Goal: Task Accomplishment & Management: Manage account settings

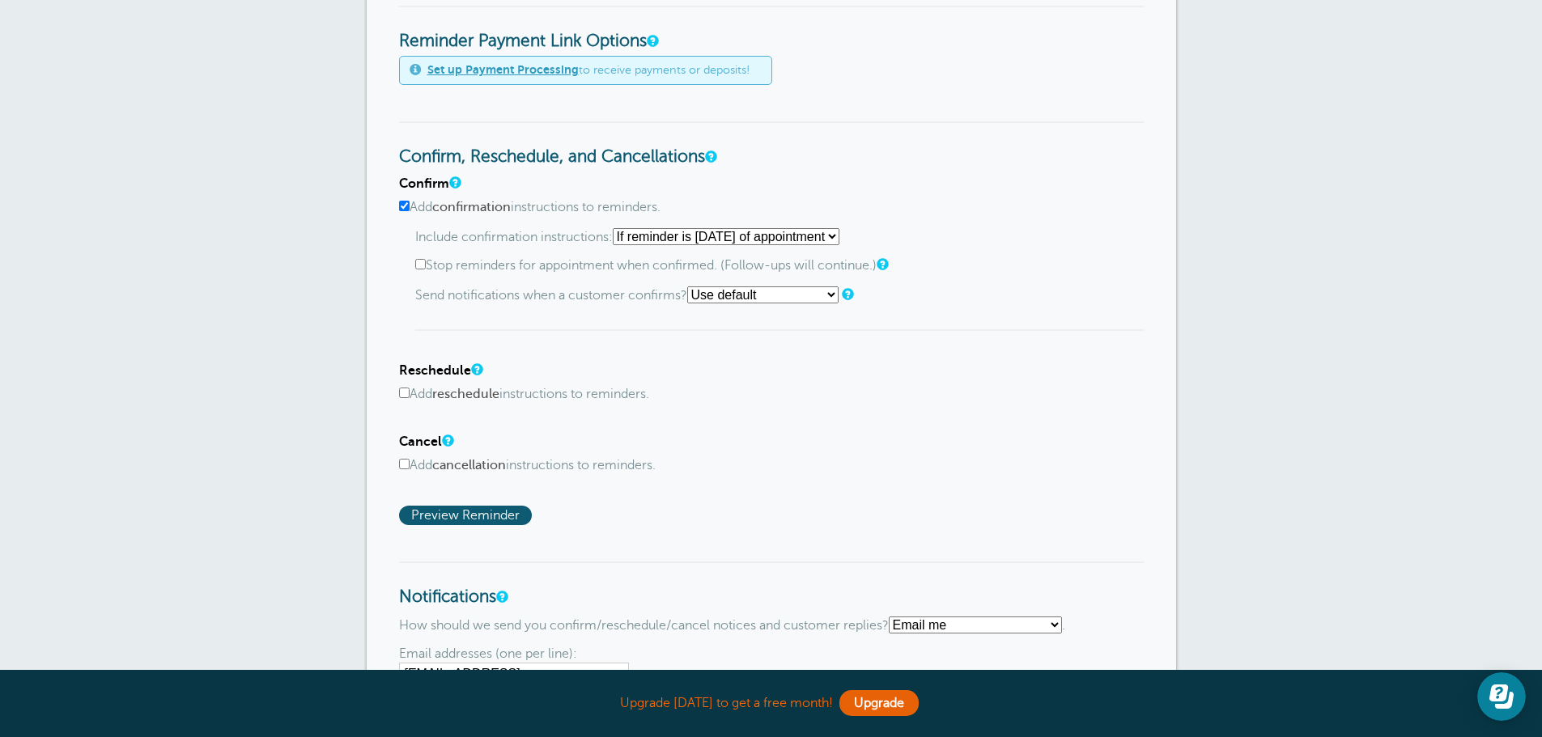
scroll to position [728, 0]
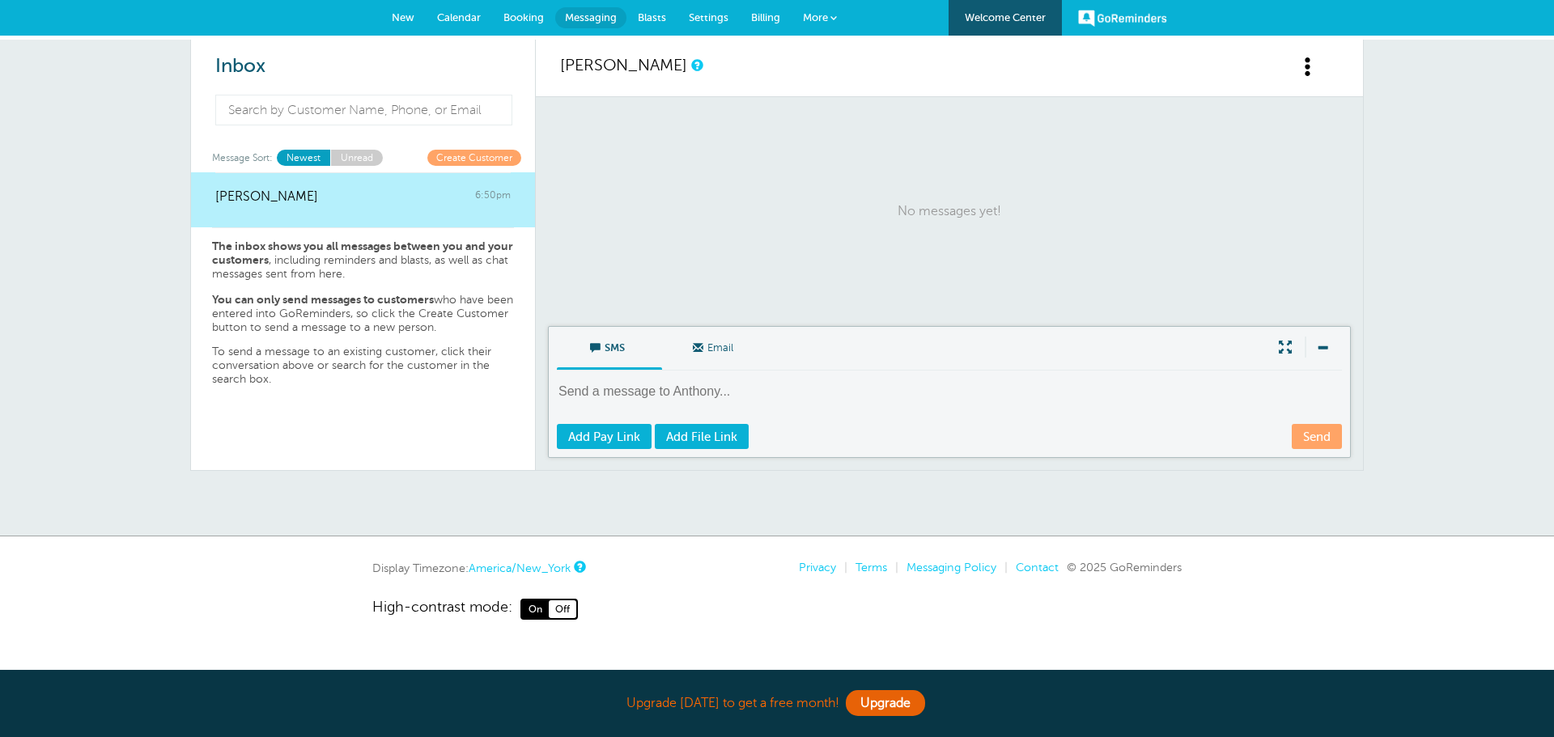
click at [1334, 343] on span at bounding box center [1321, 347] width 34 height 21
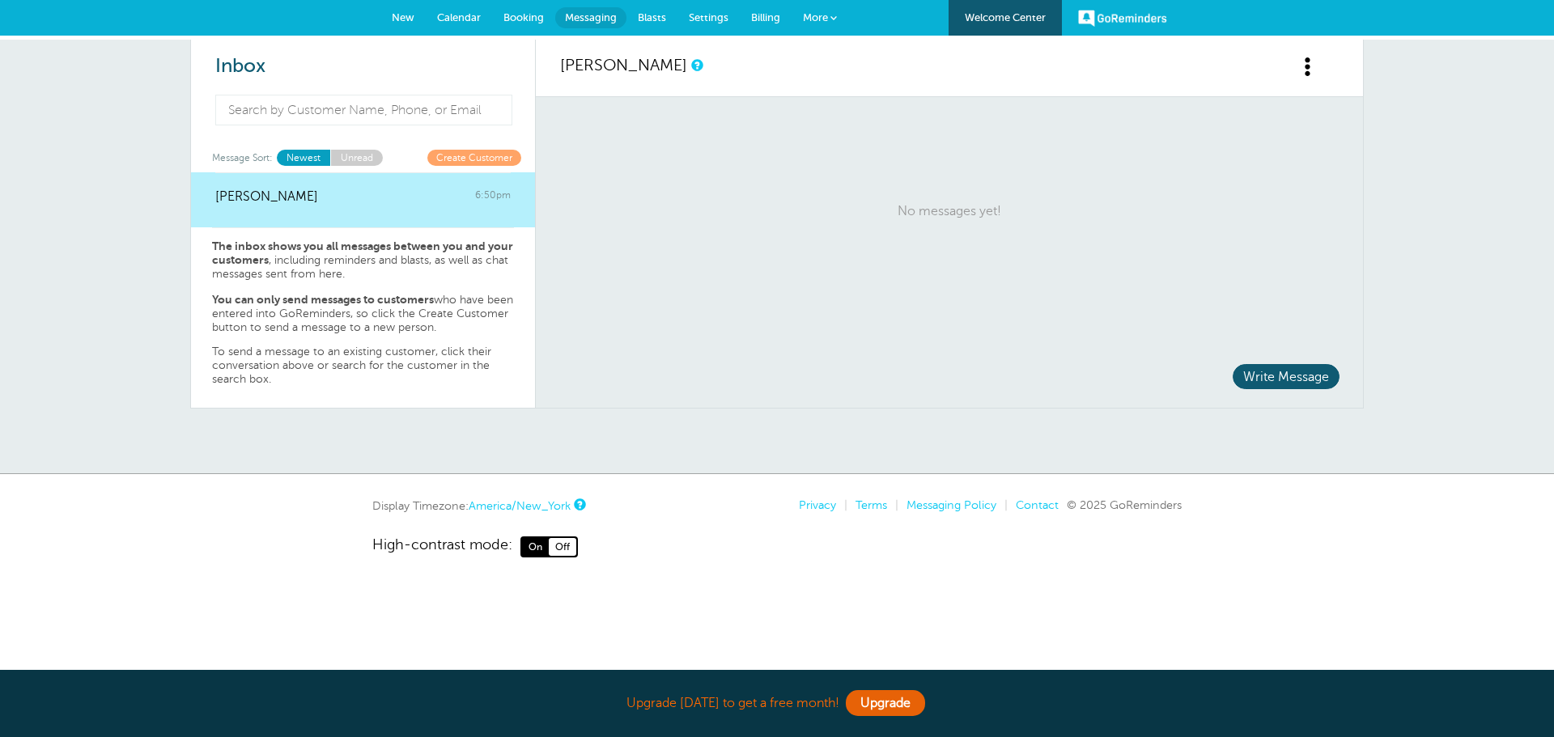
click at [1301, 82] on link at bounding box center [1318, 76] width 40 height 40
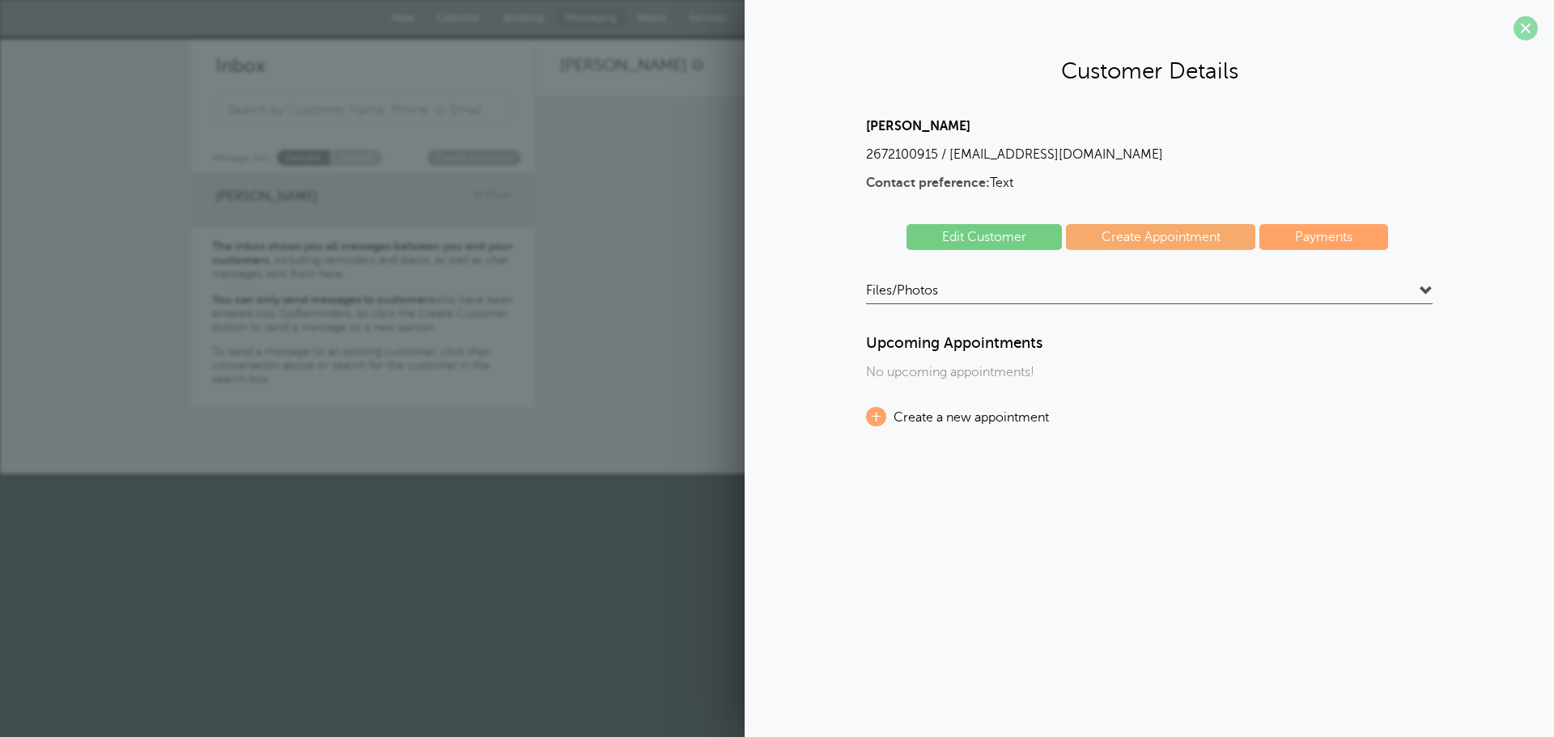
click at [1531, 32] on span at bounding box center [1525, 28] width 24 height 24
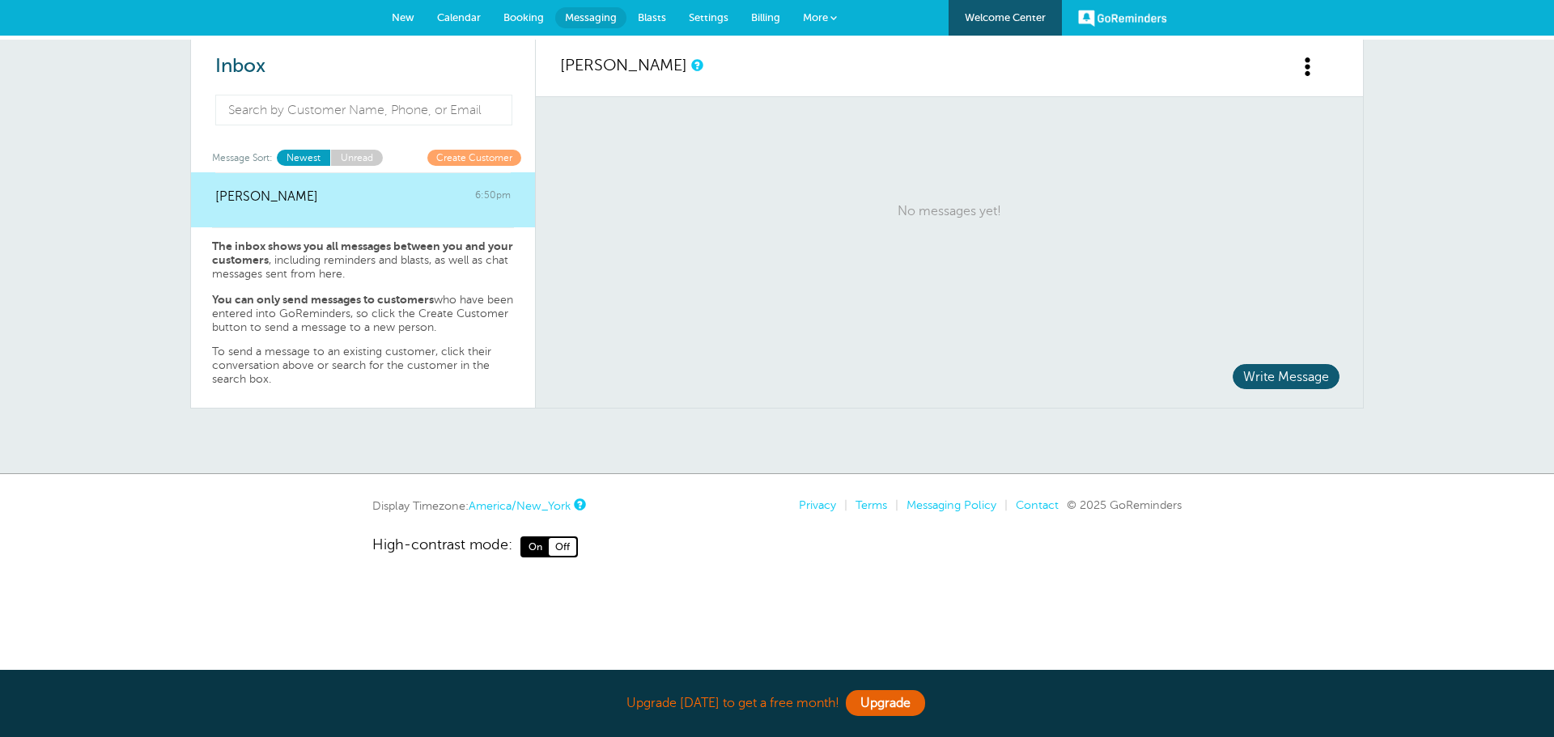
click at [698, 15] on span "Settings" at bounding box center [709, 17] width 40 height 12
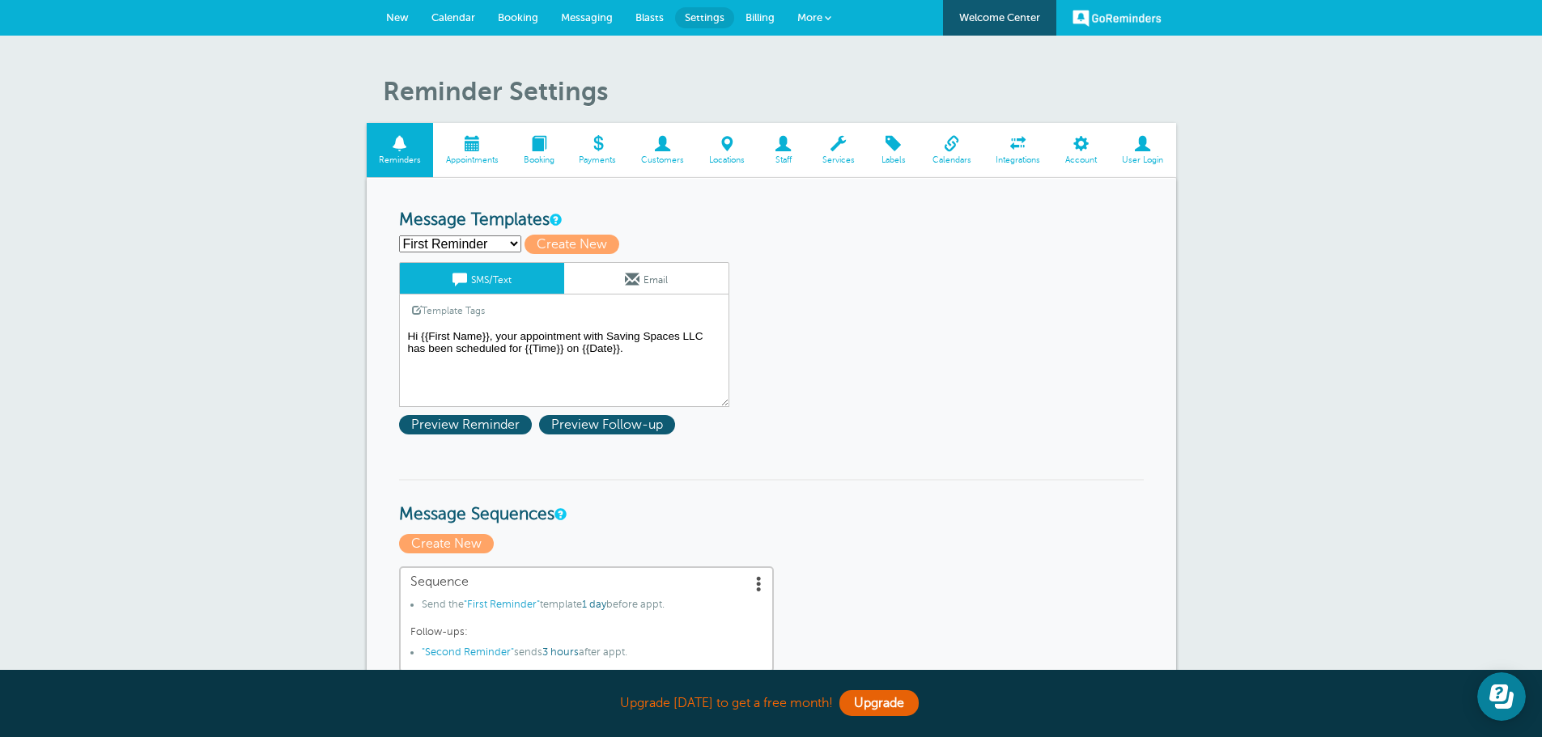
click at [406, 333] on textarea "Hi {{First Name}}, your appointment with Saving Spaces LLC has been scheduled f…" at bounding box center [564, 366] width 330 height 81
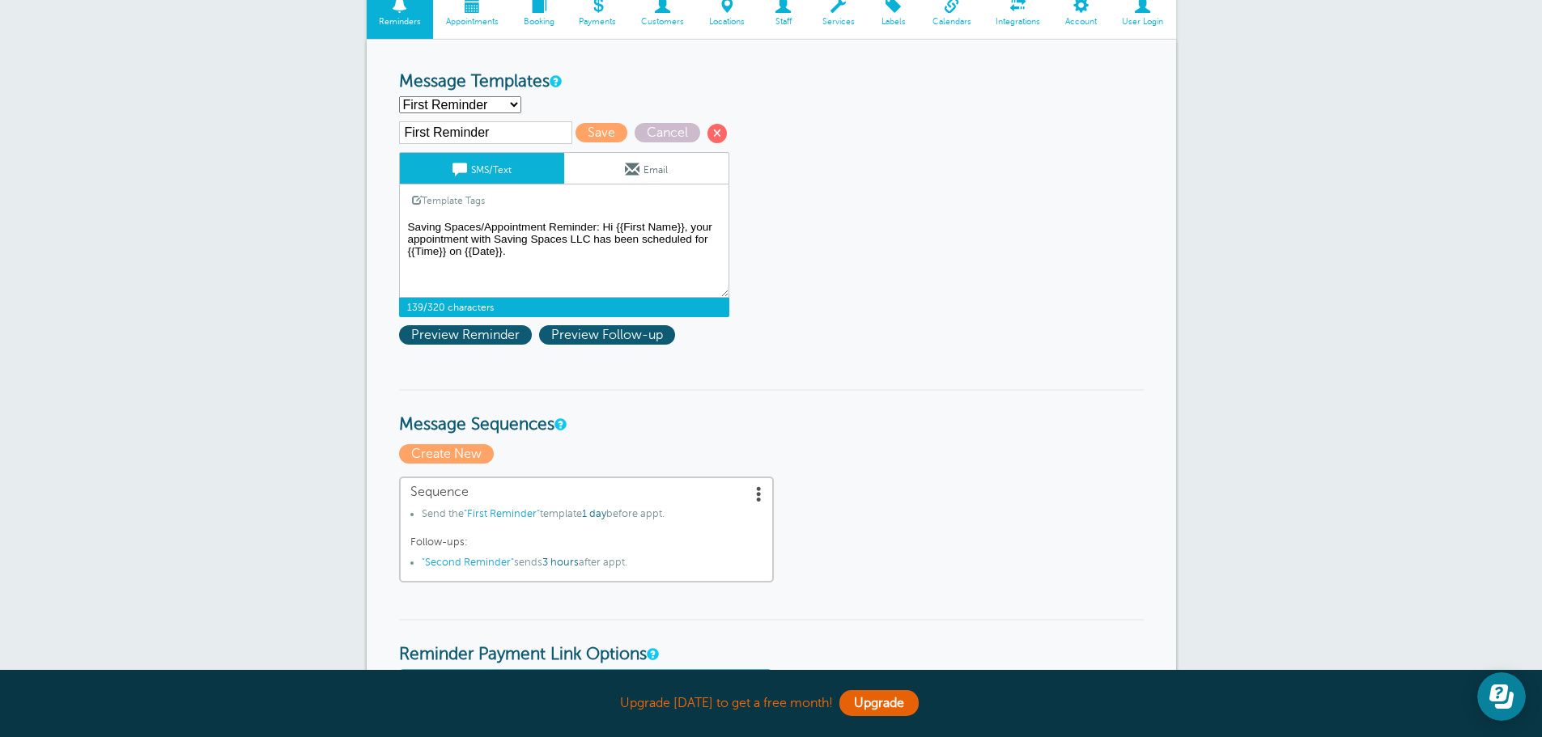
scroll to position [162, 0]
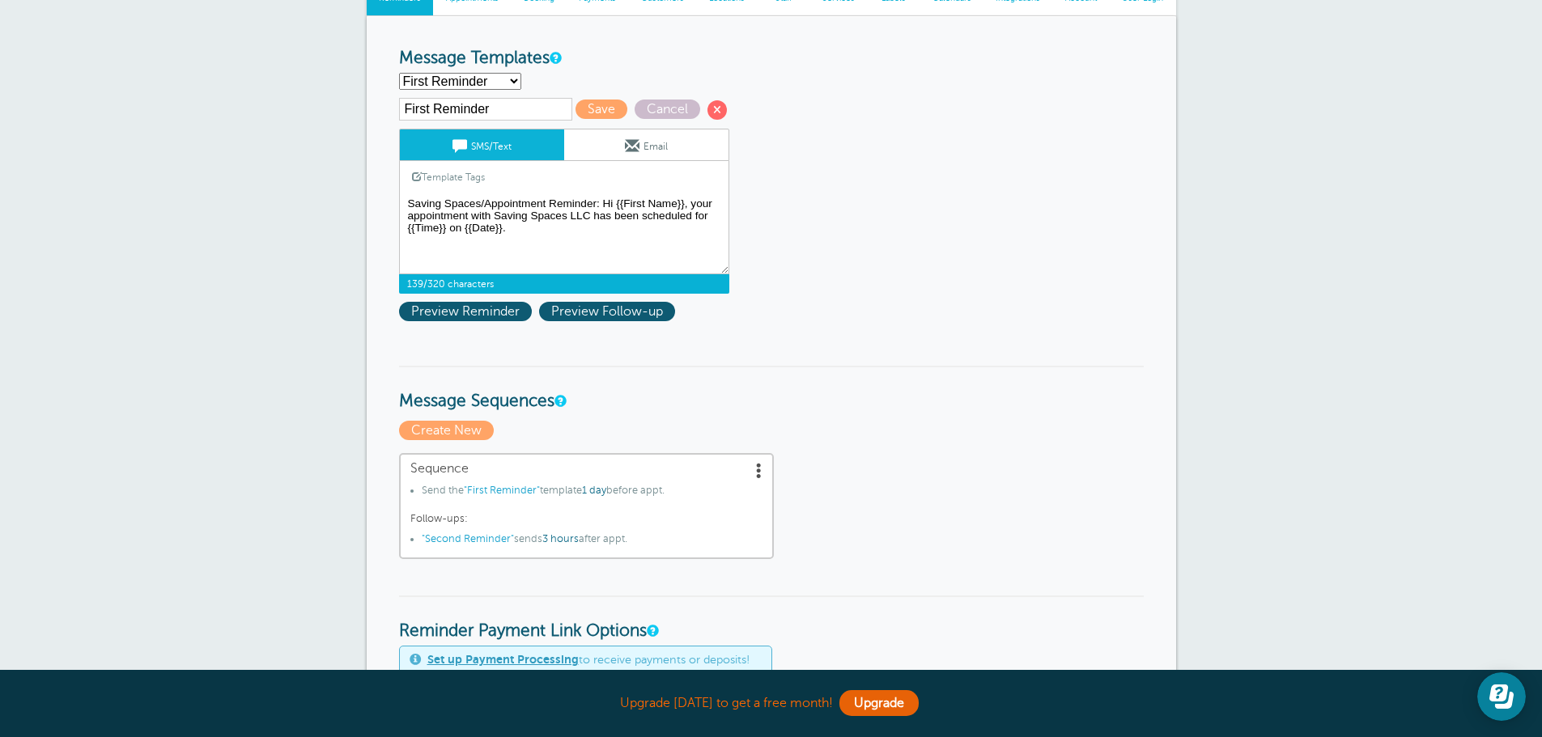
drag, startPoint x: 590, startPoint y: 218, endPoint x: 469, endPoint y: 212, distance: 120.7
click at [469, 212] on textarea "Hi {{First Name}}, your appointment with Saving Spaces LLC has been scheduled f…" at bounding box center [564, 233] width 330 height 81
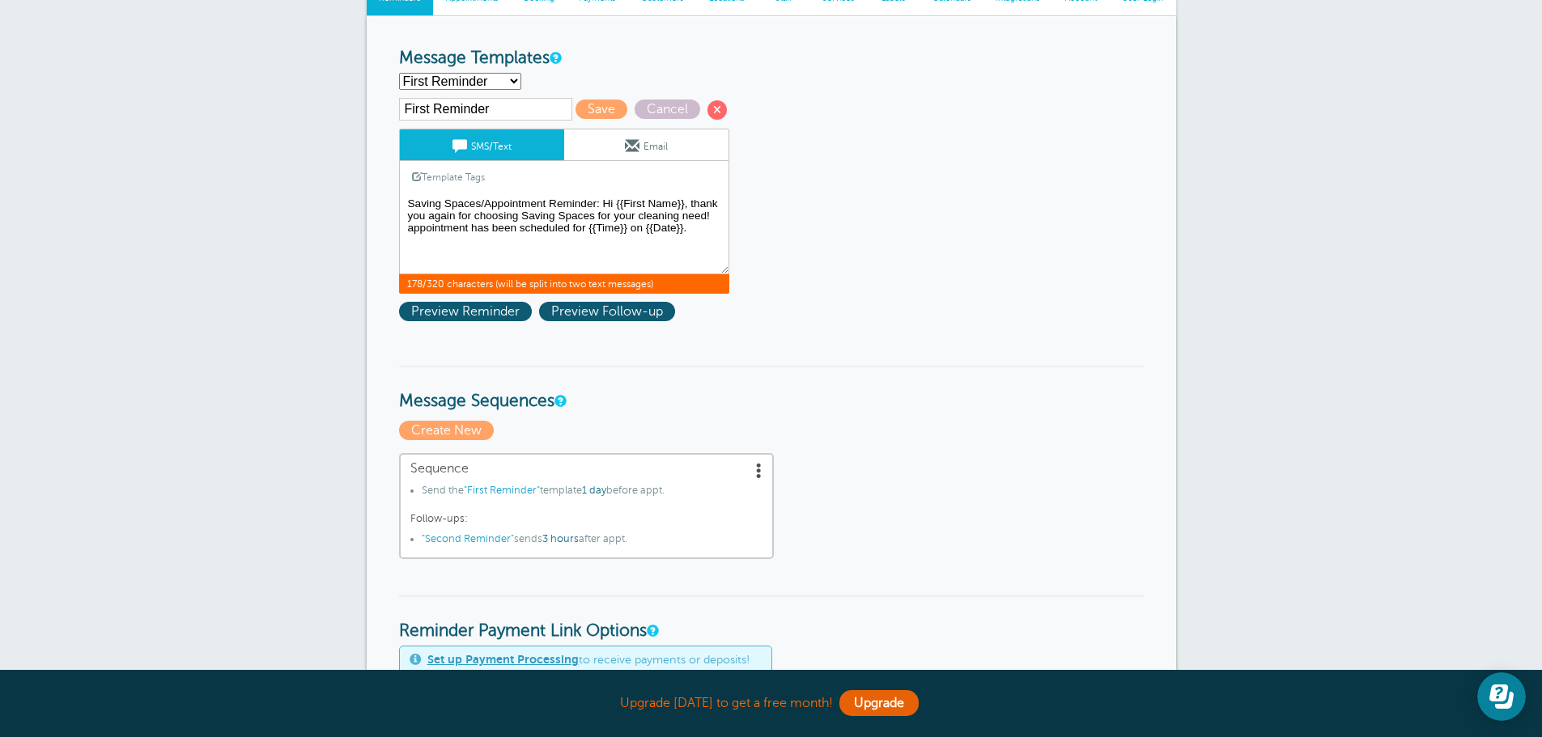
drag, startPoint x: 602, startPoint y: 201, endPoint x: 372, endPoint y: 198, distance: 229.8
click at [372, 198] on div "Reminder Schedule 1st reminder: Immediately 1 2 3 4 5 6 7 8 9 10 11 12 13 14 15…" at bounding box center [771, 728] width 809 height 1424
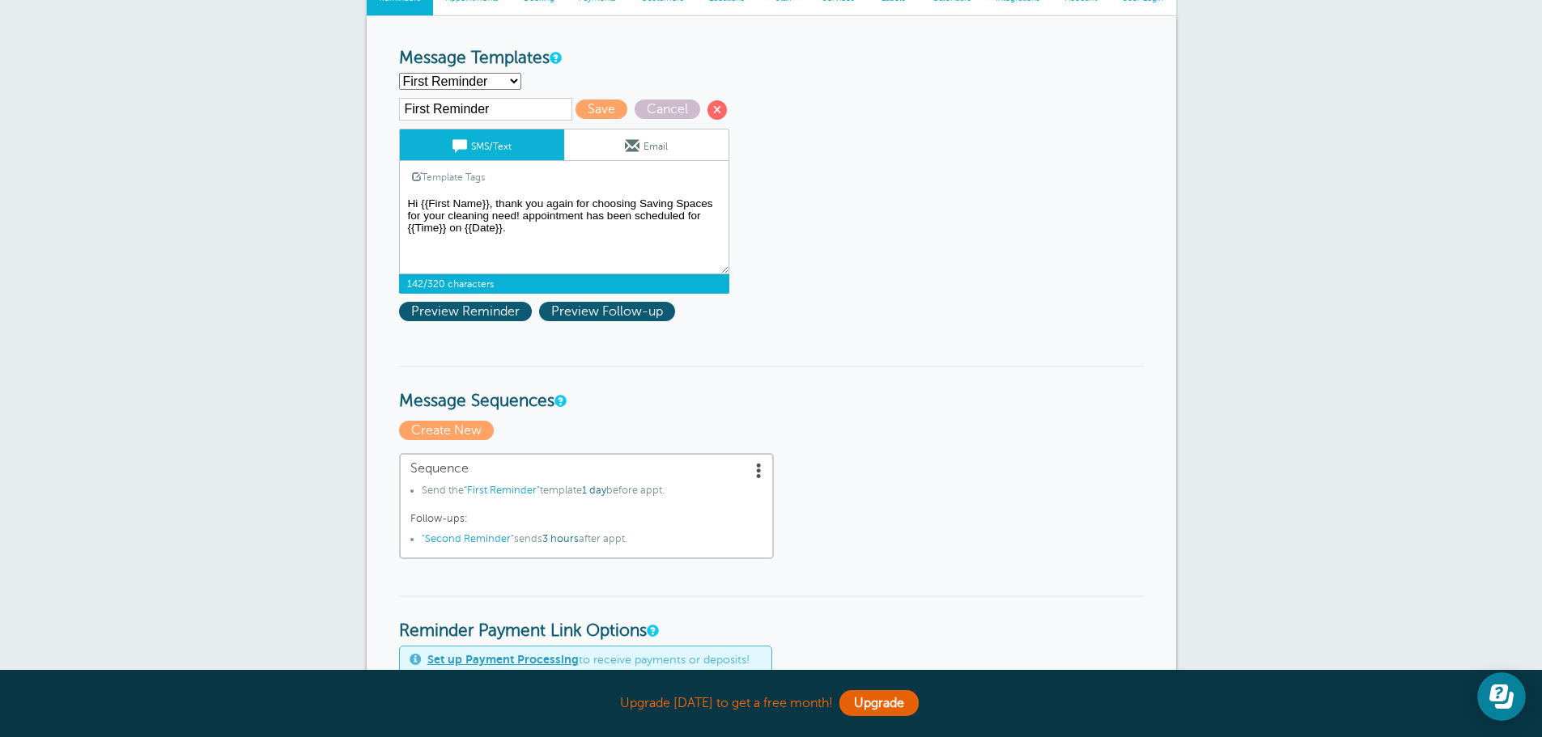
click at [590, 235] on textarea "Hi {{First Name}}, your appointment with Saving Spaces LLC has been scheduled f…" at bounding box center [564, 233] width 330 height 81
click at [515, 215] on textarea "Hi {{First Name}}, your appointment with Saving Spaces LLC has been scheduled f…" at bounding box center [564, 233] width 330 height 81
click at [490, 205] on textarea "Hi {{First Name}}, your appointment with Saving Spaces LLC has been scheduled f…" at bounding box center [564, 233] width 330 height 81
click at [466, 316] on span "Preview Reminder" at bounding box center [465, 311] width 133 height 19
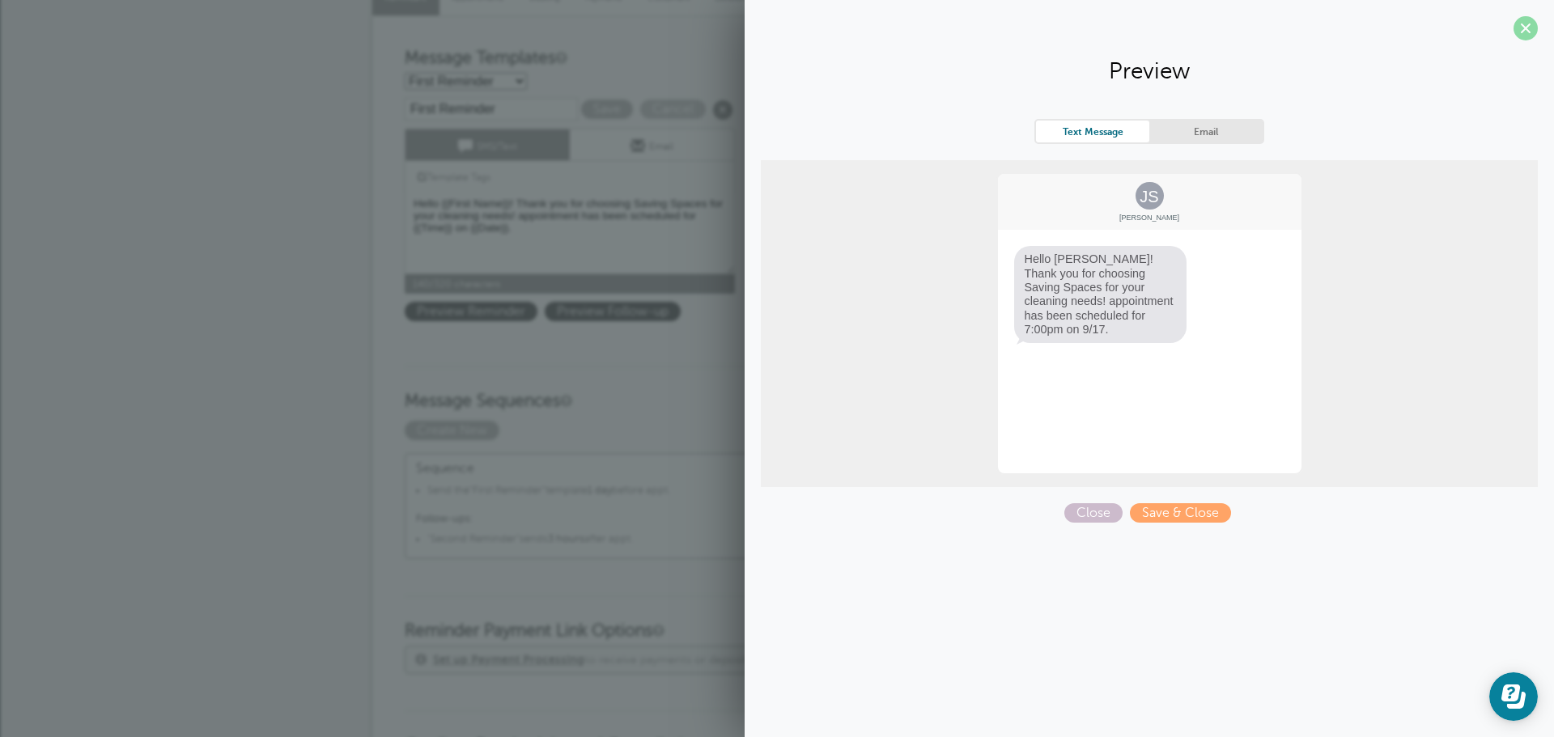
click at [1521, 36] on span at bounding box center [1525, 28] width 24 height 24
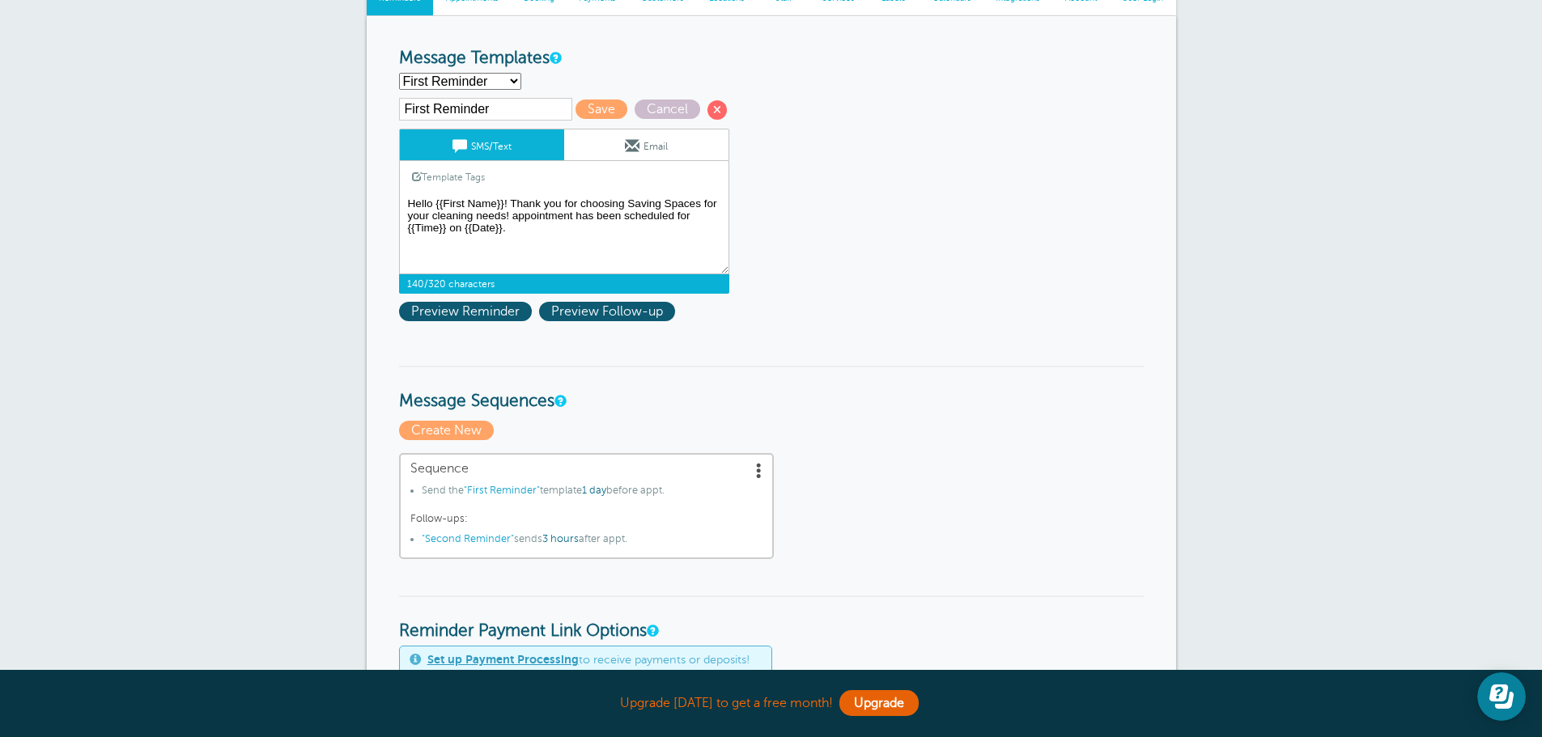
click at [513, 215] on textarea "Hi {{First Name}}, your appointment with Saving Spaces LLC has been scheduled f…" at bounding box center [564, 233] width 330 height 81
click at [476, 146] on link "SMS/Text" at bounding box center [482, 144] width 164 height 31
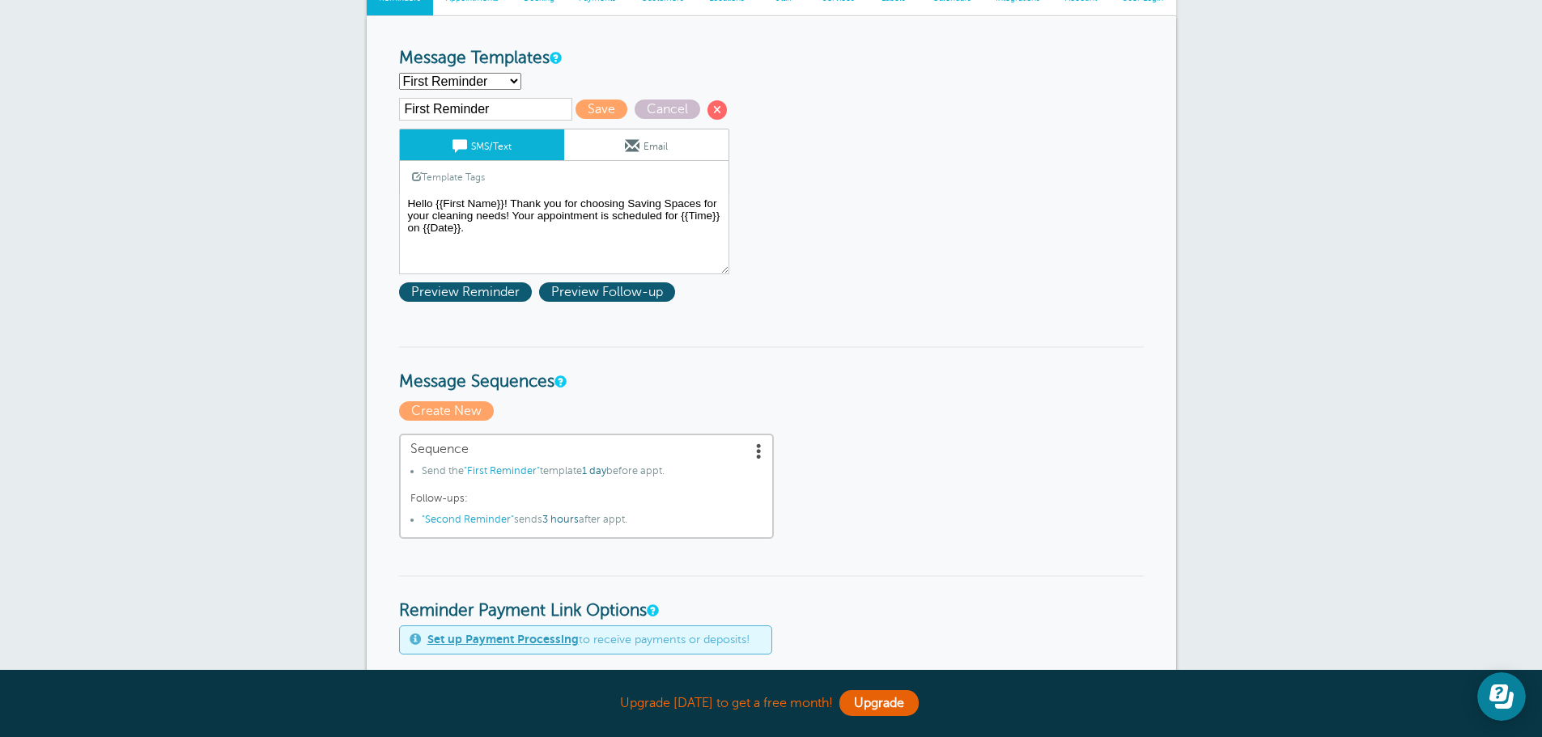
click at [476, 144] on link "SMS/Text" at bounding box center [482, 144] width 164 height 31
click at [716, 227] on textarea "Hi {{First Name}}, your appointment with Saving Spaces LLC has been scheduled f…" at bounding box center [564, 233] width 330 height 81
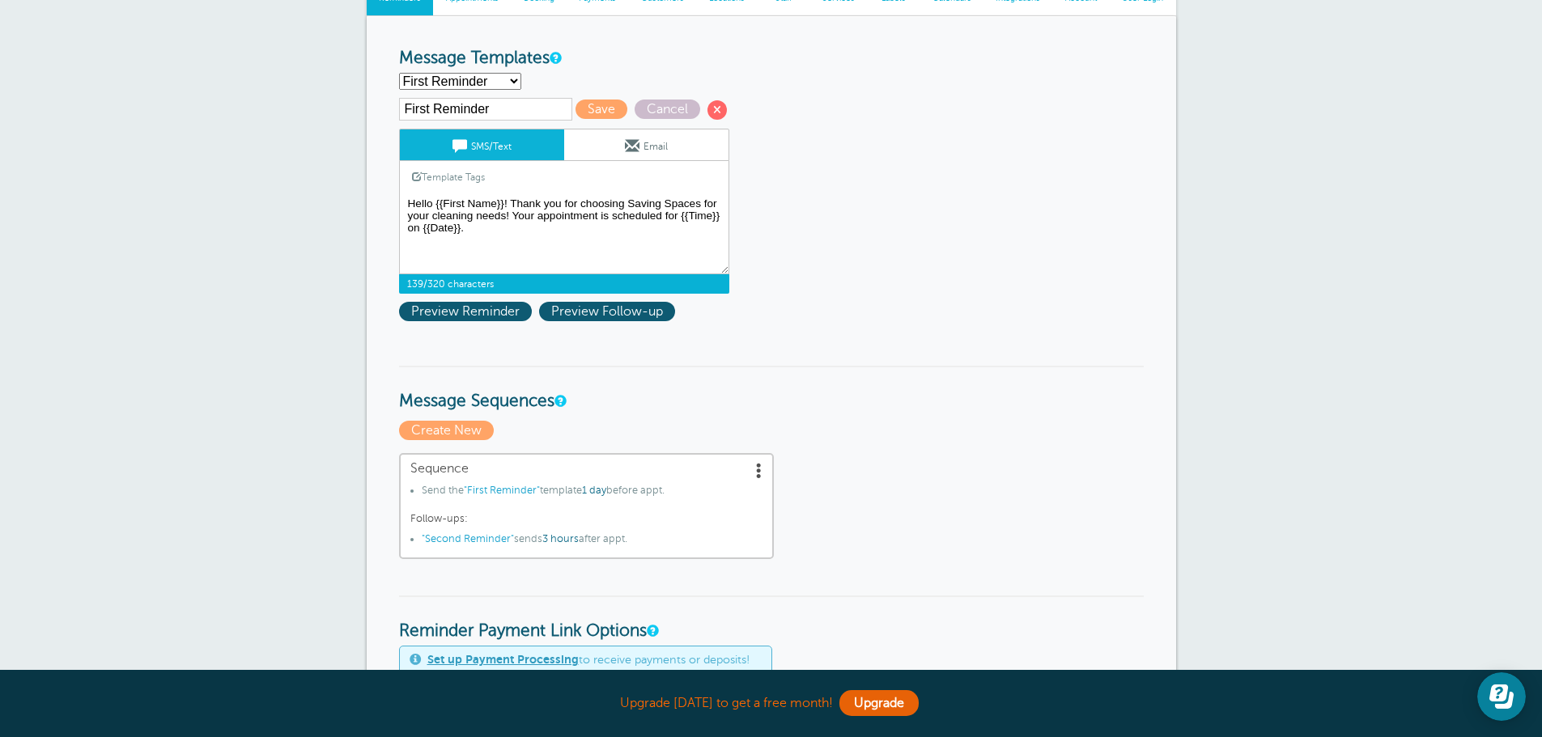
click at [681, 216] on textarea "Hi {{First Name}}, your appointment with Saving Spaces LLC has been scheduled f…" at bounding box center [564, 233] width 330 height 81
drag, startPoint x: 621, startPoint y: 224, endPoint x: 677, endPoint y: 215, distance: 56.5
click at [677, 215] on textarea "Hi {{First Name}}, your appointment with Saving Spaces LLC has been scheduled f…" at bounding box center [564, 233] width 330 height 81
click at [447, 176] on link "Template Tags" at bounding box center [448, 177] width 97 height 32
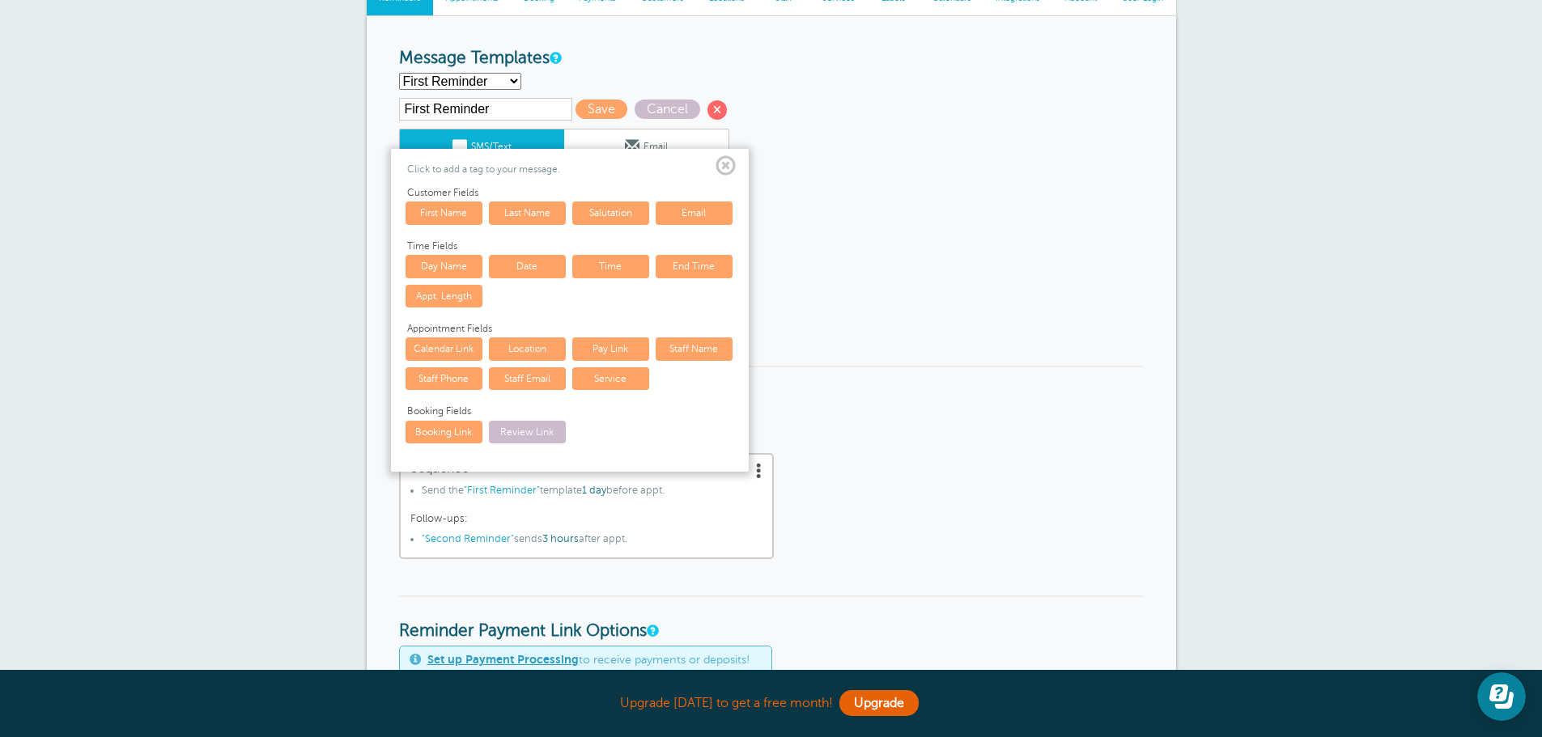
click at [517, 265] on link "Date" at bounding box center [527, 266] width 77 height 23
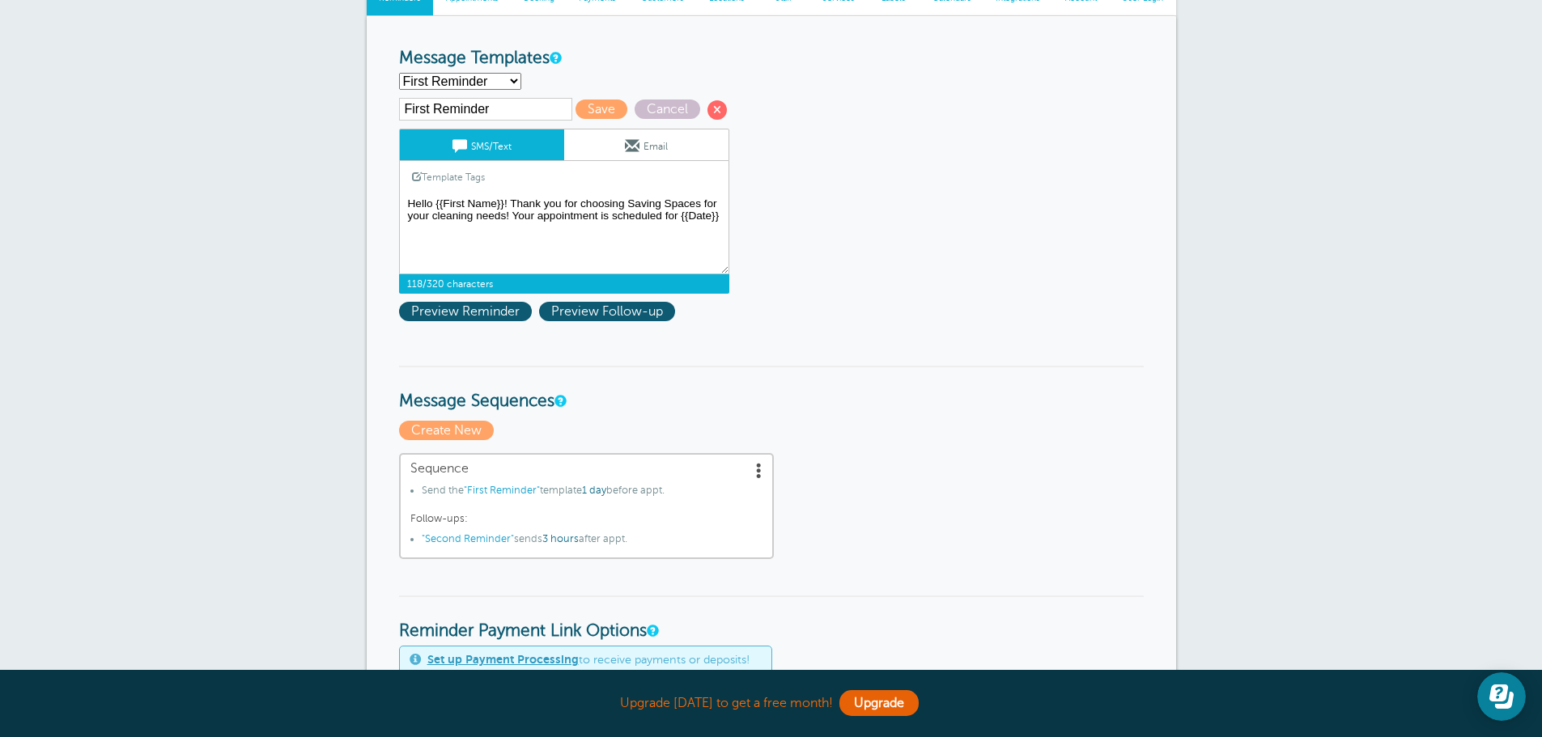
click at [680, 220] on textarea "Hi {{First Name}}, your appointment with Saving Spaces LLC has been scheduled f…" at bounding box center [564, 233] width 330 height 81
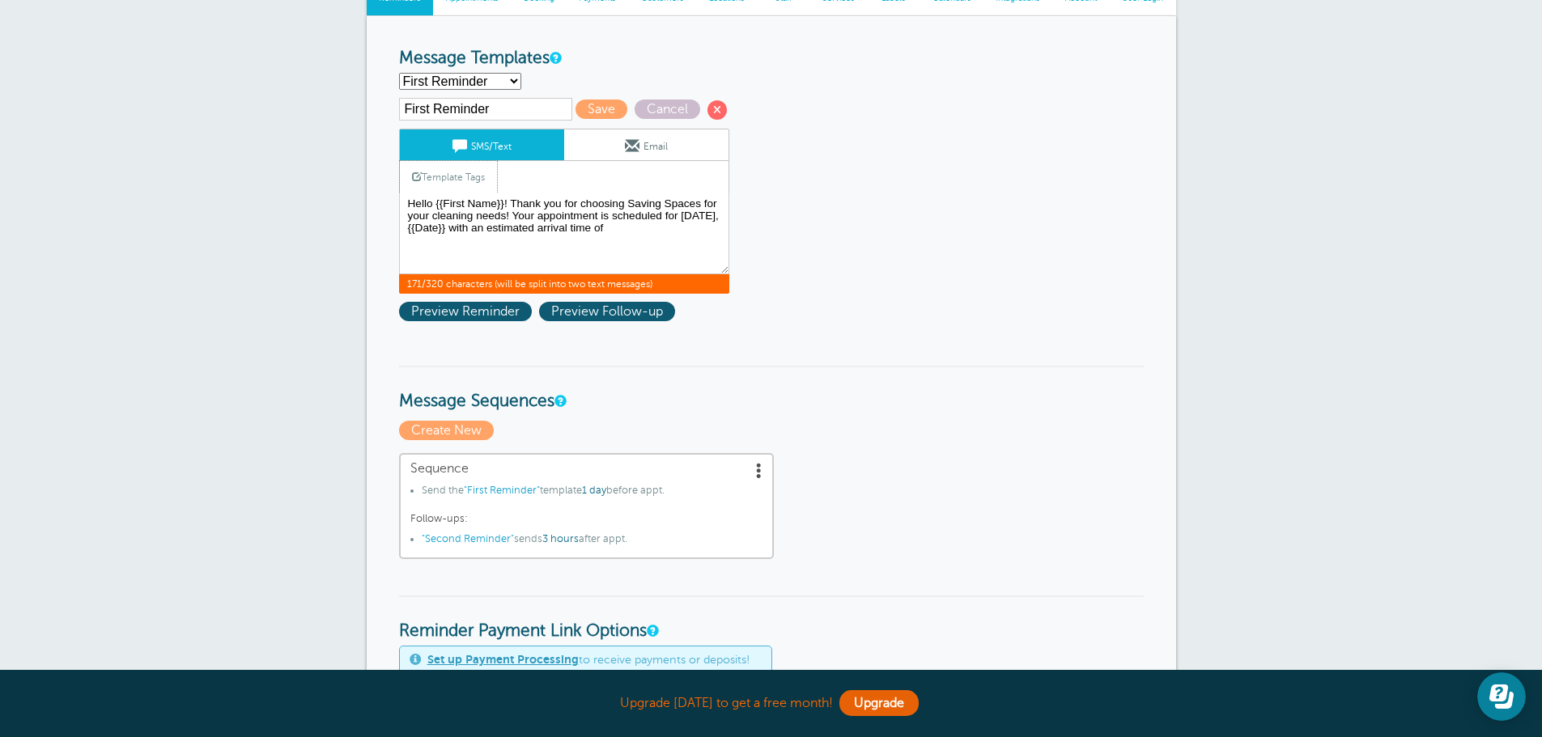
click at [479, 181] on link "Template Tags" at bounding box center [448, 177] width 97 height 32
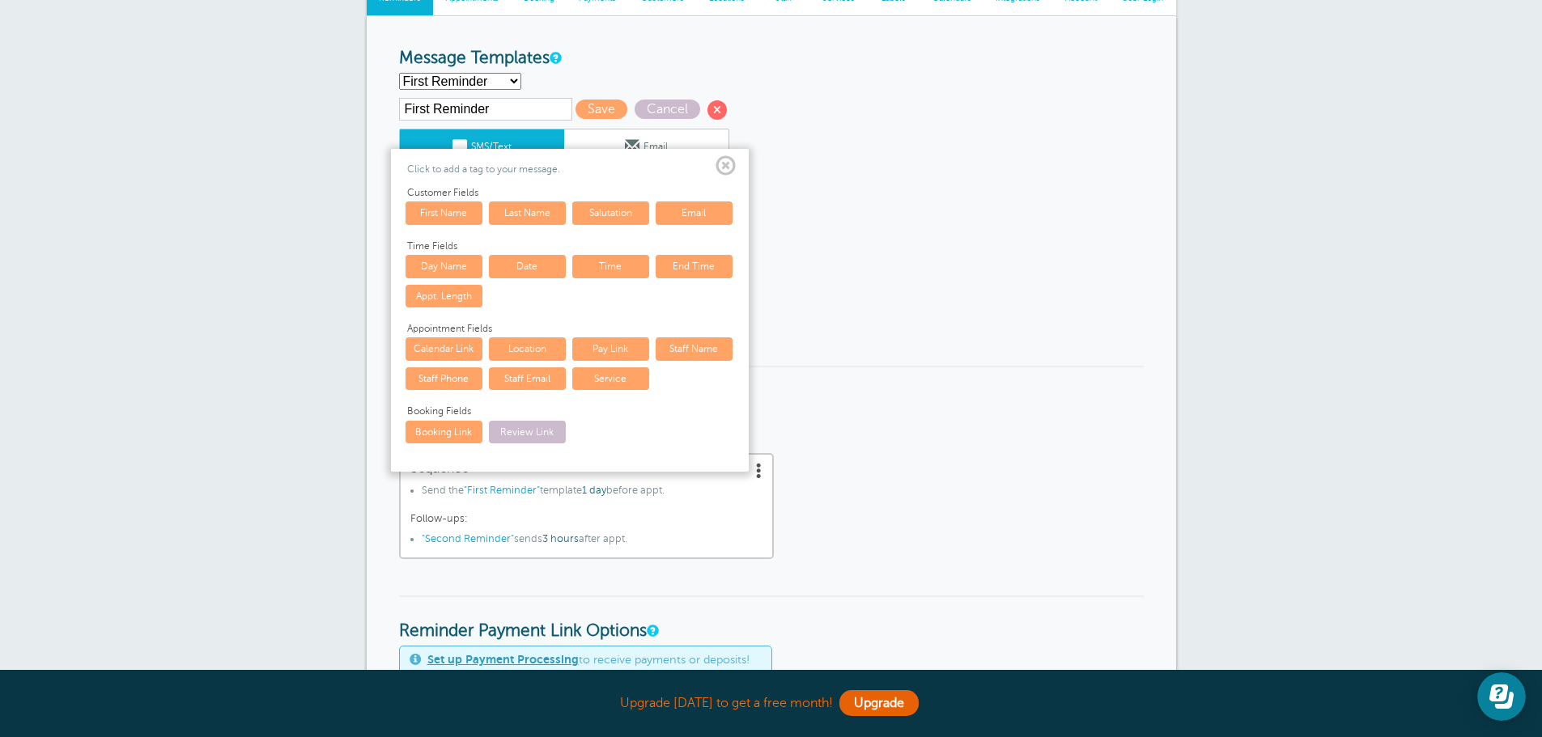
click at [609, 269] on link "Time" at bounding box center [610, 266] width 77 height 23
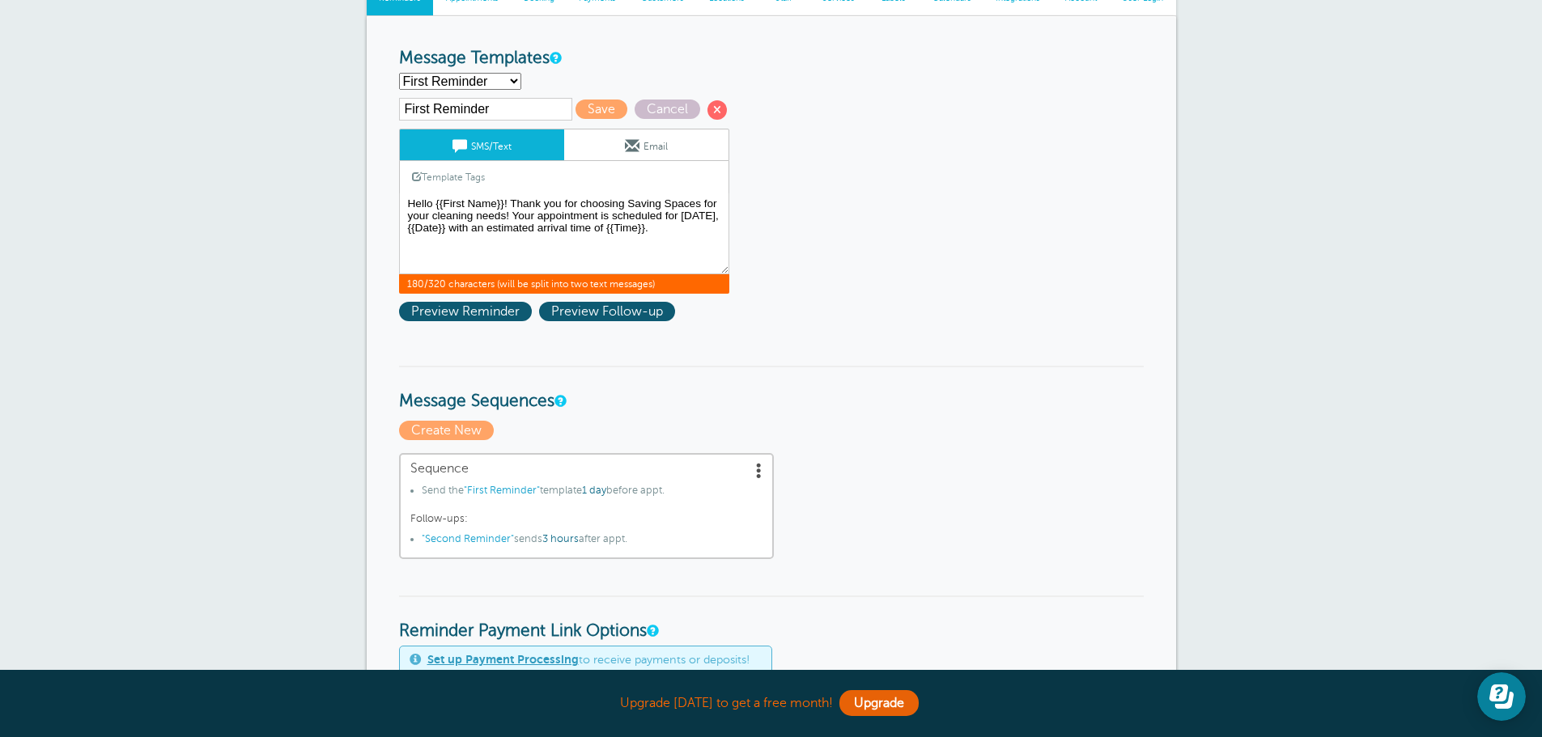
click at [494, 321] on div "First Reminder Save Cancel SMS/Text Email Template Tags Copy SMS Click to add a…" at bounding box center [585, 213] width 372 height 231
click at [494, 312] on span "Preview Reminder" at bounding box center [465, 311] width 133 height 19
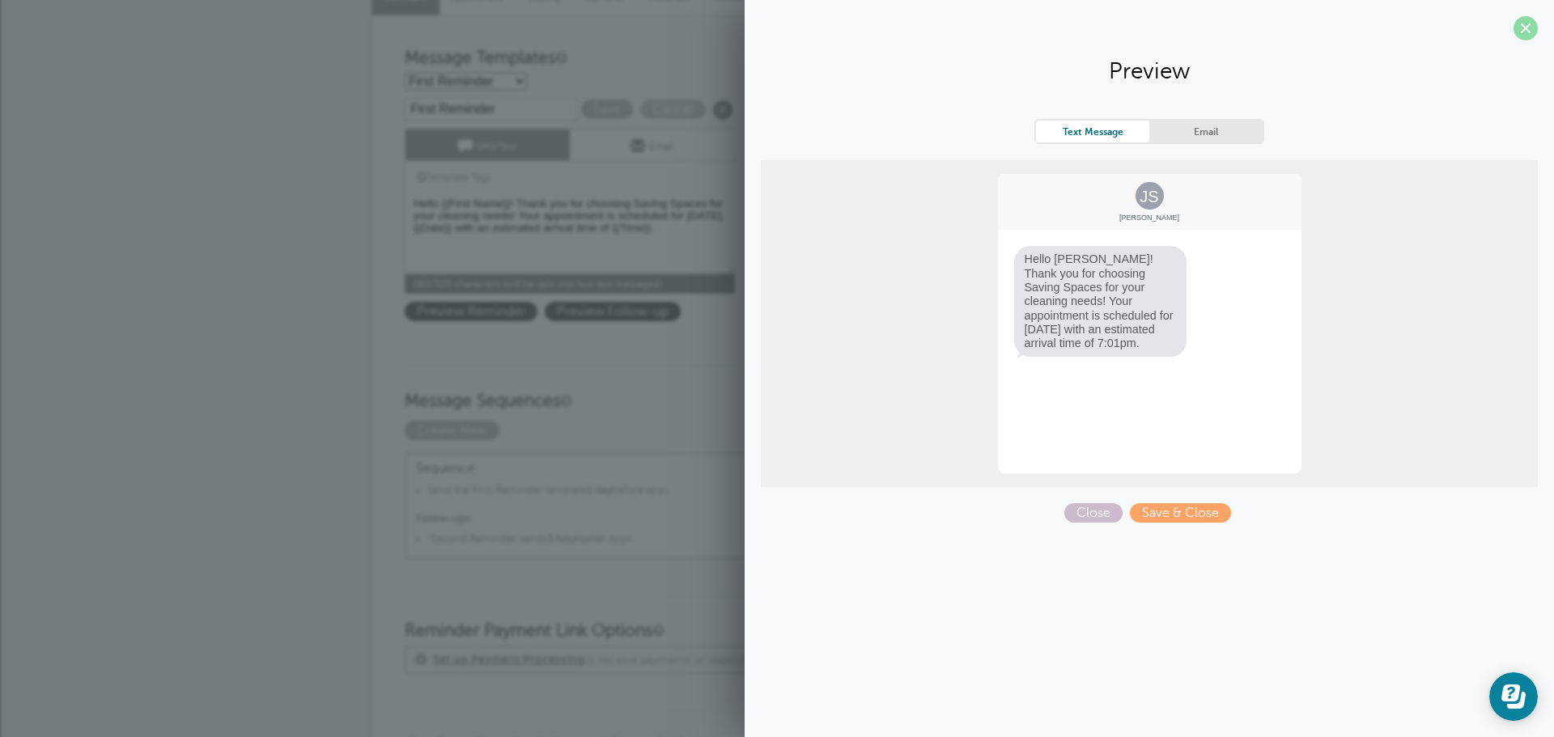
click at [1526, 36] on span at bounding box center [1525, 28] width 24 height 24
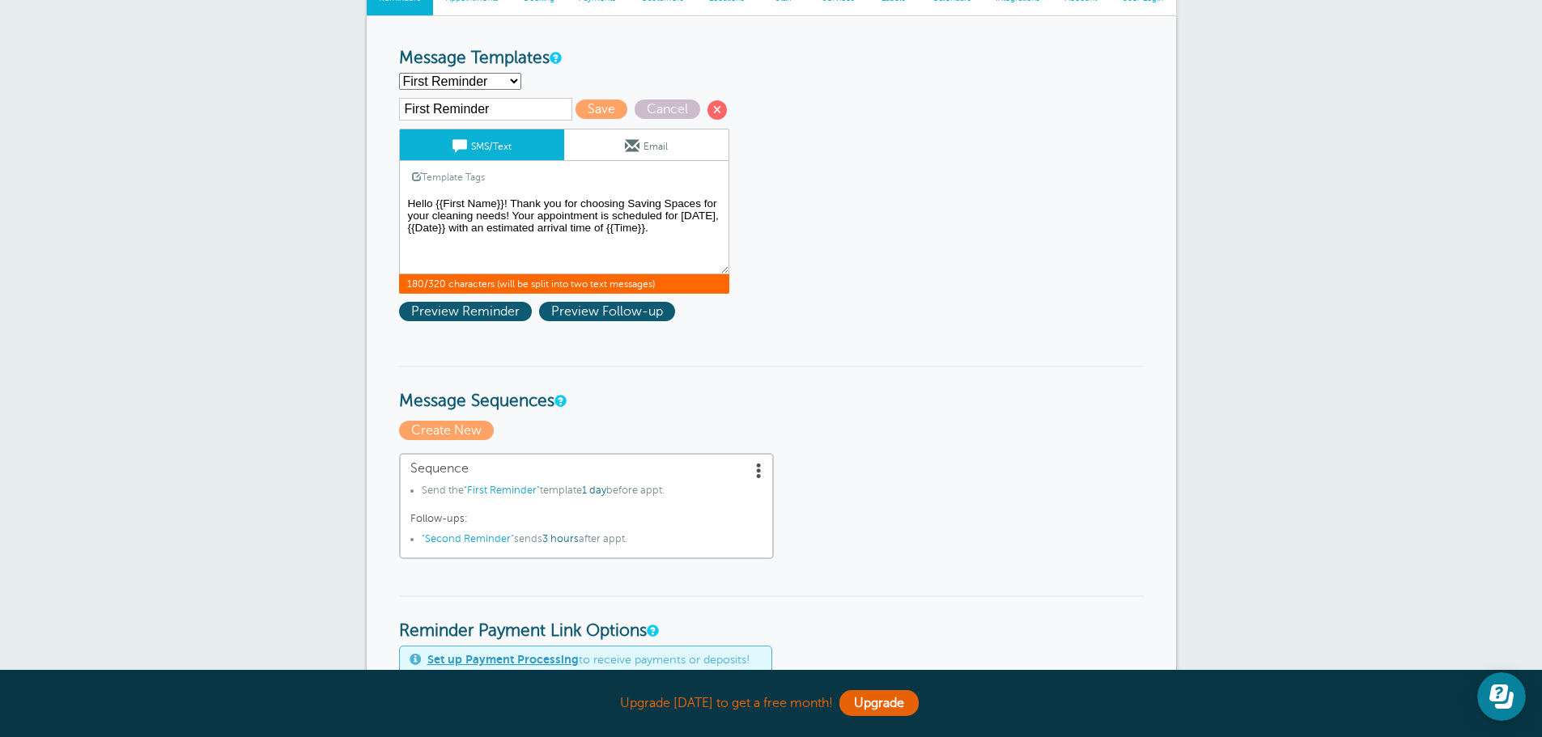
click at [498, 227] on textarea "Hi {{First Name}}, your appointment with Saving Spaces LLC has been scheduled f…" at bounding box center [564, 233] width 330 height 81
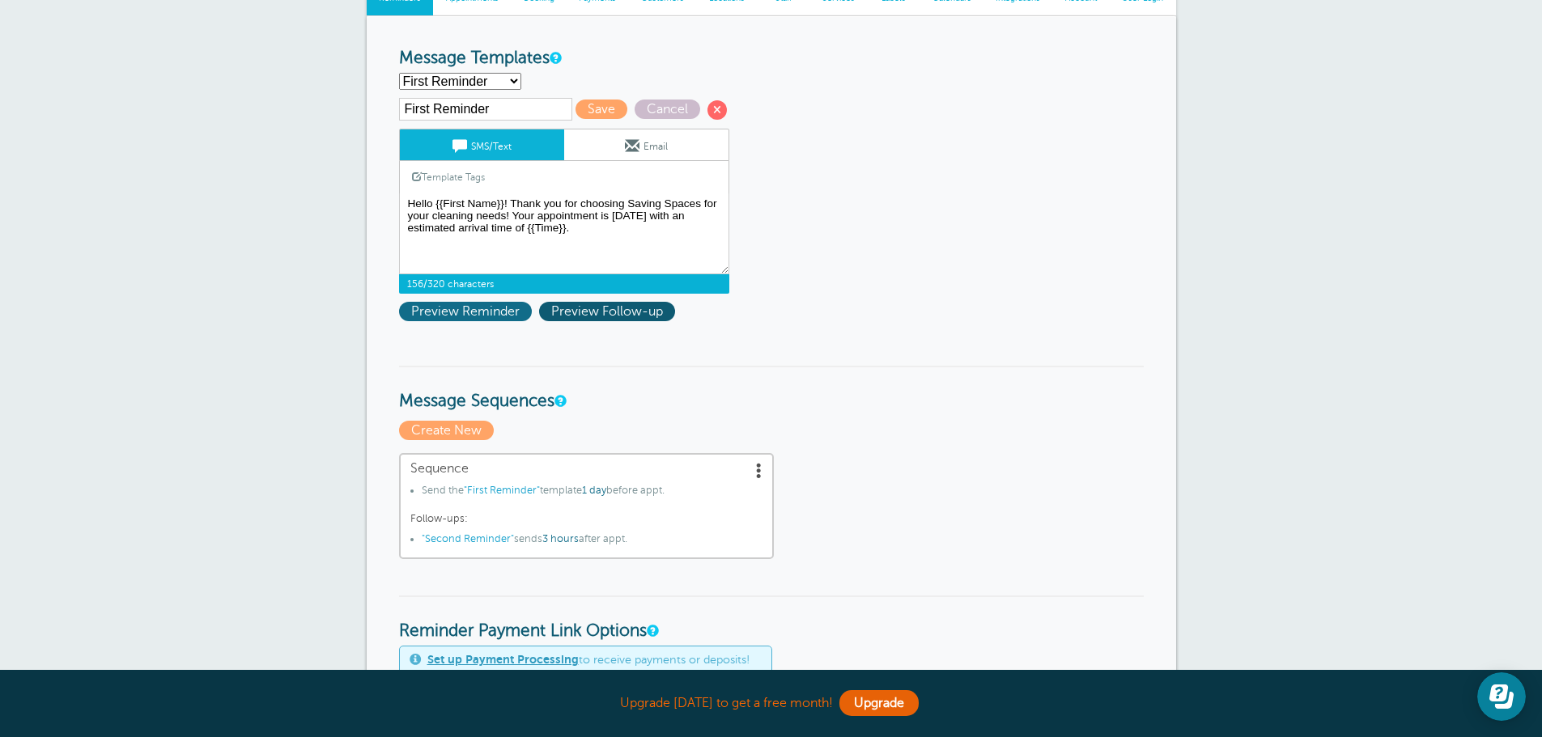
click at [488, 320] on span "Preview Reminder" at bounding box center [465, 311] width 133 height 19
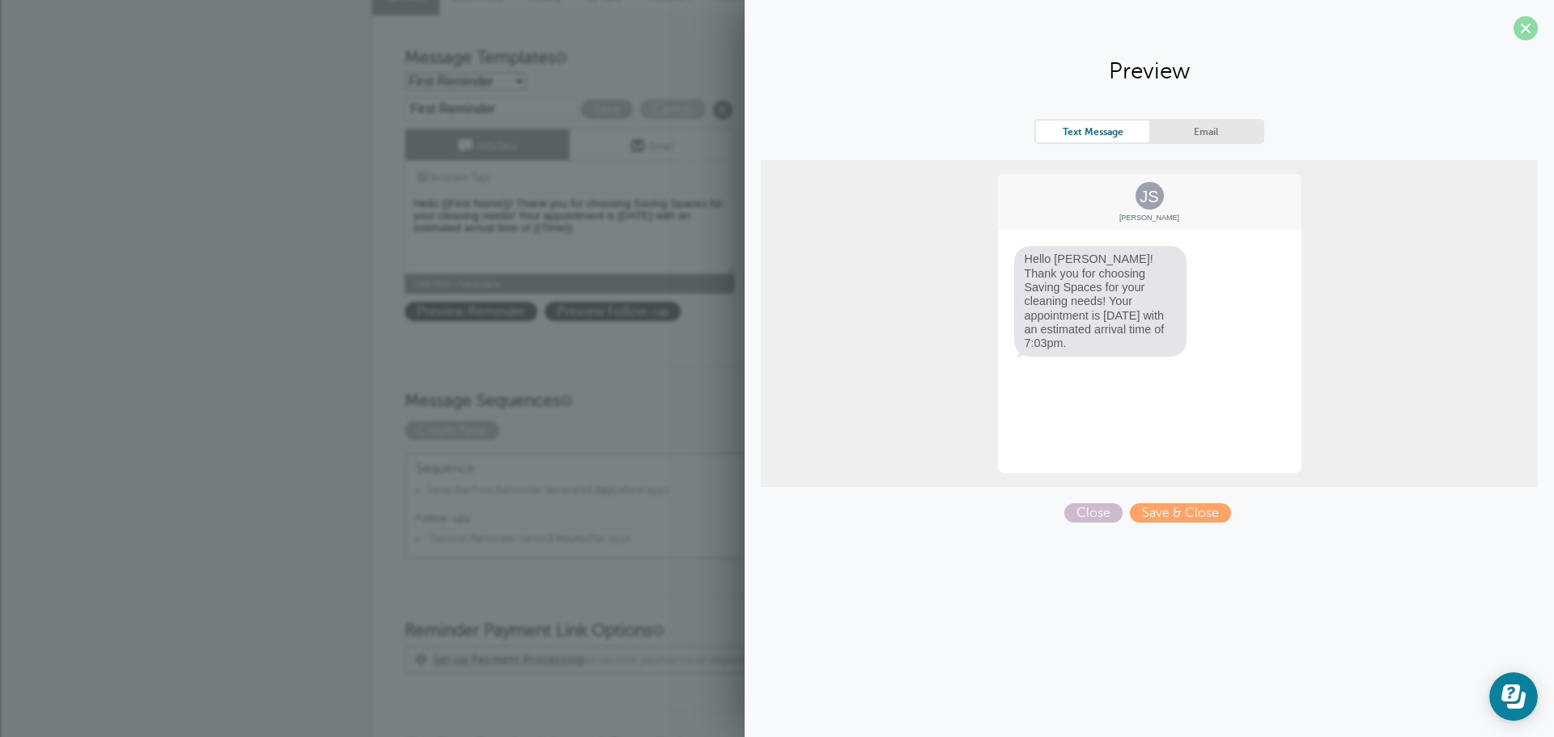
click at [1519, 36] on span at bounding box center [1525, 28] width 24 height 24
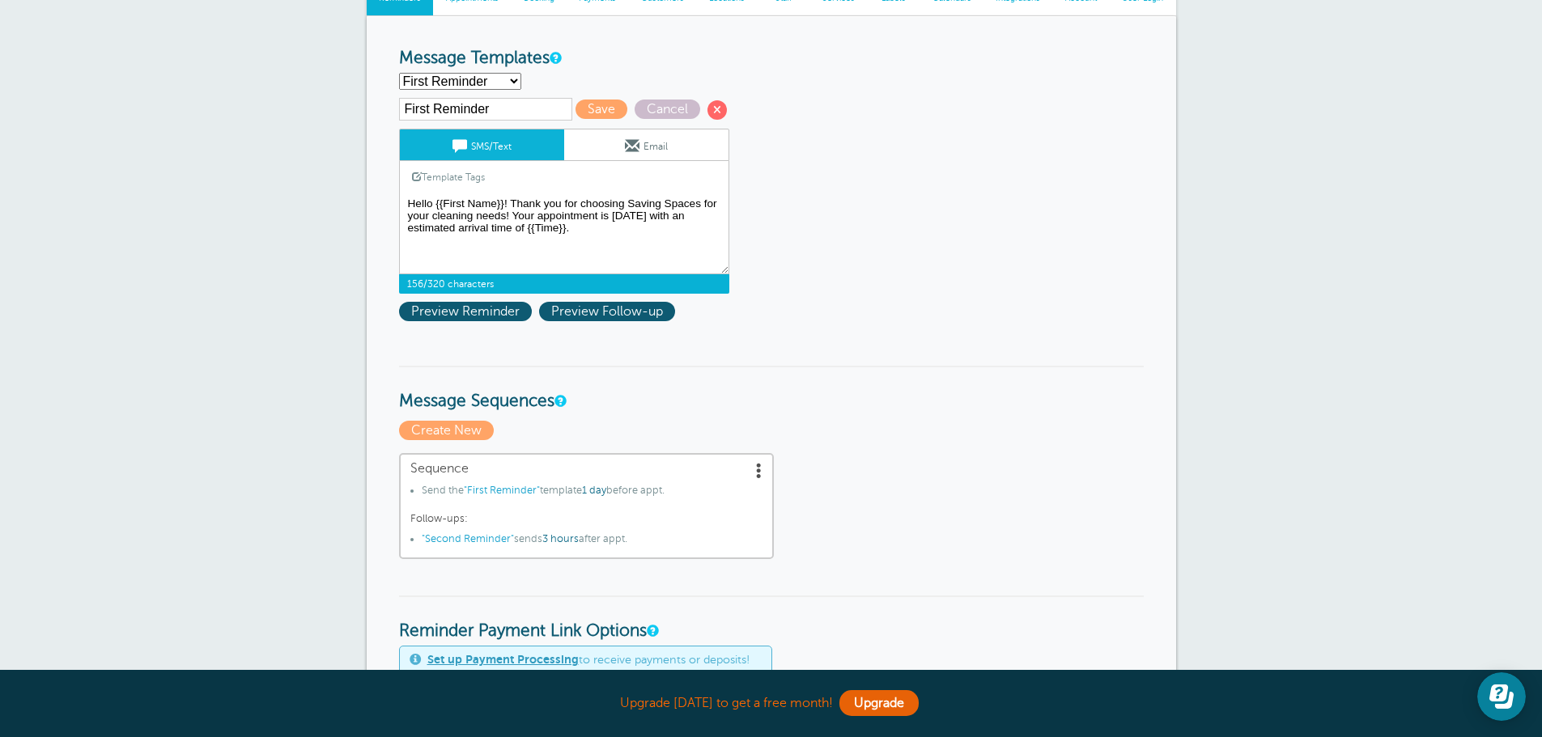
click at [537, 215] on textarea "Hi {{First Name}}, your appointment with Saving Spaces LLC has been scheduled f…" at bounding box center [564, 233] width 330 height 81
click at [511, 212] on textarea "Hi {{First Name}}, your appointment with Saving Spaces LLC has been scheduled f…" at bounding box center [564, 233] width 330 height 81
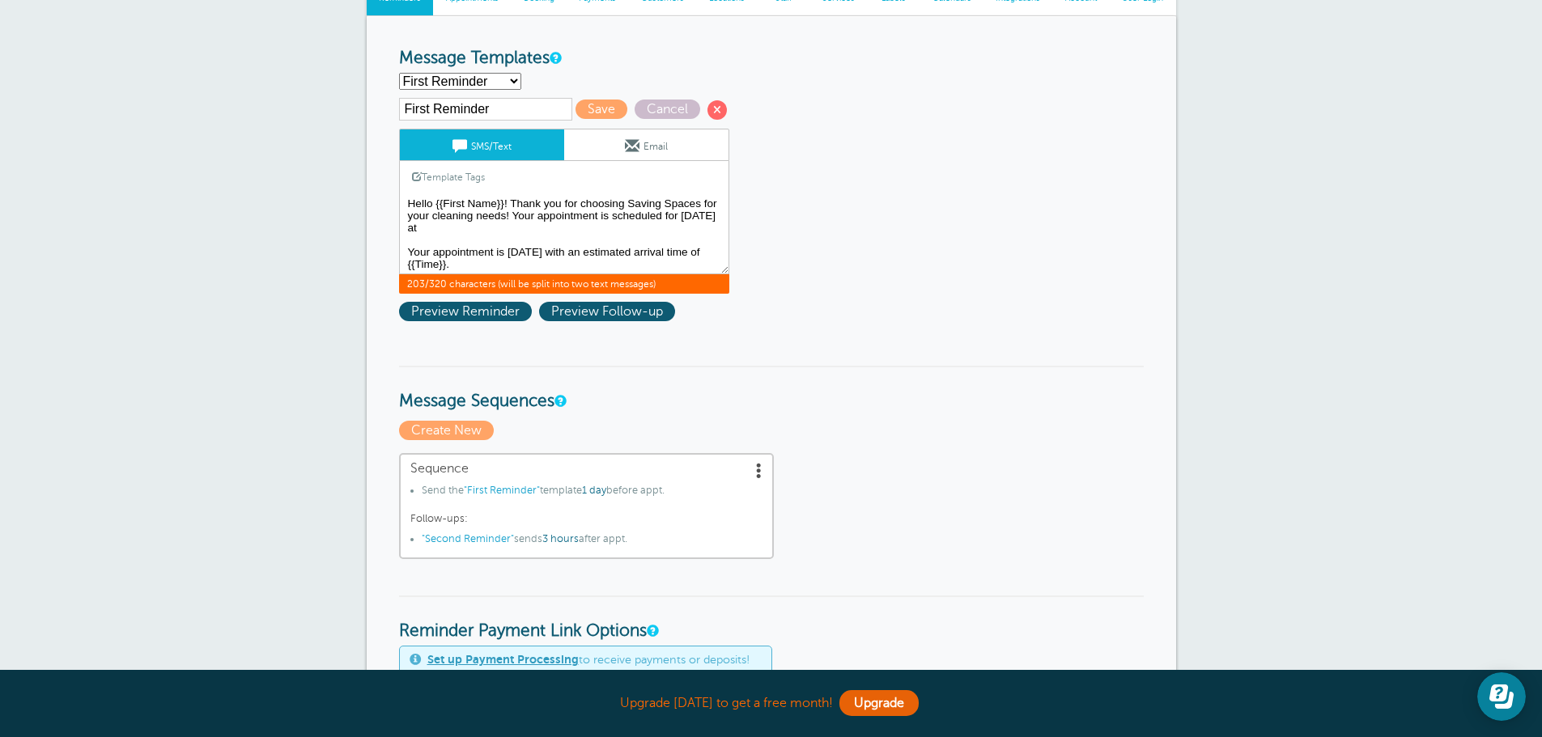
scroll to position [1, 0]
drag, startPoint x: 417, startPoint y: 266, endPoint x: 405, endPoint y: 244, distance: 24.6
click at [405, 244] on textarea "Hi {{First Name}}, your appointment with Saving Spaces LLC has been scheduled f…" at bounding box center [564, 233] width 330 height 81
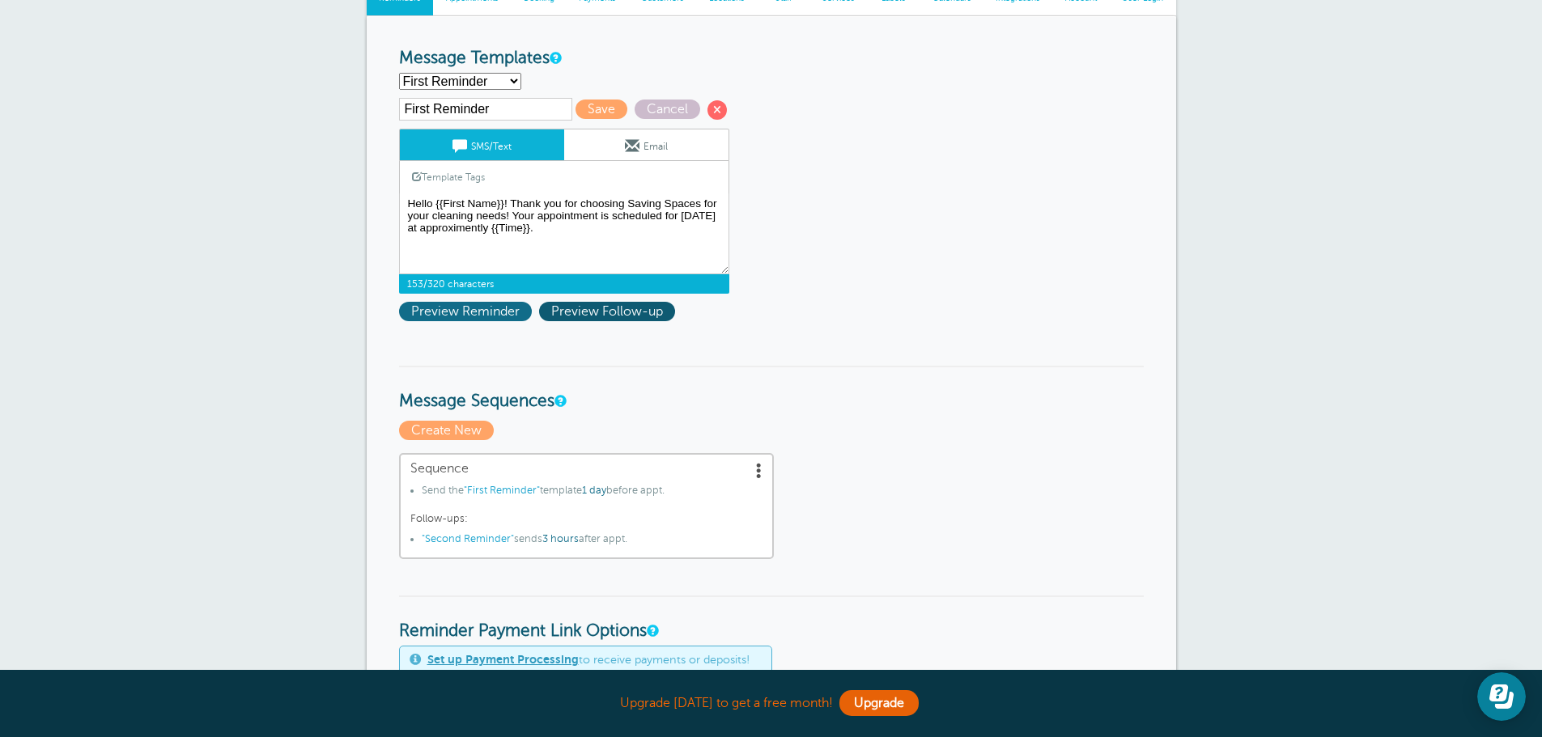
click at [490, 320] on span "Preview Reminder" at bounding box center [465, 311] width 133 height 19
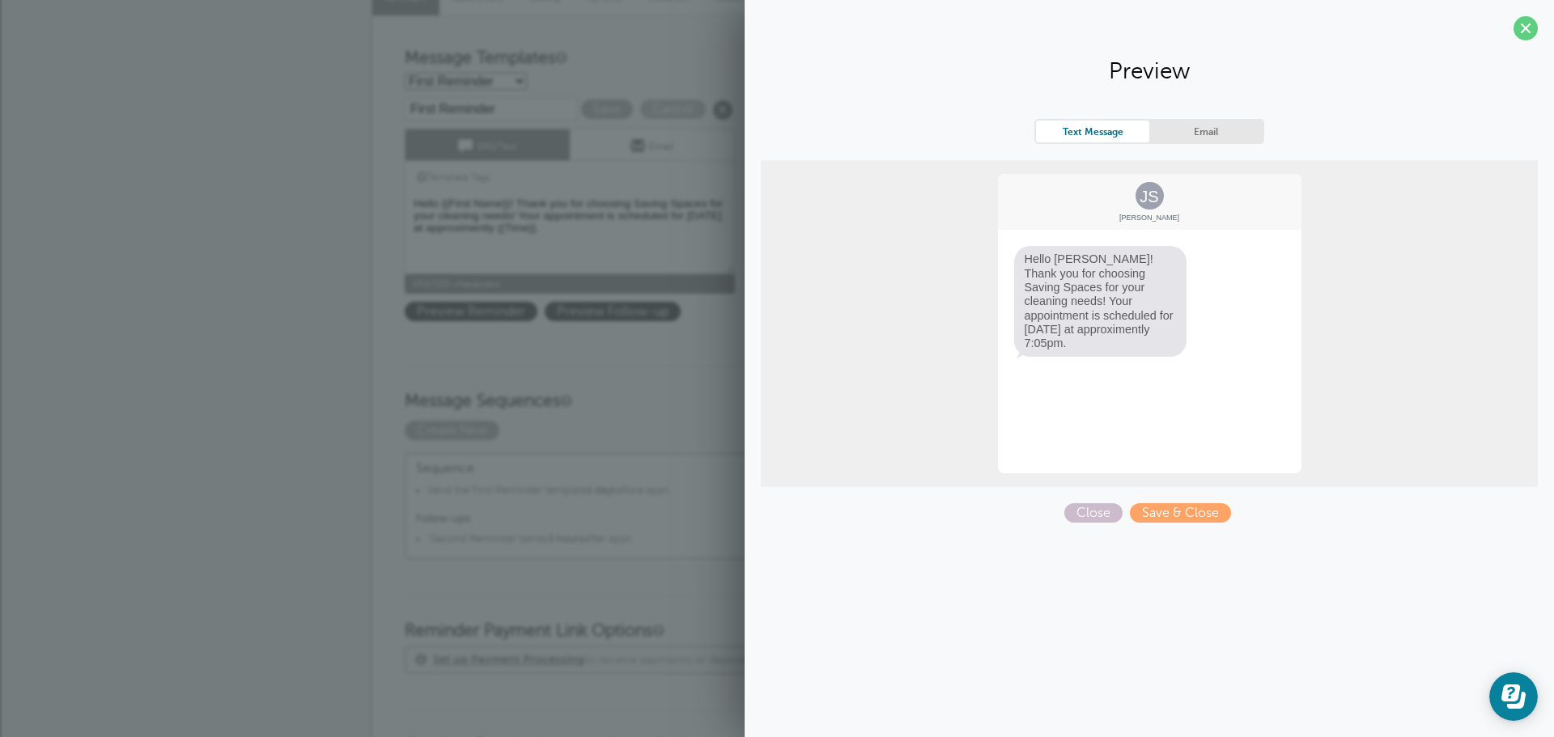
click at [1538, 19] on section "Preview Text Message Email JS Jane Smith Hello Jane! Thank you for choosing Sav…" at bounding box center [1148, 267] width 809 height 535
click at [1525, 23] on span at bounding box center [1525, 28] width 24 height 24
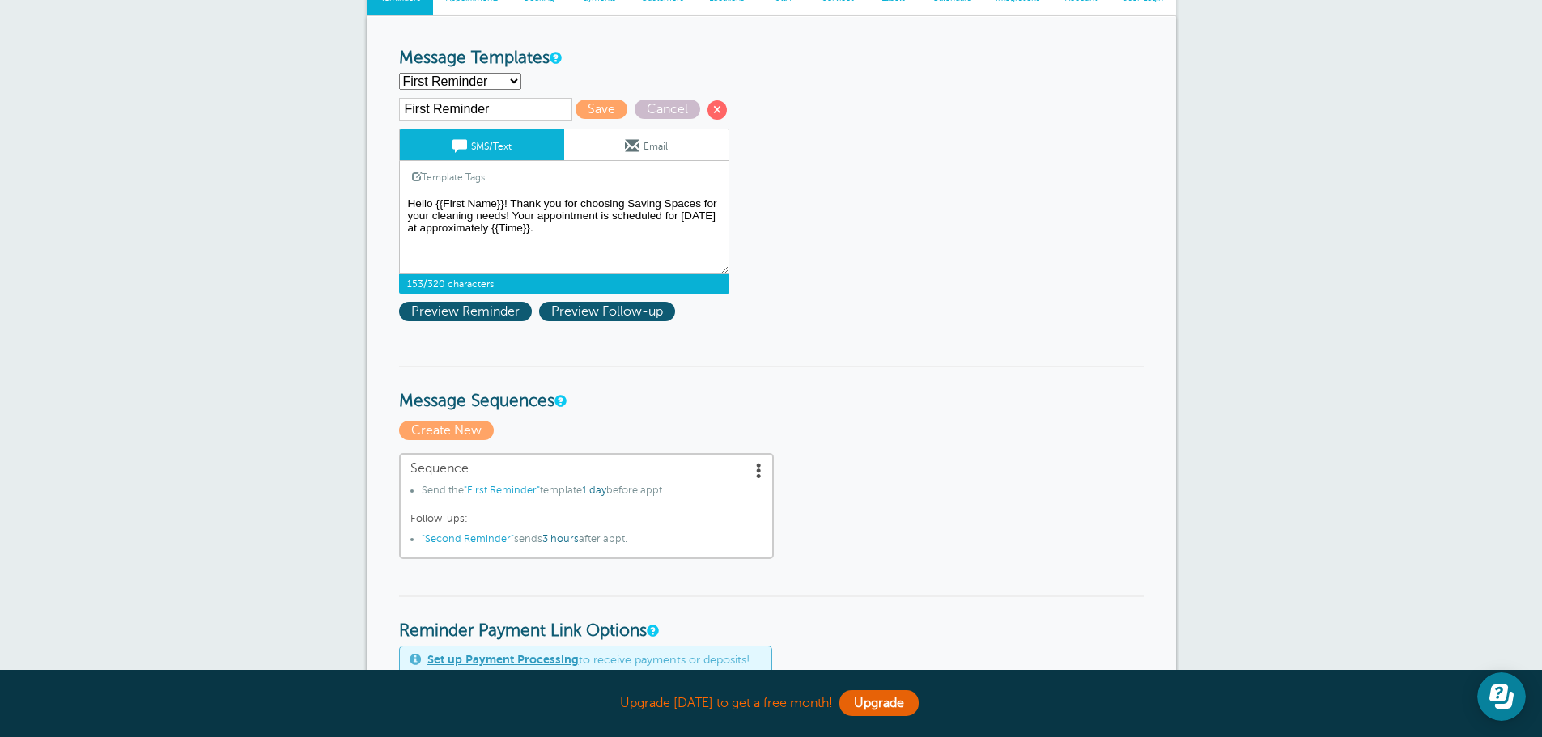
click at [583, 231] on textarea "Hi {{First Name}}, your appointment with Saving Spaces LLC has been scheduled f…" at bounding box center [564, 233] width 330 height 81
click at [479, 307] on span "Preview Reminder" at bounding box center [465, 311] width 133 height 19
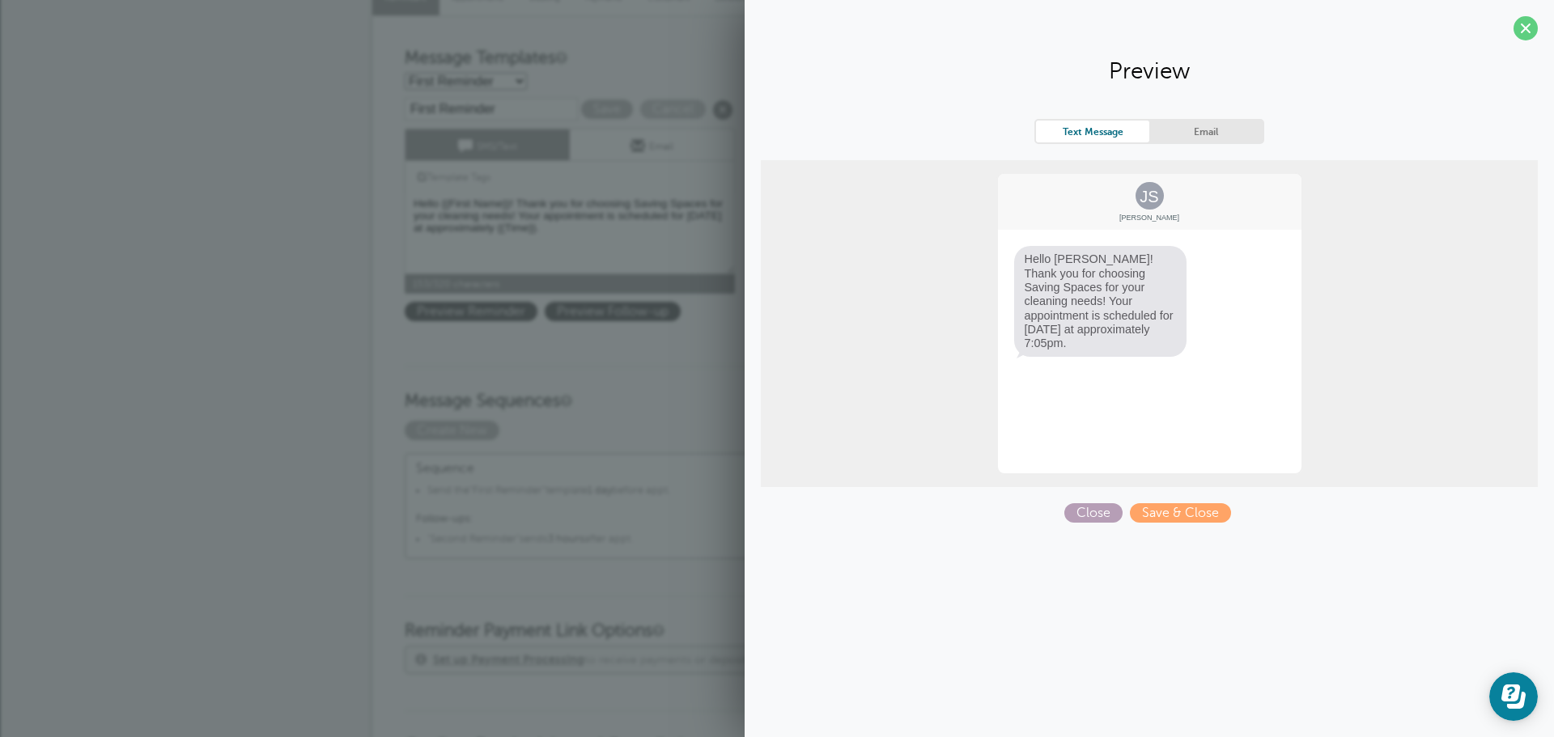
click at [1101, 514] on span "Close" at bounding box center [1093, 512] width 58 height 19
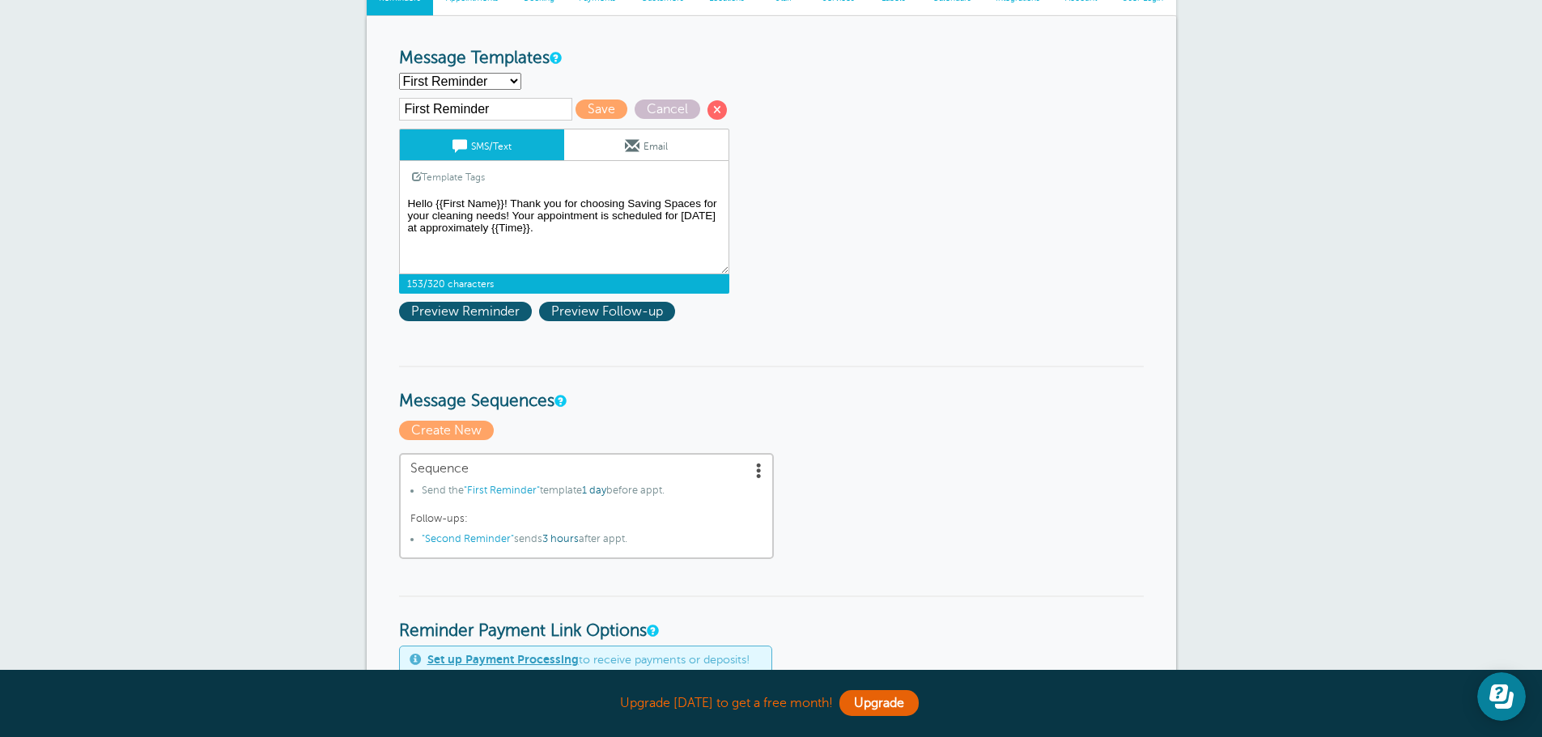
drag, startPoint x: 578, startPoint y: 228, endPoint x: 592, endPoint y: 236, distance: 16.7
click at [582, 235] on textarea "Hi {{First Name}}, your appointment with Saving Spaces LLC has been scheduled f…" at bounding box center [564, 233] width 330 height 81
click at [600, 240] on textarea "Hi {{First Name}}, your appointment with Saving Spaces LLC has been scheduled f…" at bounding box center [564, 233] width 330 height 81
click at [592, 232] on textarea "Hi {{First Name}}, your appointment with Saving Spaces LLC has been scheduled f…" at bounding box center [564, 233] width 330 height 81
click at [594, 224] on textarea "Hi {{First Name}}, your appointment with Saving Spaces LLC has been scheduled f…" at bounding box center [564, 233] width 330 height 81
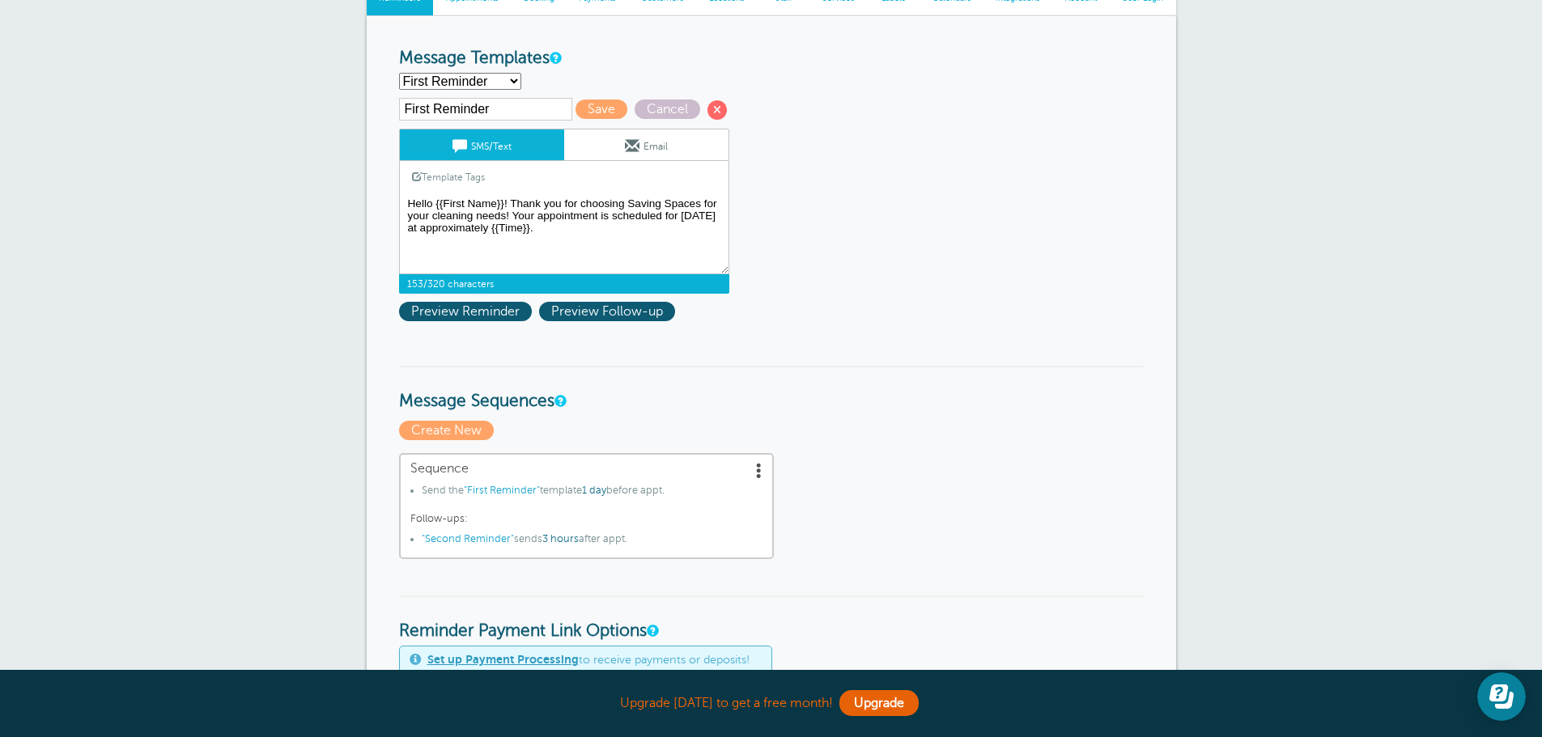
click at [454, 228] on textarea "Hi {{First Name}}, your appointment with Saving Spaces LLC has been scheduled f…" at bounding box center [564, 233] width 330 height 81
click at [613, 235] on textarea "Hi {{First Name}}, your appointment with Saving Spaces LLC has been scheduled f…" at bounding box center [564, 233] width 330 height 81
click at [465, 308] on span "Preview Reminder" at bounding box center [465, 311] width 133 height 19
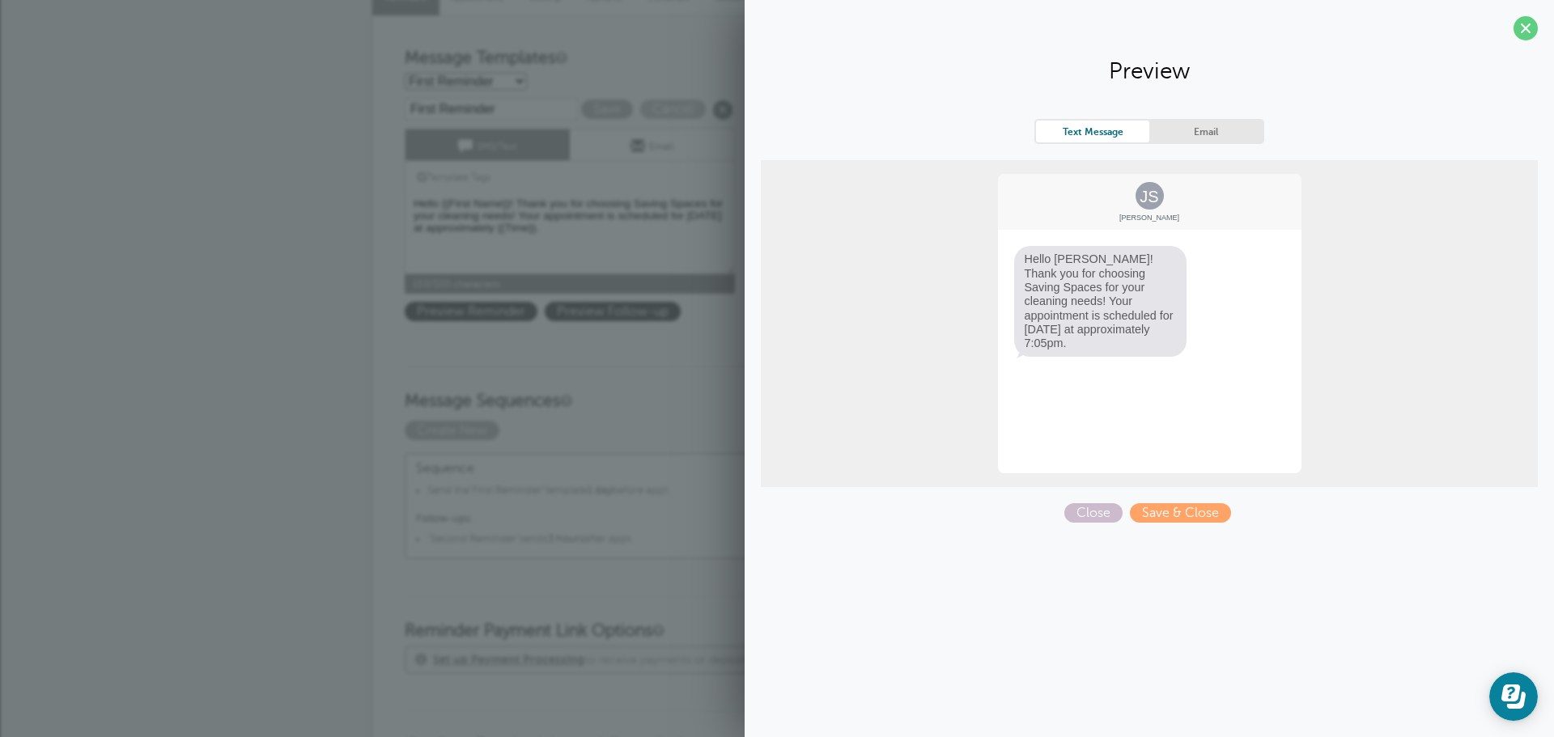
click at [1534, 36] on span at bounding box center [1525, 28] width 24 height 24
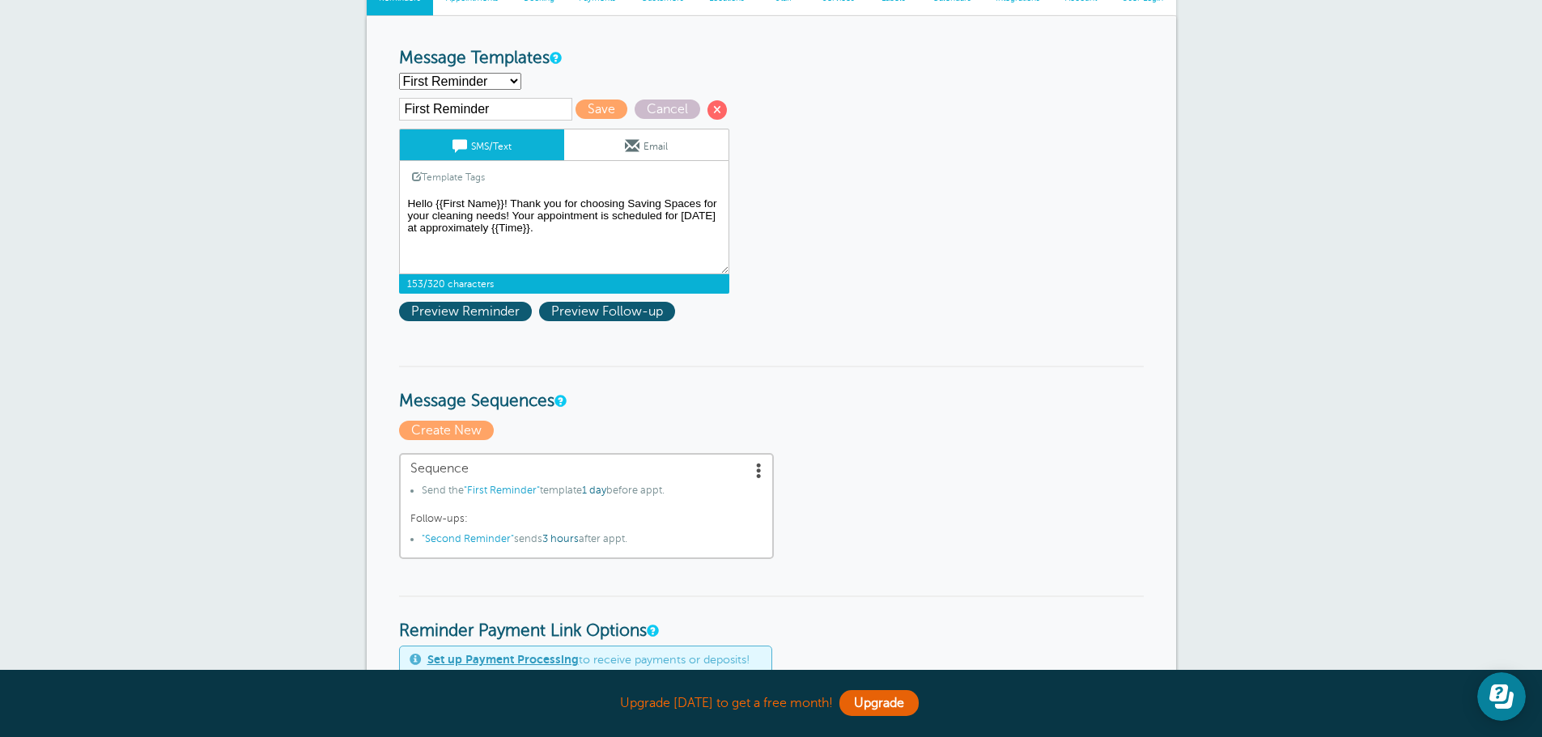
click at [511, 206] on textarea "Hi {{First Name}}, your appointment with Saving Spaces LLC has been scheduled f…" at bounding box center [564, 233] width 330 height 81
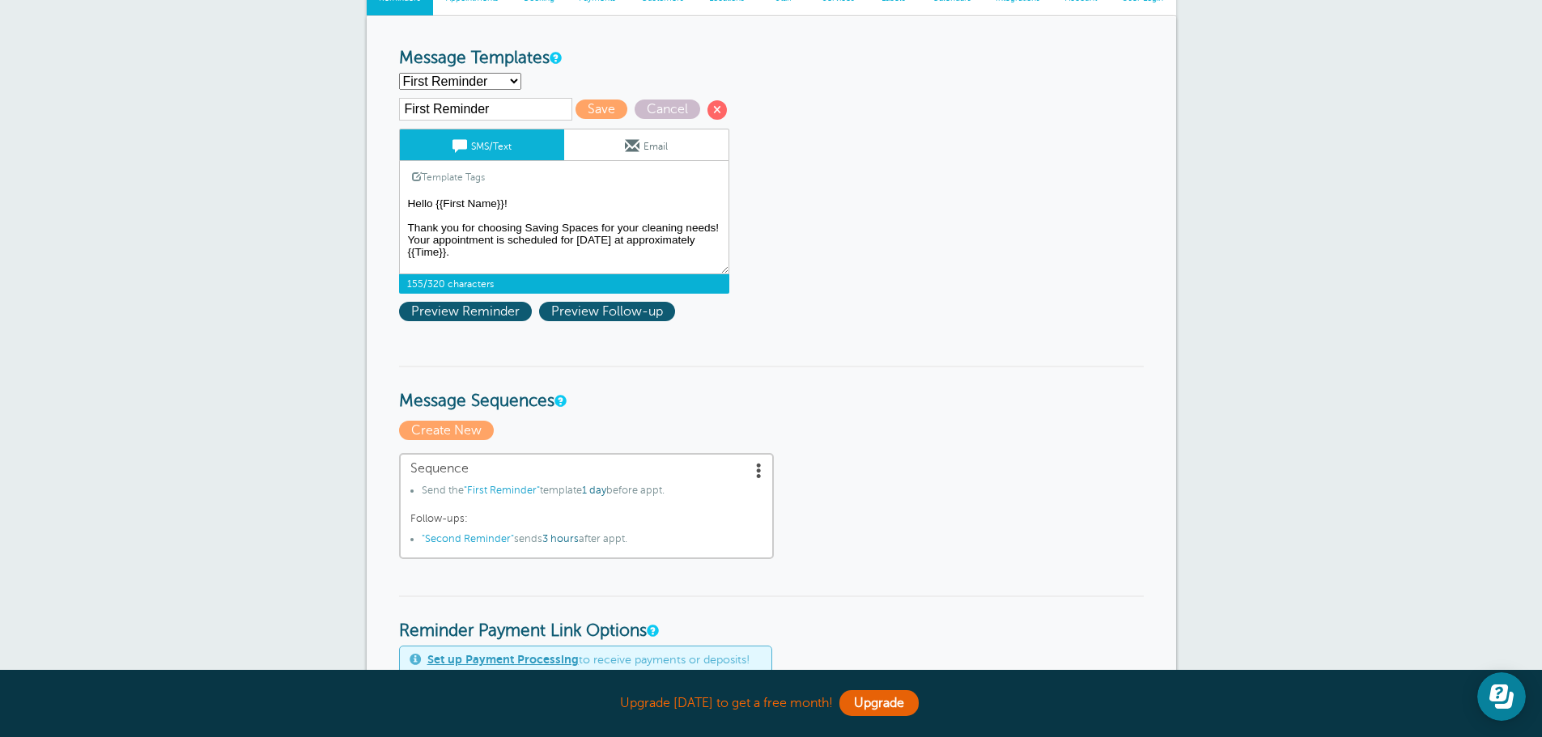
click at [571, 206] on textarea "Hi {{First Name}}, your appointment with Saving Spaces LLC has been scheduled f…" at bounding box center [564, 233] width 330 height 81
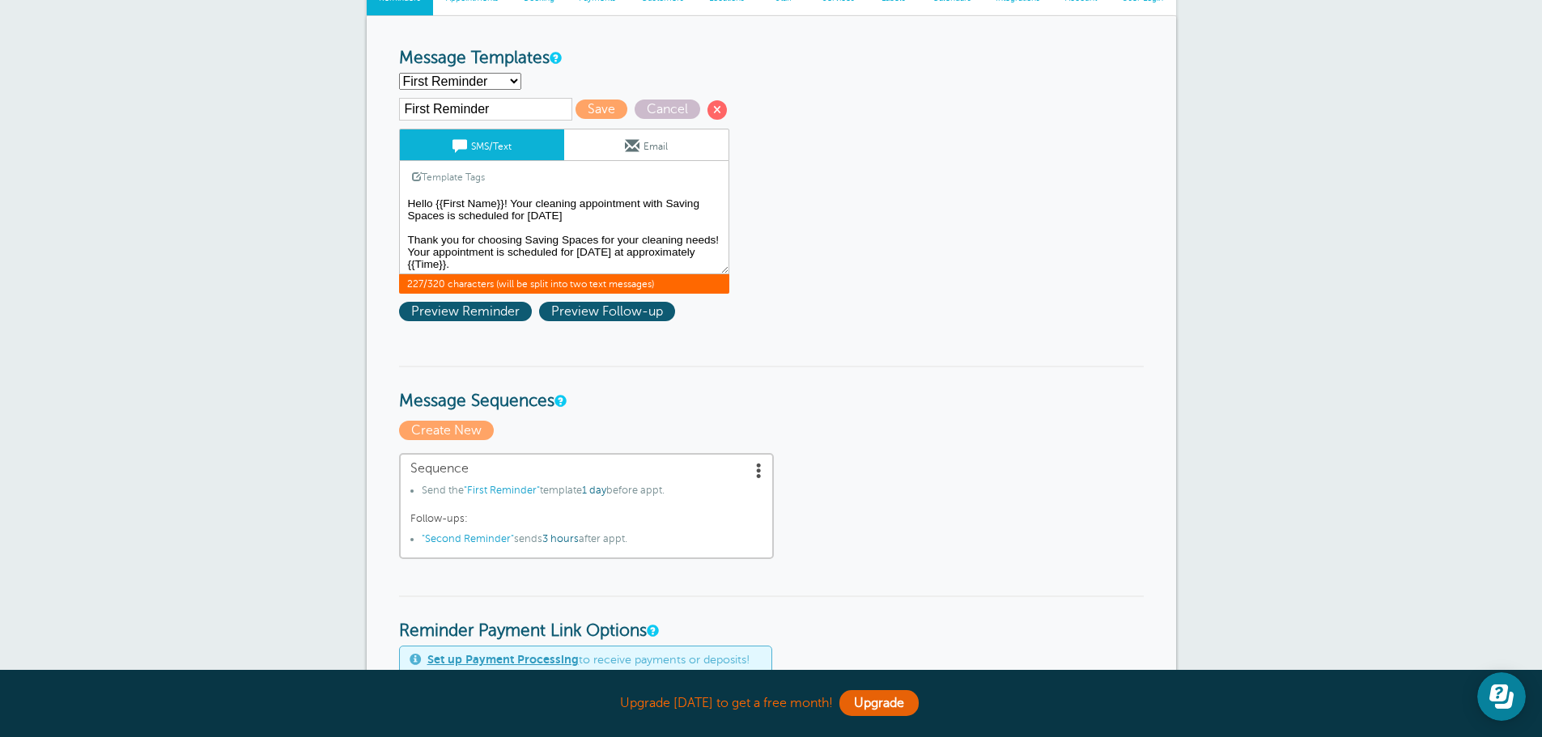
drag, startPoint x: 675, startPoint y: 254, endPoint x: 409, endPoint y: 238, distance: 266.7
click at [409, 238] on textarea "Hi {{First Name}}, your appointment with Saving Spaces LLC has been scheduled f…" at bounding box center [564, 233] width 330 height 81
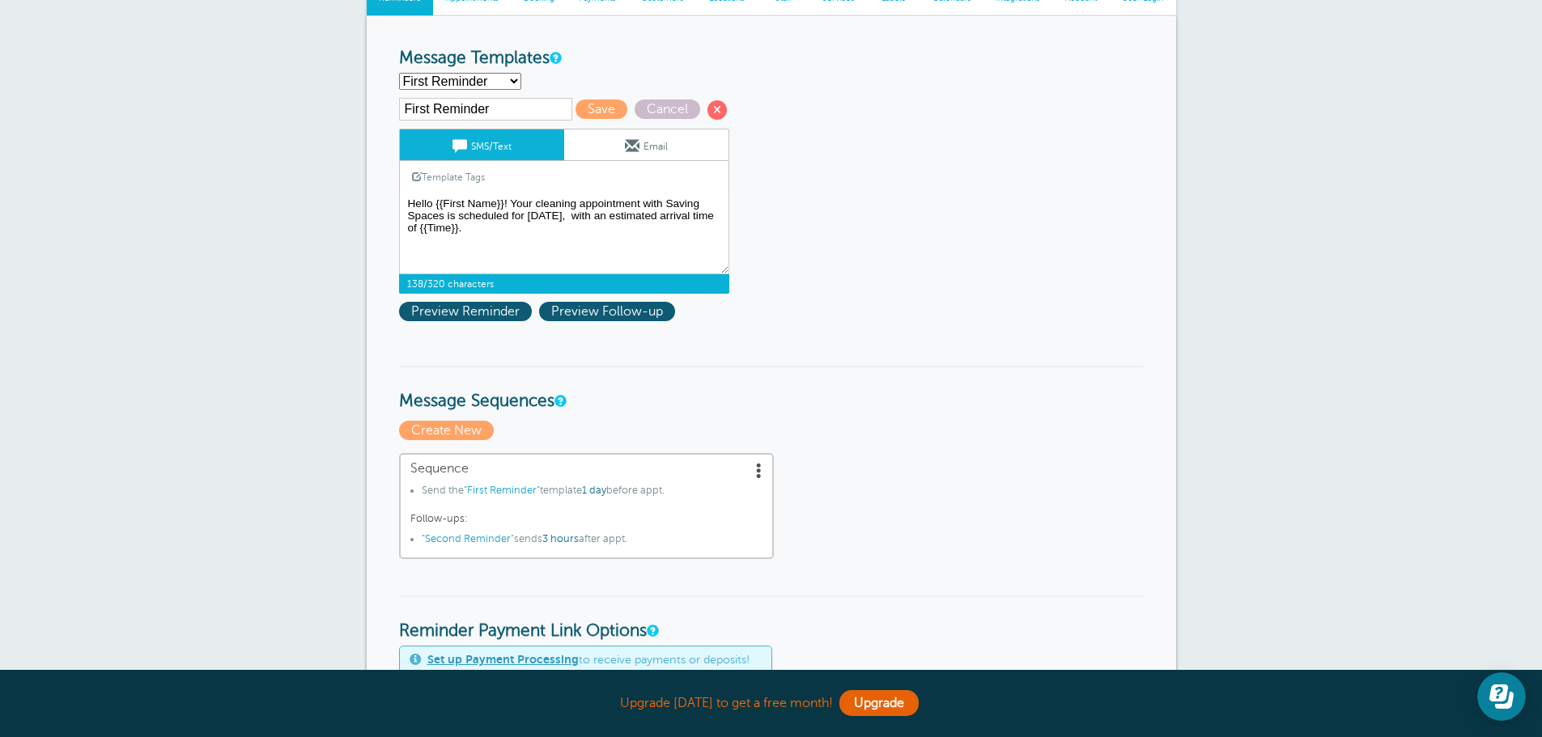
click at [467, 176] on link "Template Tags" at bounding box center [448, 177] width 97 height 32
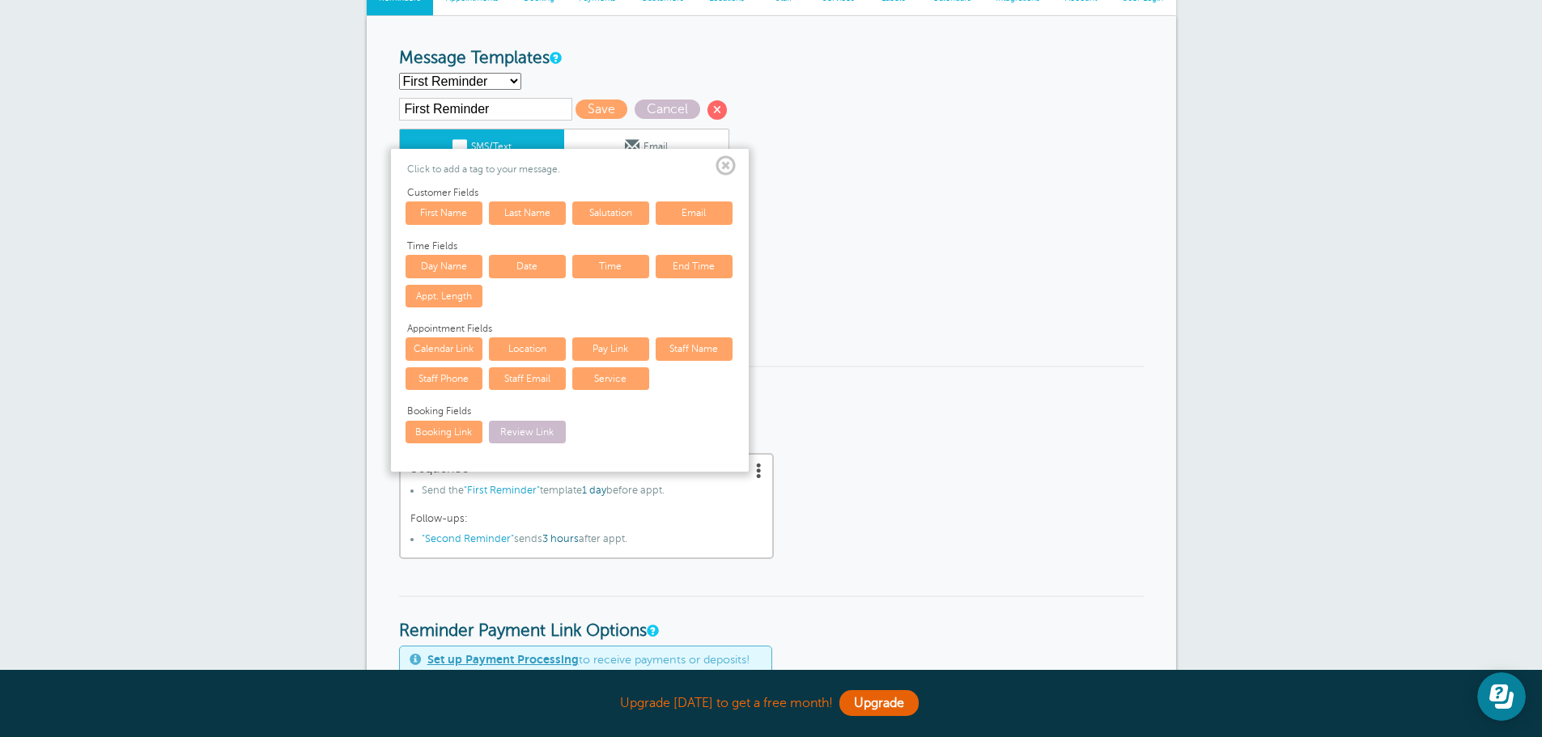
click at [528, 266] on link "Date" at bounding box center [527, 266] width 77 height 23
type textarea "Hello {{First Name}}! Your cleaning appointment with Saving Spaces is scheduled…"
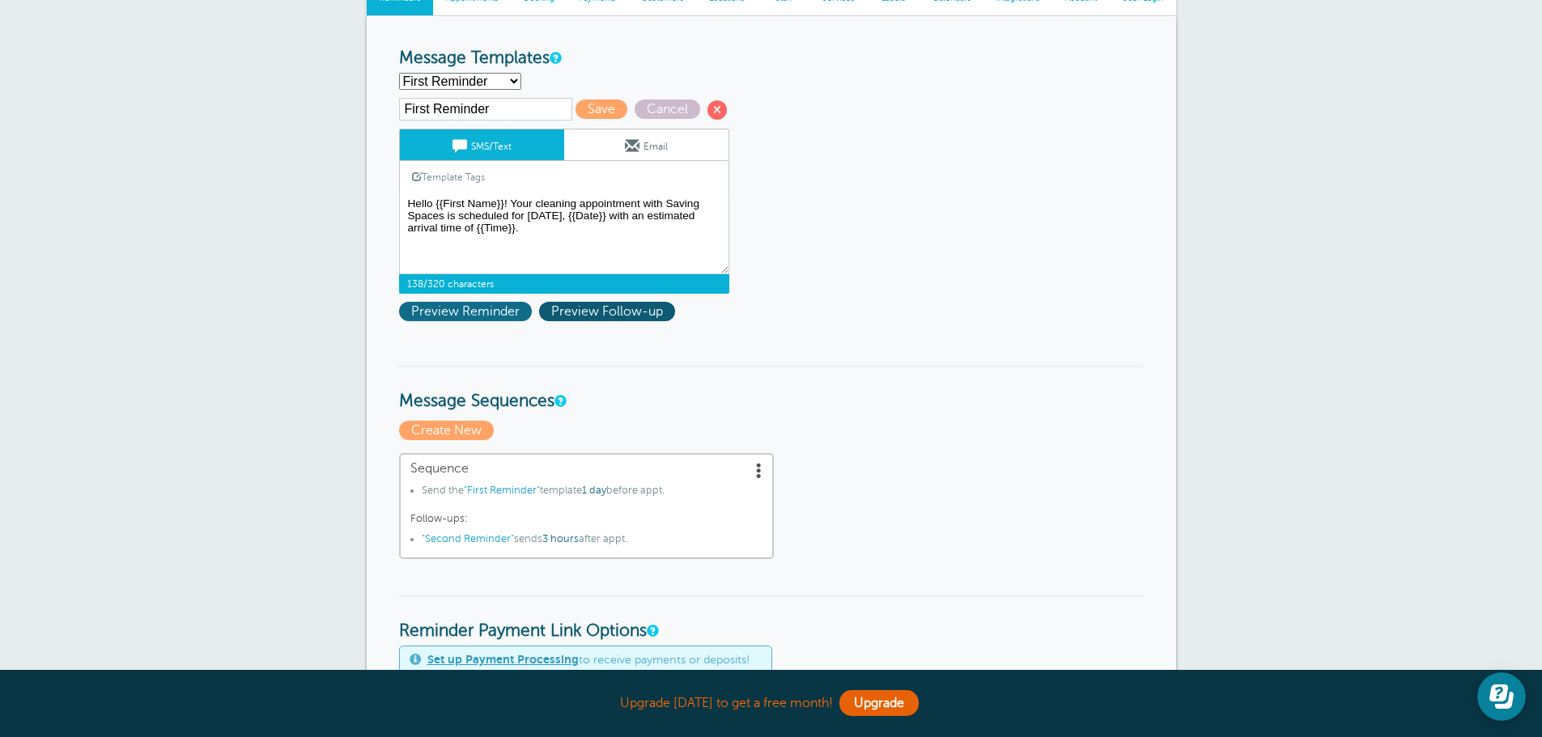
click at [492, 306] on span "Preview Reminder" at bounding box center [465, 311] width 133 height 19
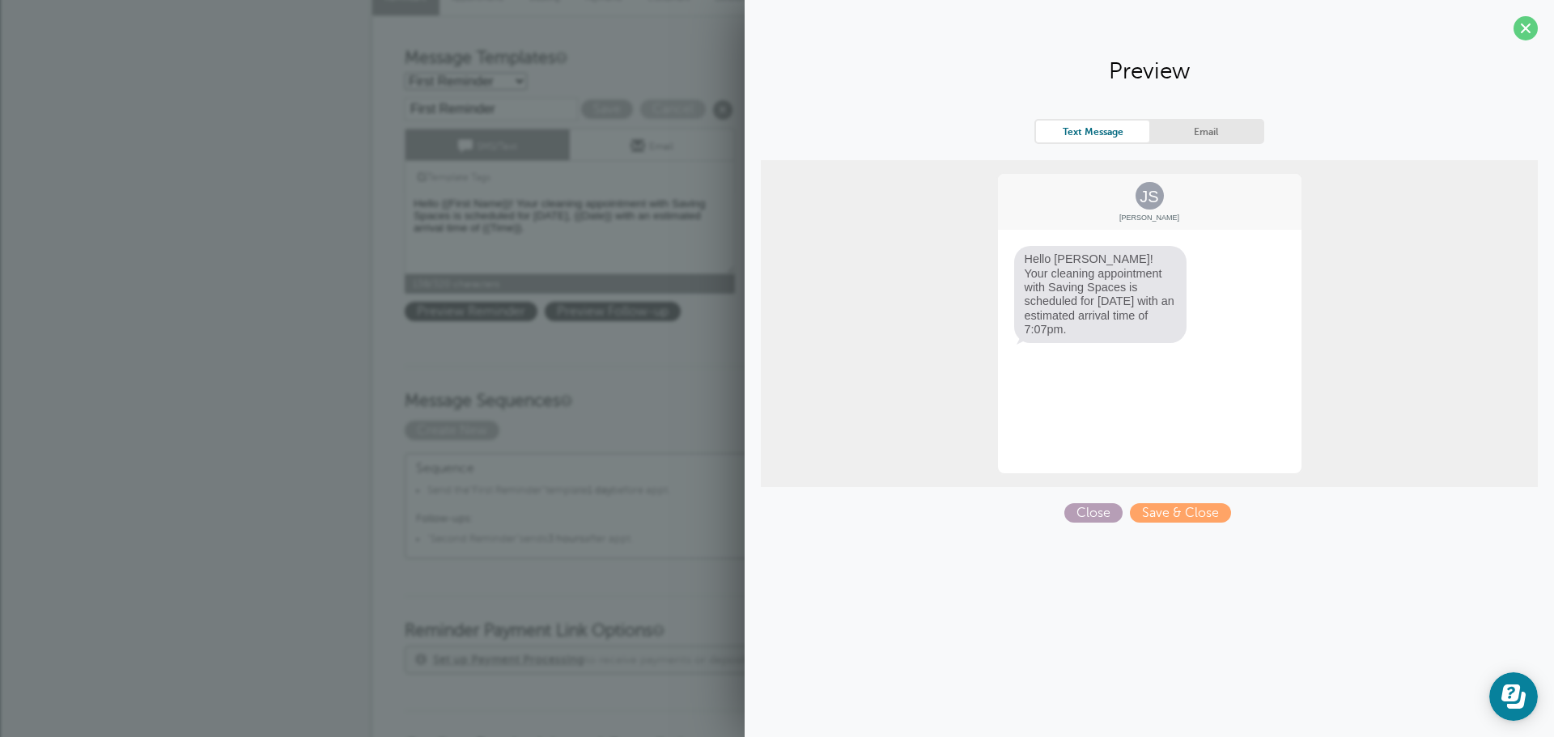
click at [1113, 510] on span "Close" at bounding box center [1093, 512] width 58 height 19
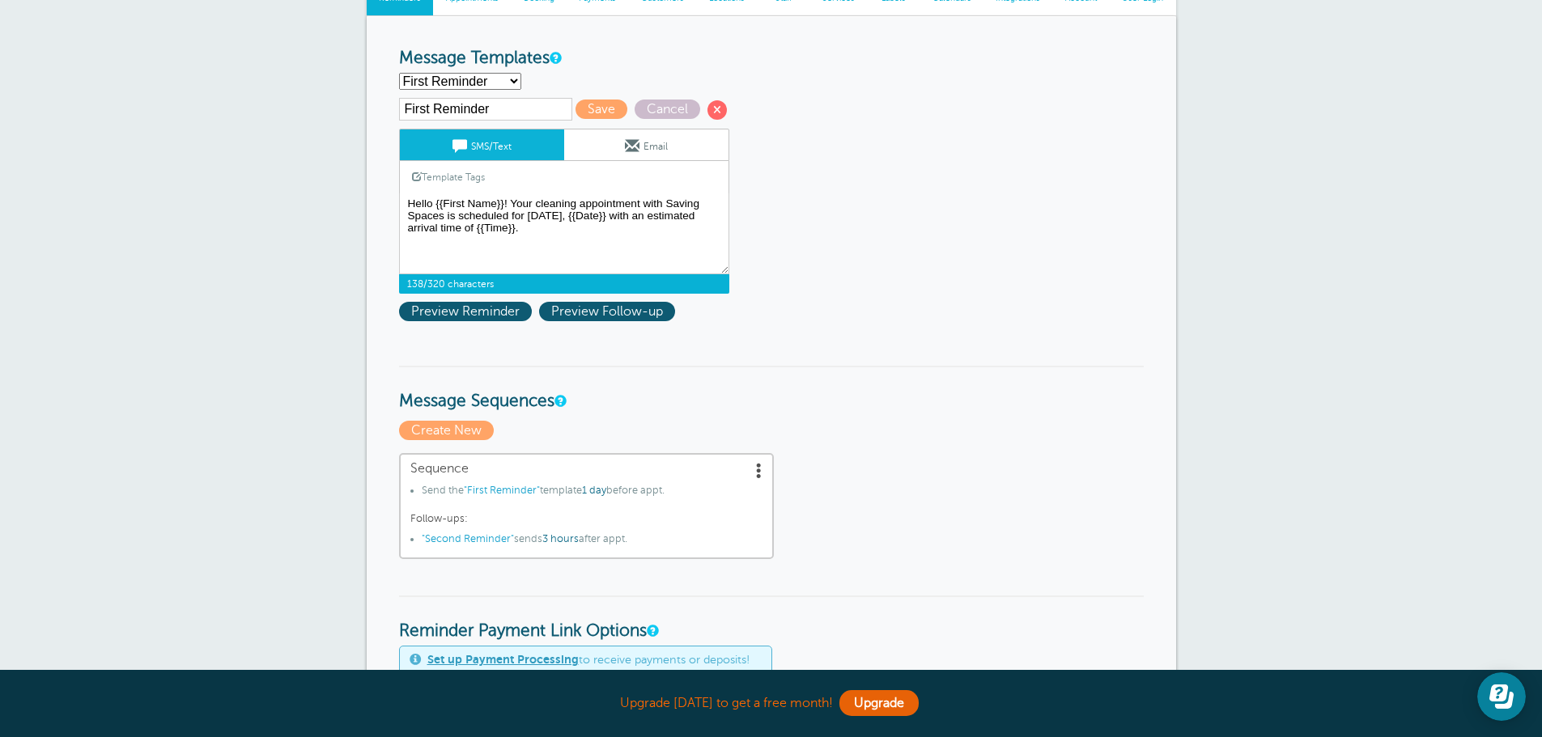
click at [454, 181] on link "Template Tags" at bounding box center [448, 177] width 97 height 32
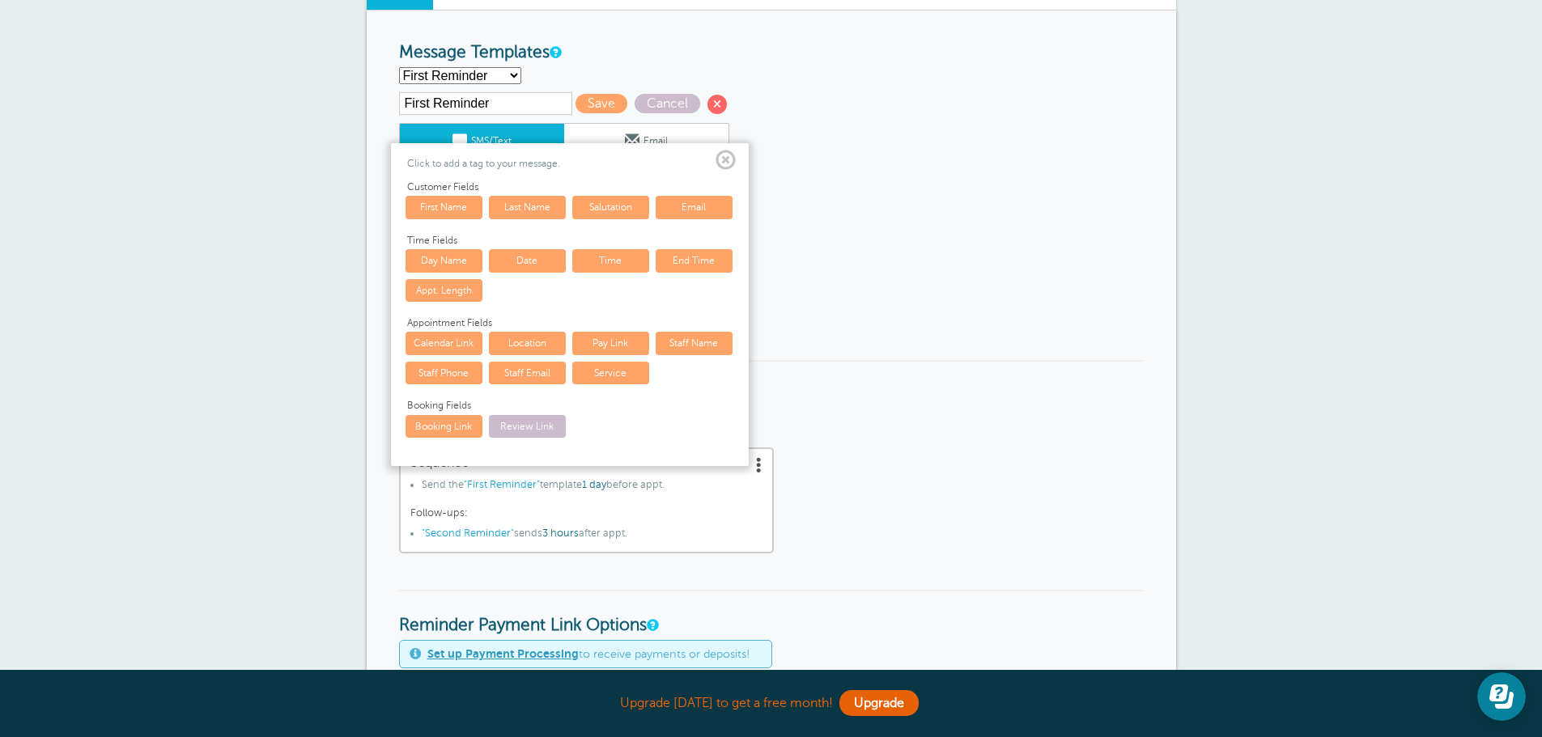
scroll to position [162, 0]
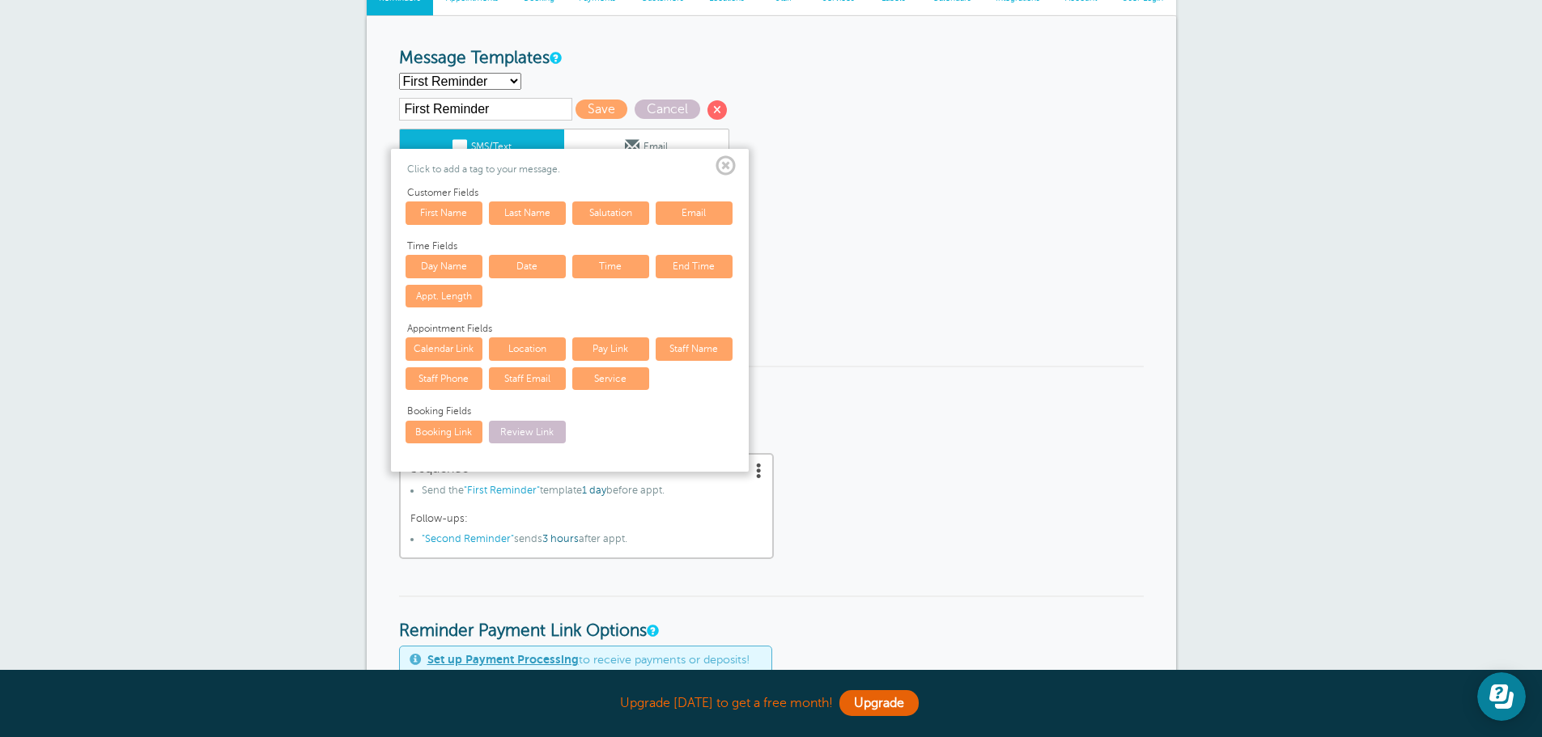
click at [728, 162] on span at bounding box center [725, 166] width 20 height 20
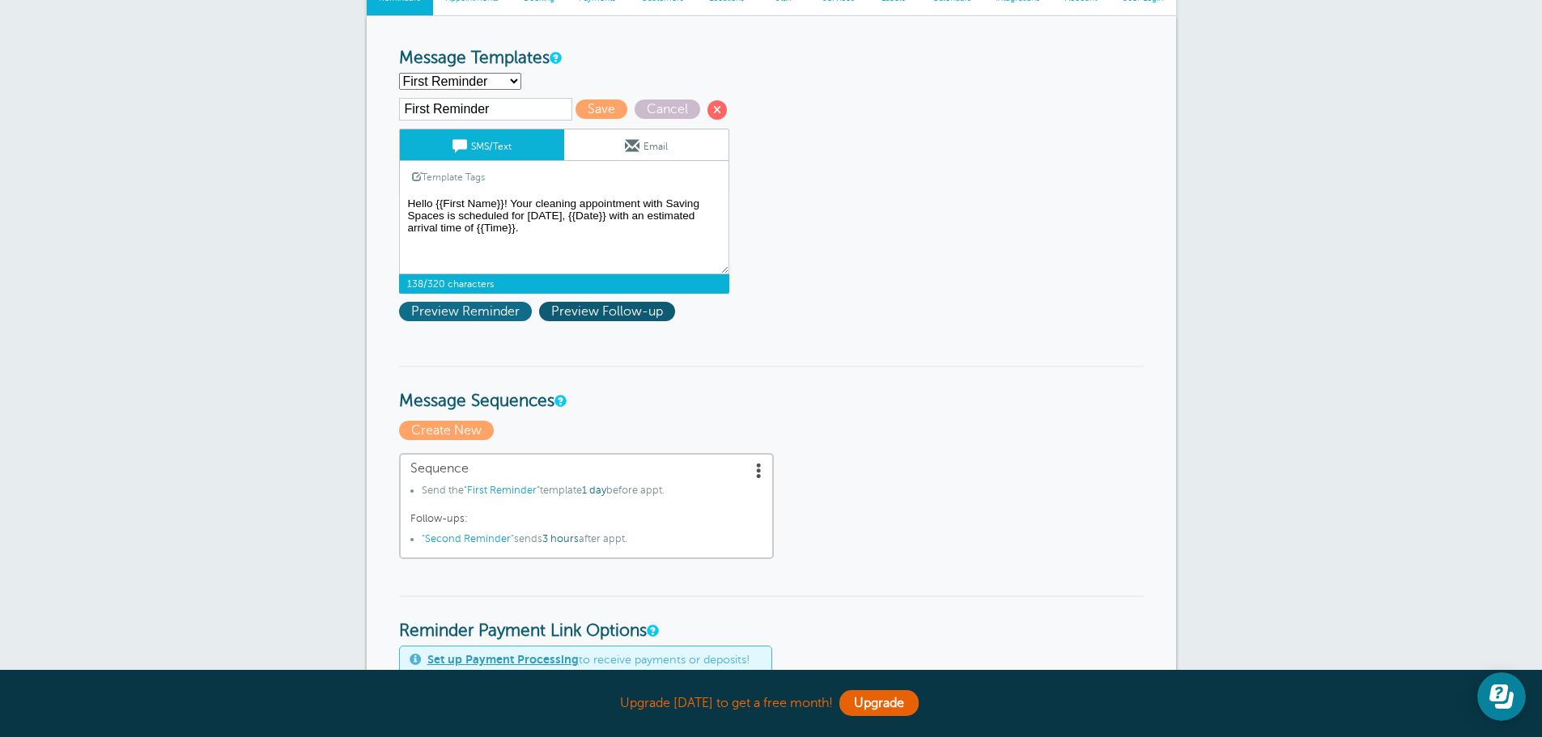
click at [469, 307] on span "Preview Reminder" at bounding box center [465, 311] width 133 height 19
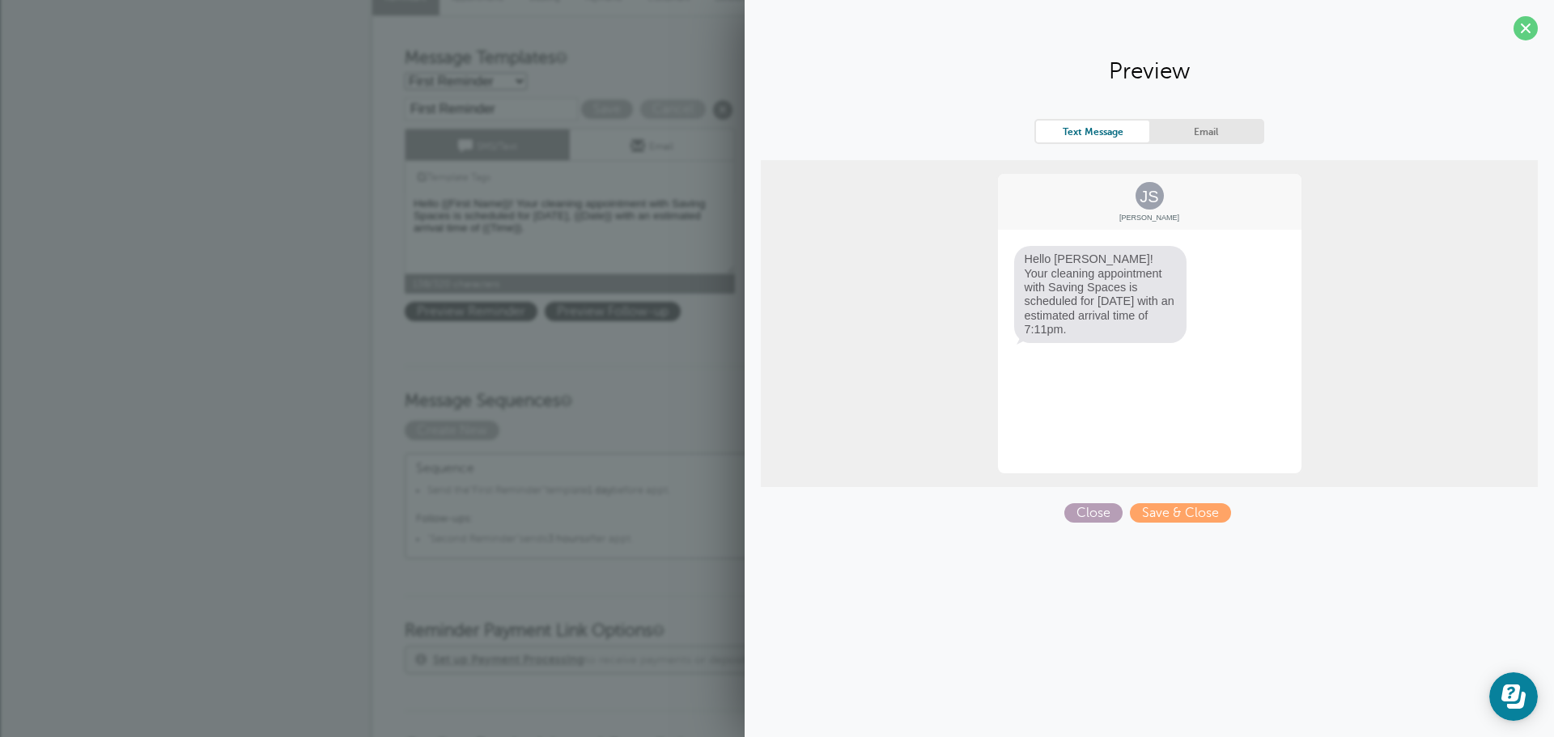
click at [1084, 505] on span "Close" at bounding box center [1093, 512] width 58 height 19
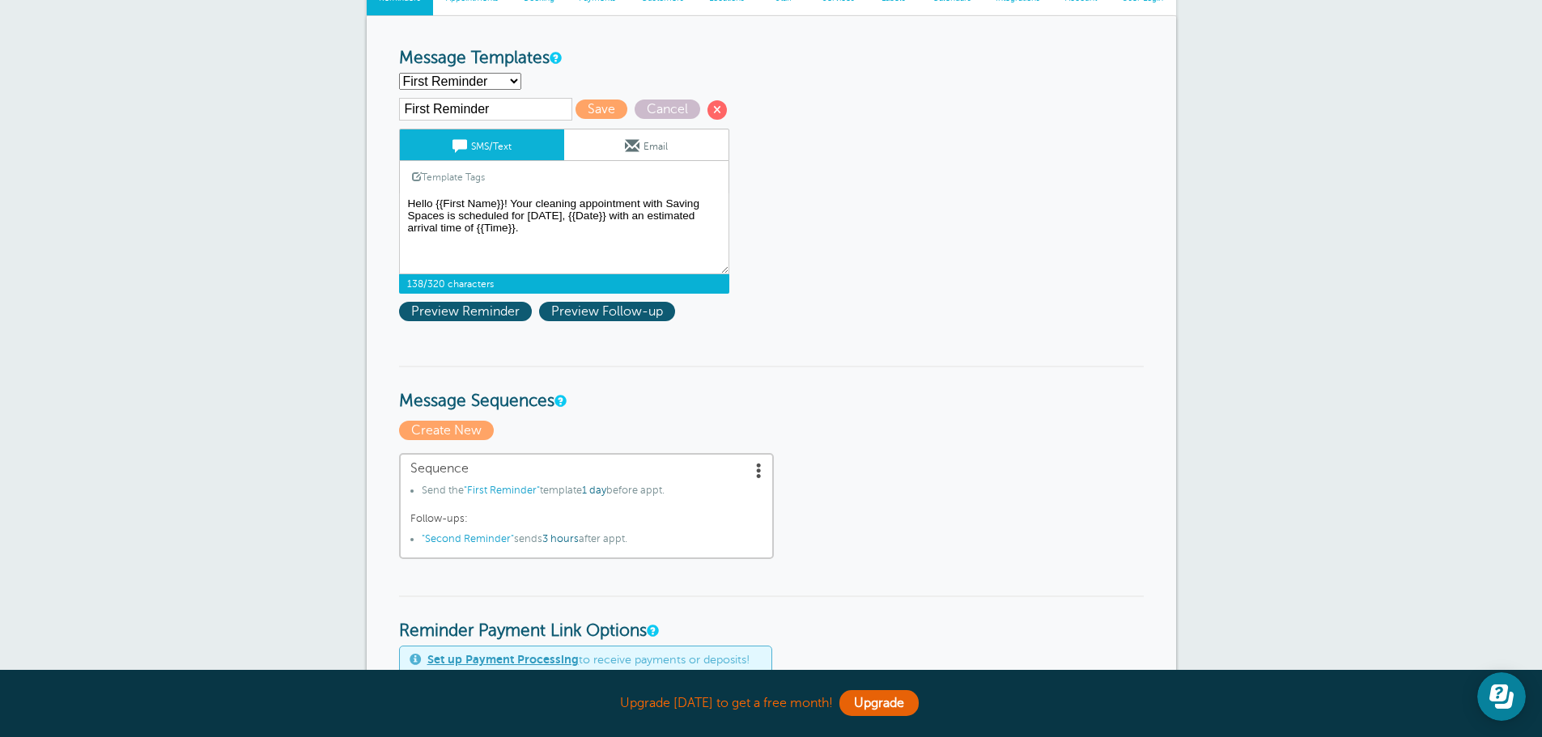
click at [440, 170] on link "Template Tags" at bounding box center [448, 177] width 97 height 32
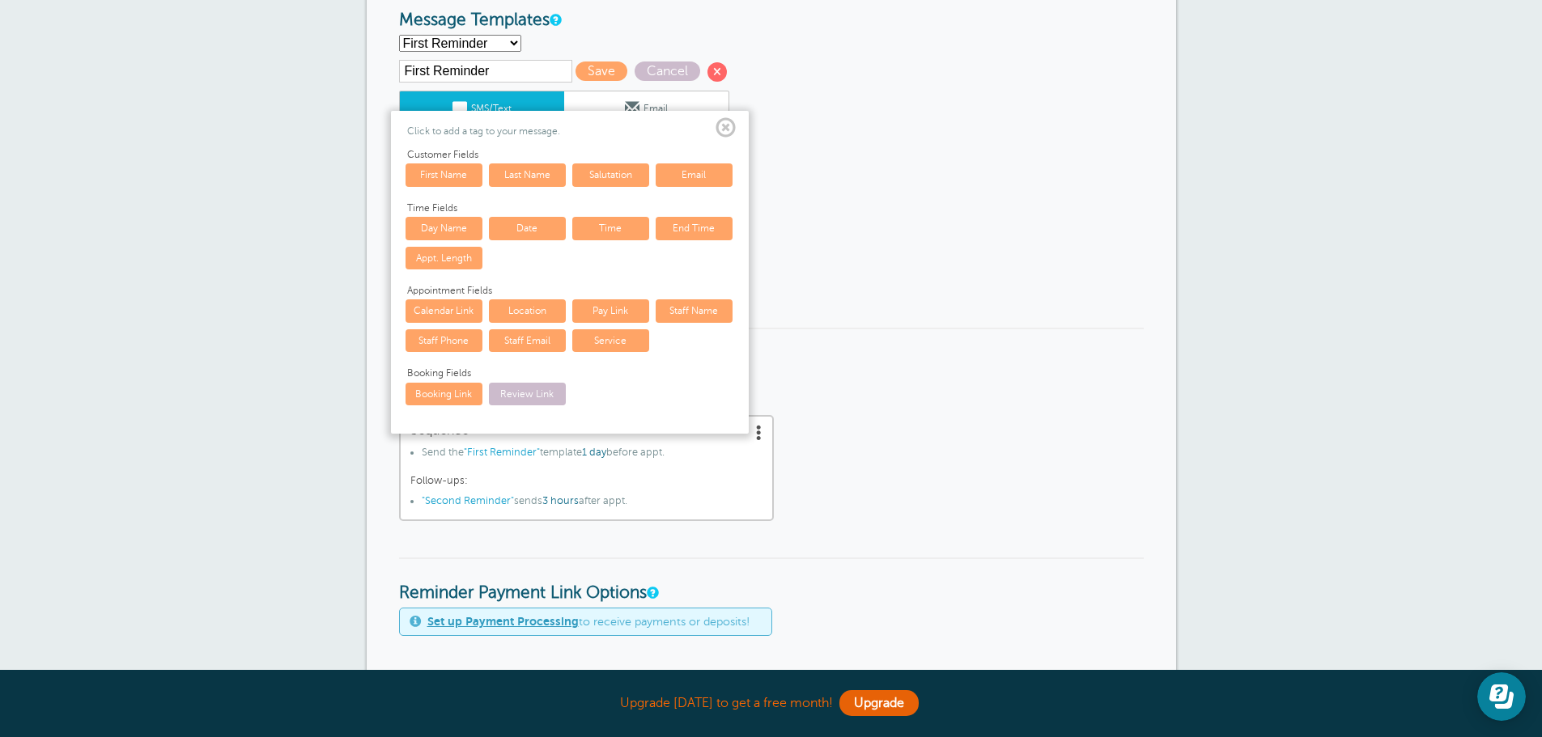
scroll to position [243, 0]
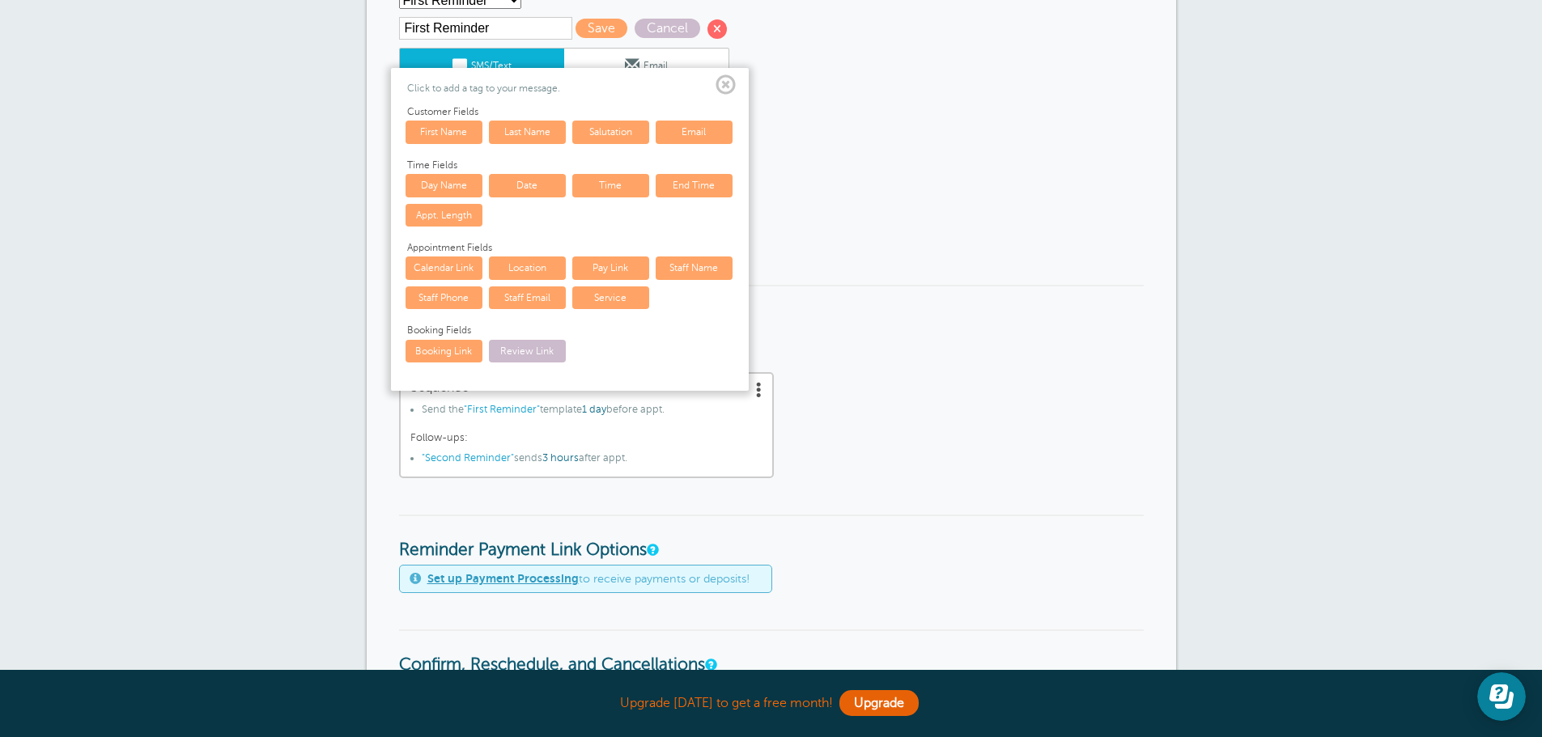
click at [922, 197] on form "Reminder Schedule 1st reminder: Immediately 1 2 3 4 5 6 7 8 9 10 11 12 13 14 15…" at bounding box center [771, 647] width 744 height 1359
click at [727, 85] on span at bounding box center [725, 85] width 20 height 20
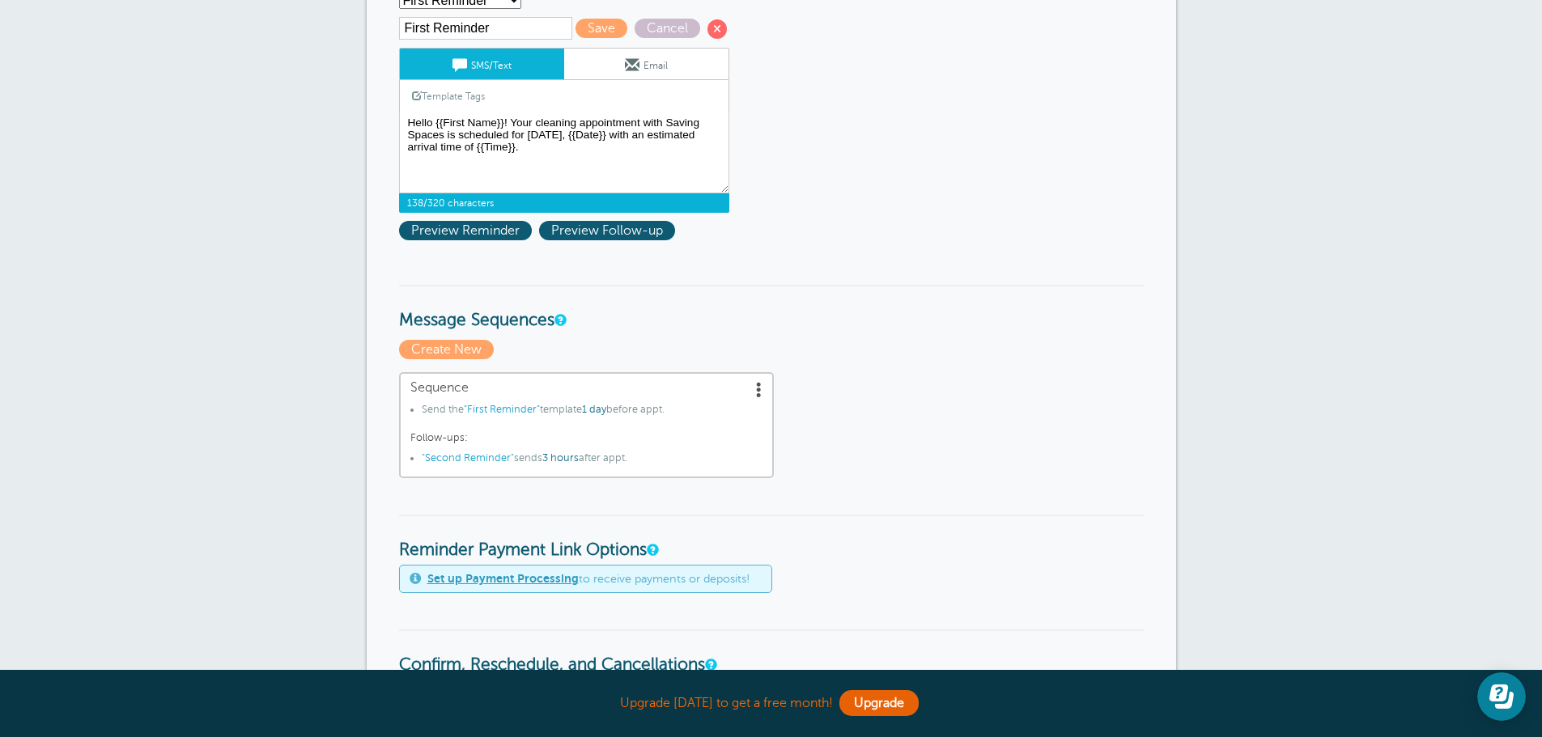
click at [969, 242] on form "Reminder Schedule 1st reminder: Immediately 1 2 3 4 5 6 7 8 9 10 11 12 13 14 15…" at bounding box center [771, 647] width 744 height 1359
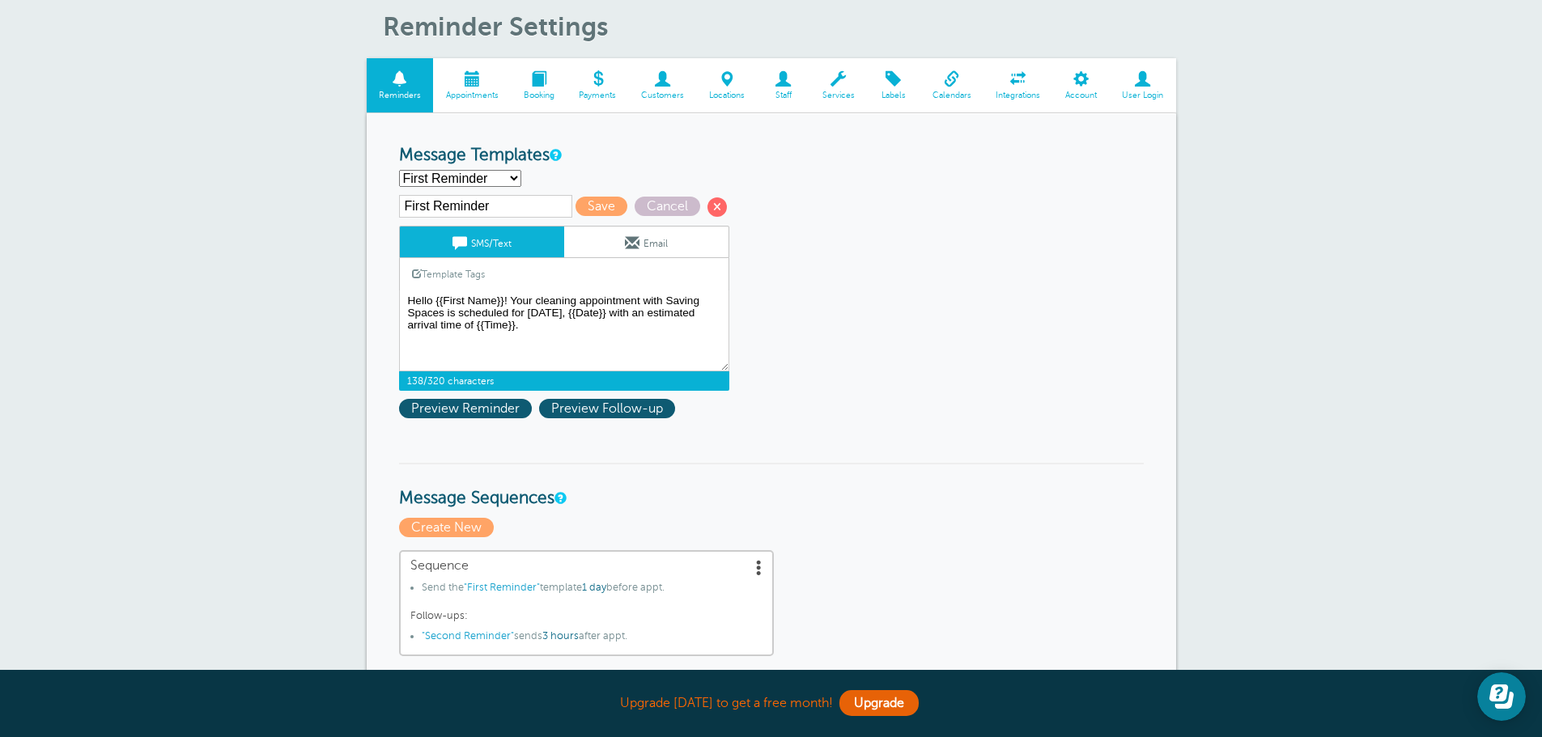
scroll to position [0, 0]
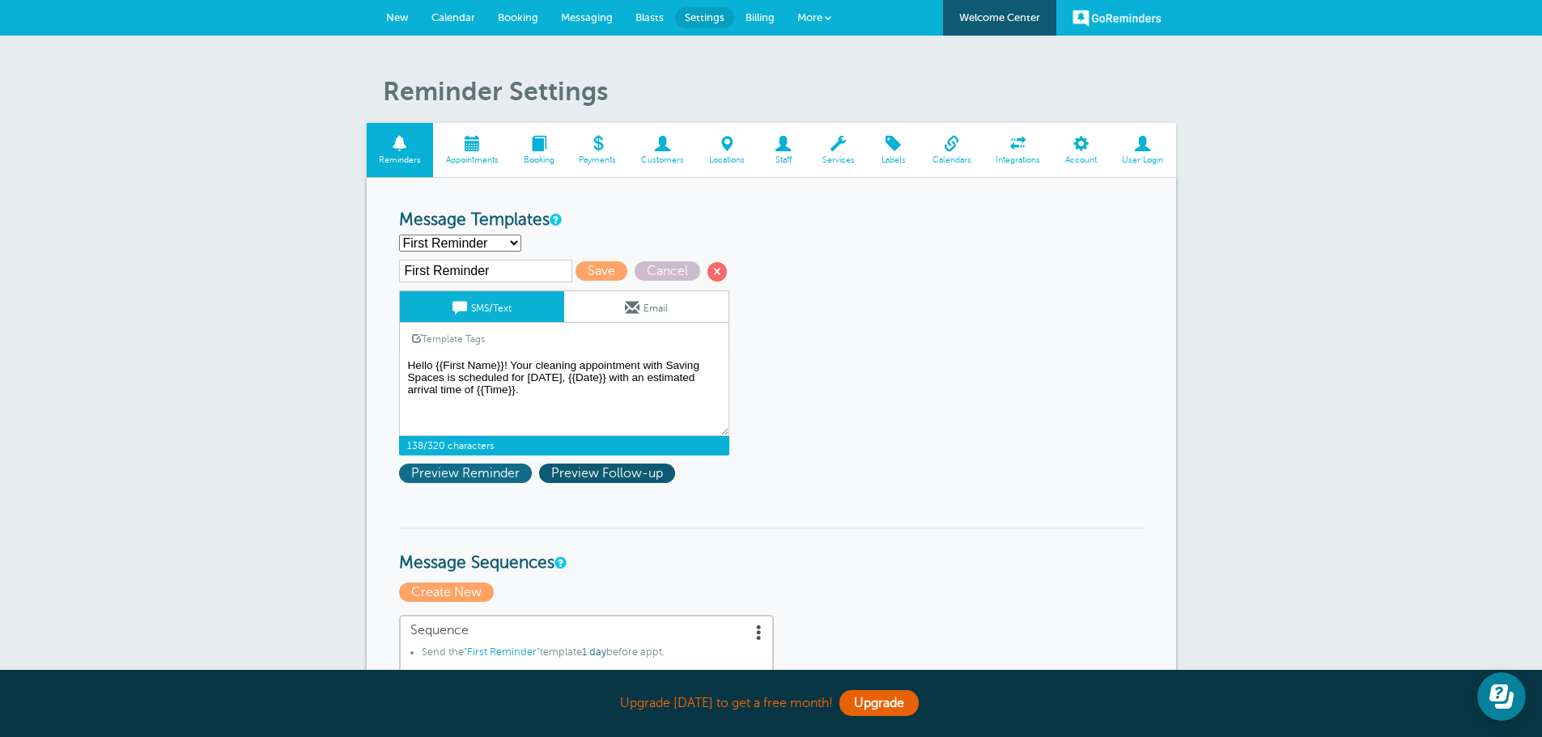
click at [445, 480] on span "Preview Reminder" at bounding box center [465, 473] width 133 height 19
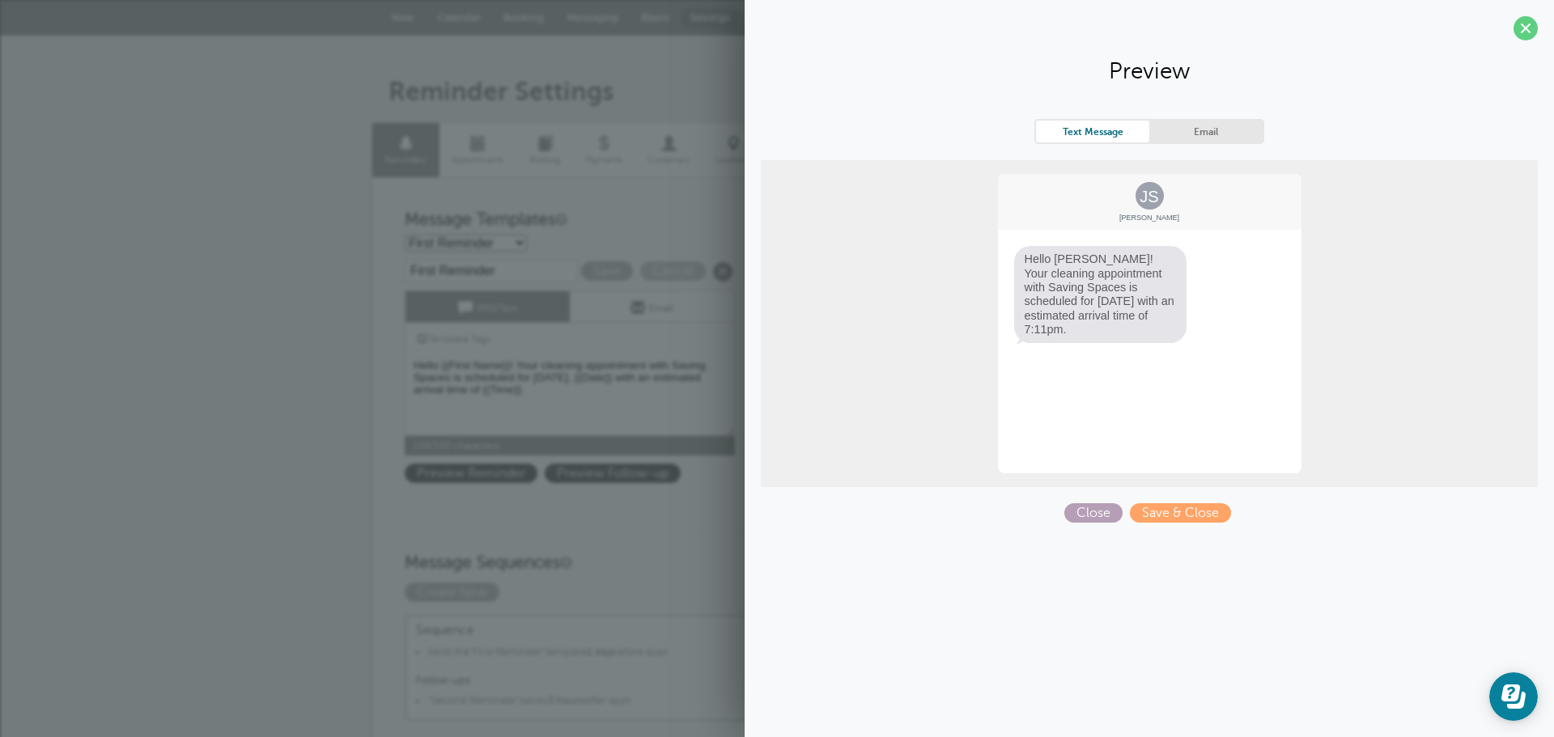
click at [1090, 518] on span "Close" at bounding box center [1093, 512] width 58 height 19
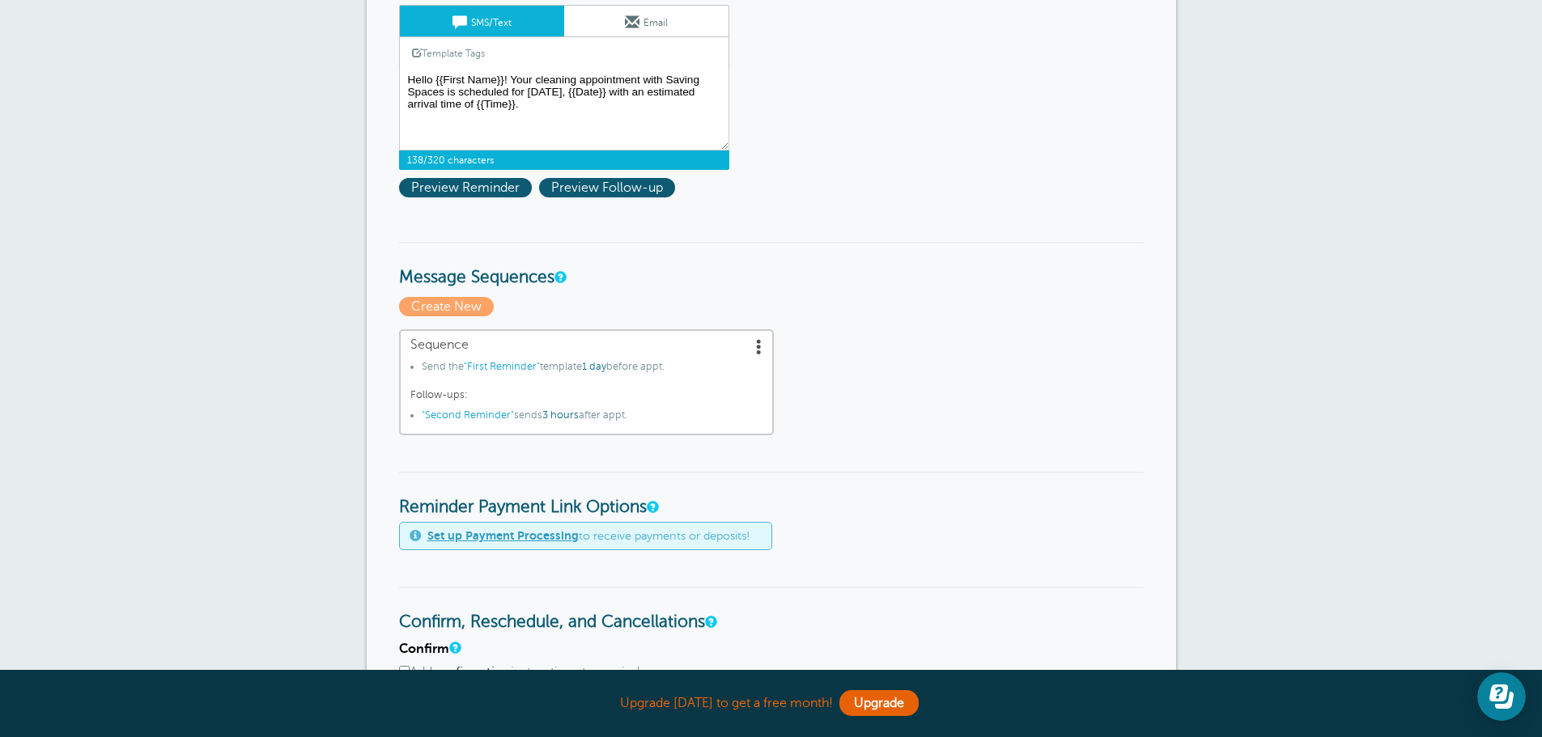
scroll to position [243, 0]
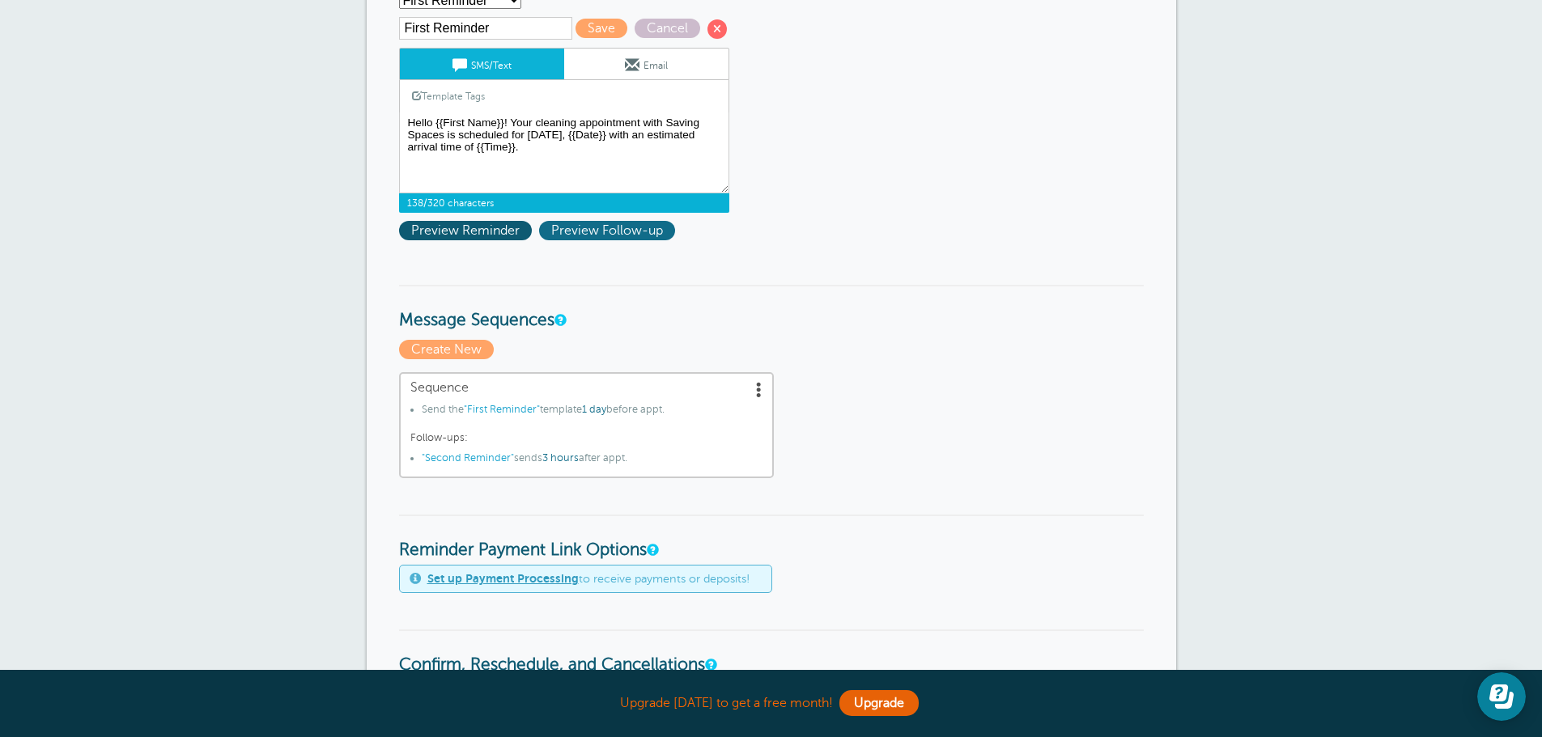
click at [582, 238] on span "Preview Follow-up" at bounding box center [607, 230] width 136 height 19
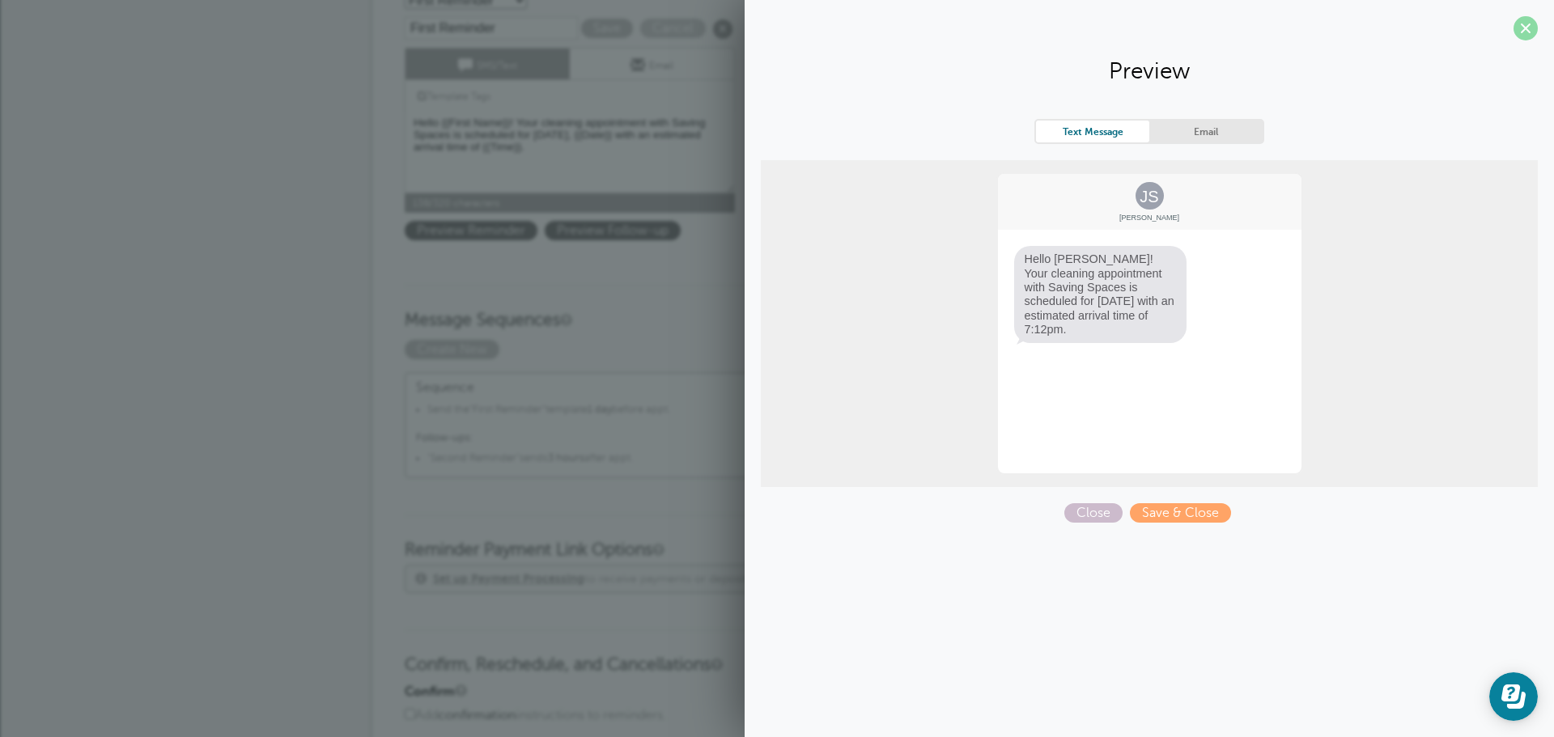
click at [1525, 26] on span at bounding box center [1525, 28] width 24 height 24
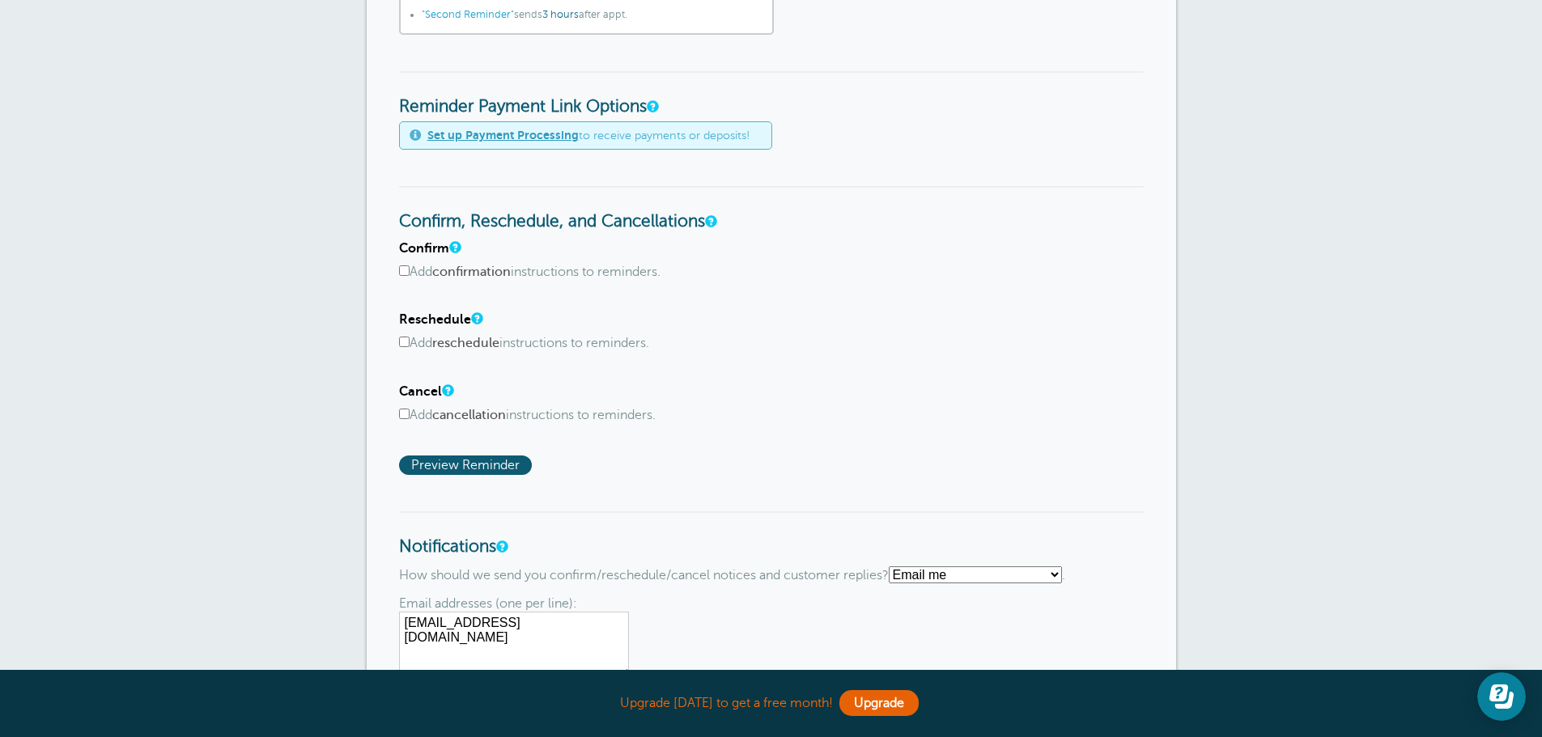
scroll to position [728, 0]
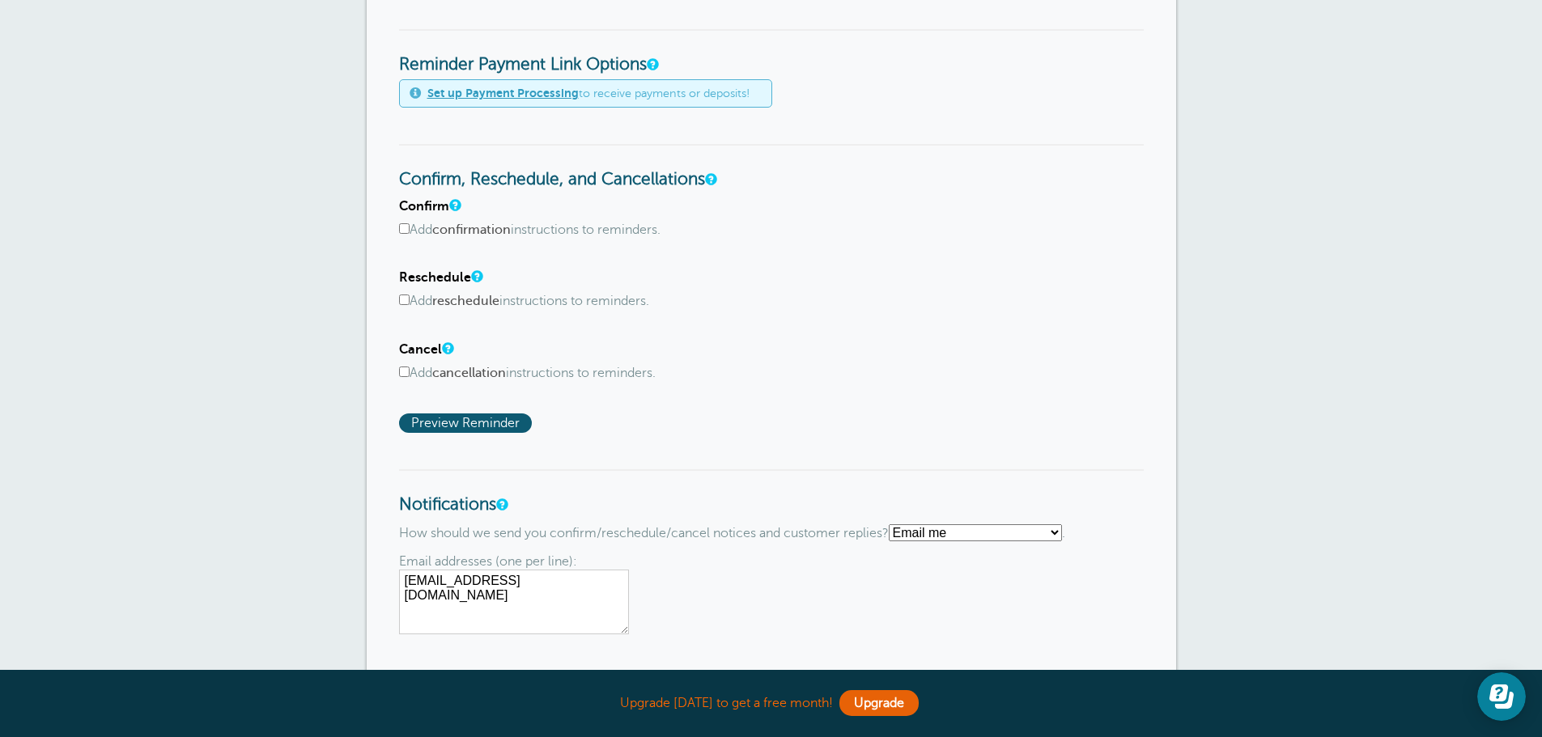
click at [401, 299] on input "Add reschedule instructions to reminders." at bounding box center [404, 300] width 11 height 11
checkbox input "true"
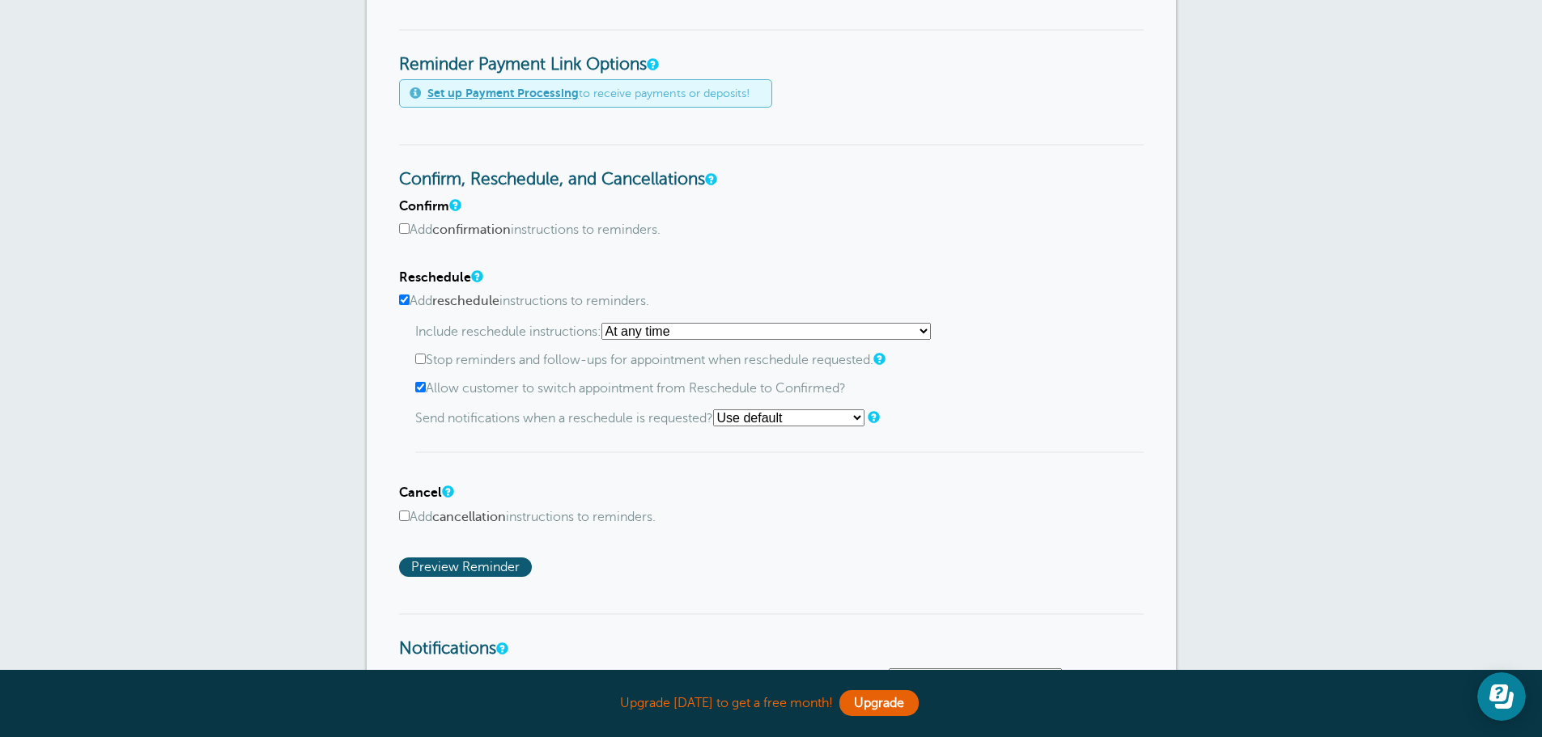
click at [418, 388] on input "Allow customer to switch appointment from Reschedule to Confirmed?" at bounding box center [420, 387] width 11 height 11
checkbox input "false"
click at [405, 299] on input "Add reschedule instructions to reminders." at bounding box center [404, 300] width 11 height 11
checkbox input "false"
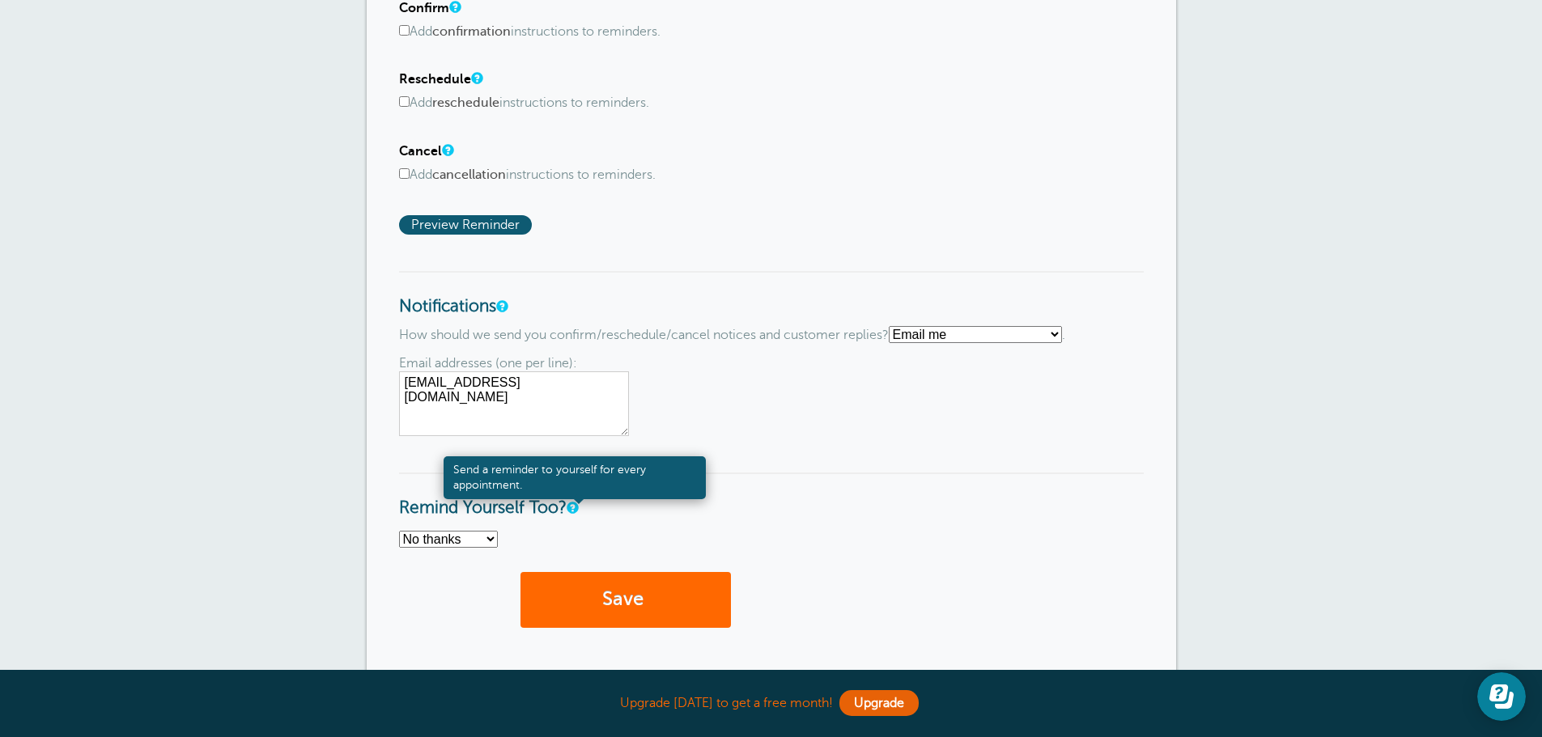
scroll to position [971, 0]
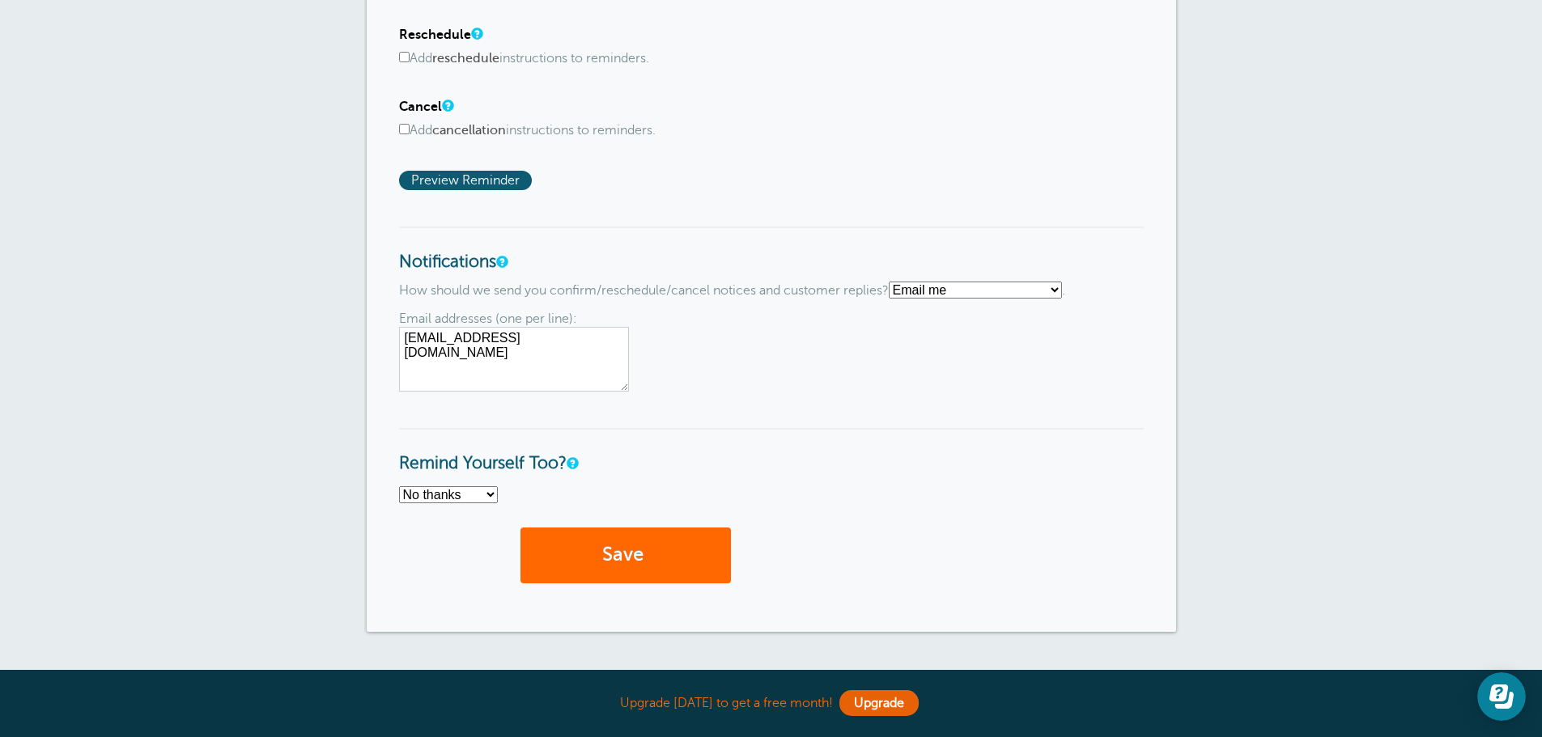
click at [931, 295] on select "Text me Email me Don't send me notifications" at bounding box center [975, 290] width 173 height 17
select select "4"
click at [895, 282] on select "Text me Email me Don't send me notifications" at bounding box center [975, 290] width 173 height 17
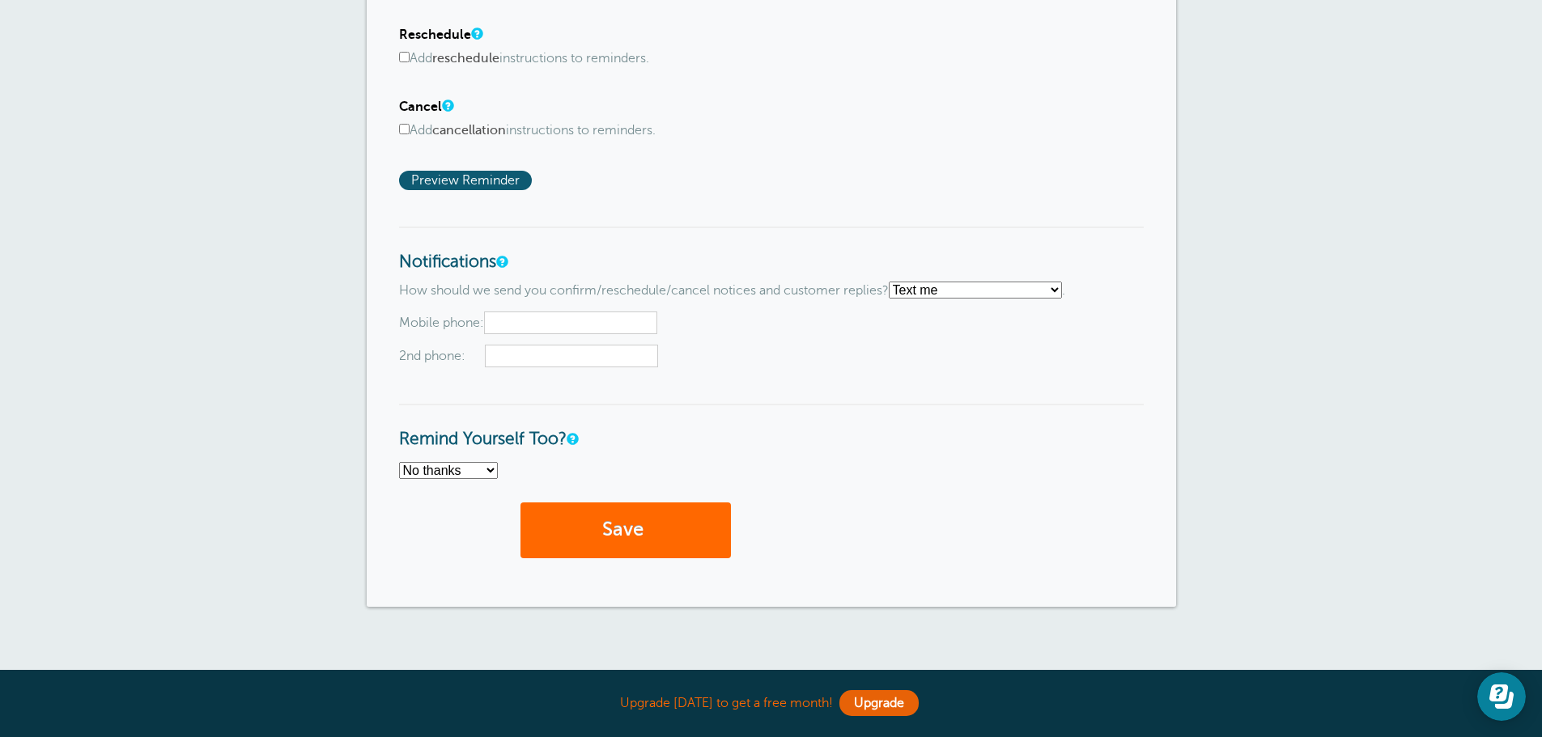
click at [514, 296] on p "How should we send you confirm/reschedule/cancel notices and customer replies? …" at bounding box center [771, 290] width 744 height 17
click at [526, 312] on input "text" at bounding box center [570, 323] width 173 height 23
type input "2672100915"
click at [626, 526] on button "Save" at bounding box center [625, 531] width 210 height 56
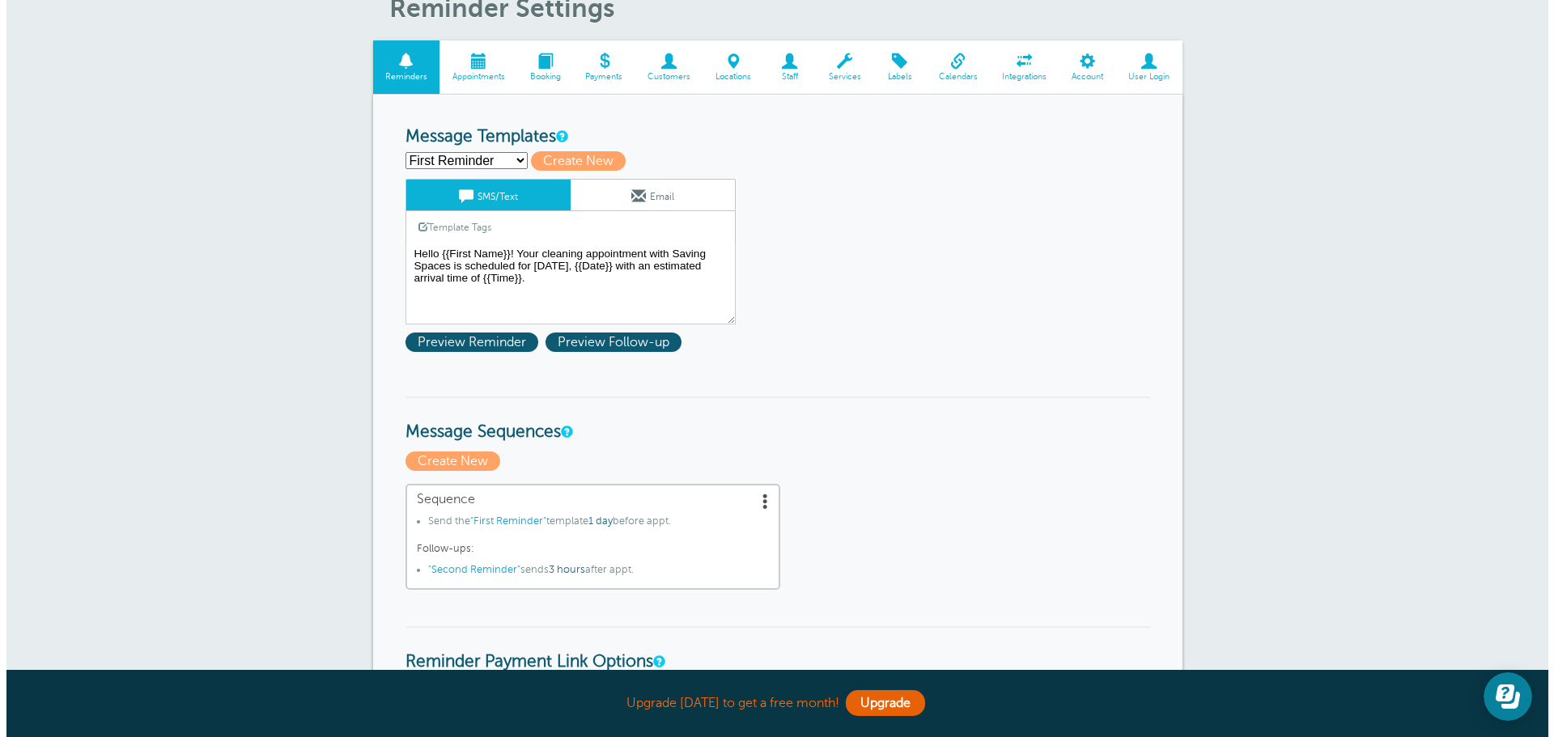
scroll to position [243, 0]
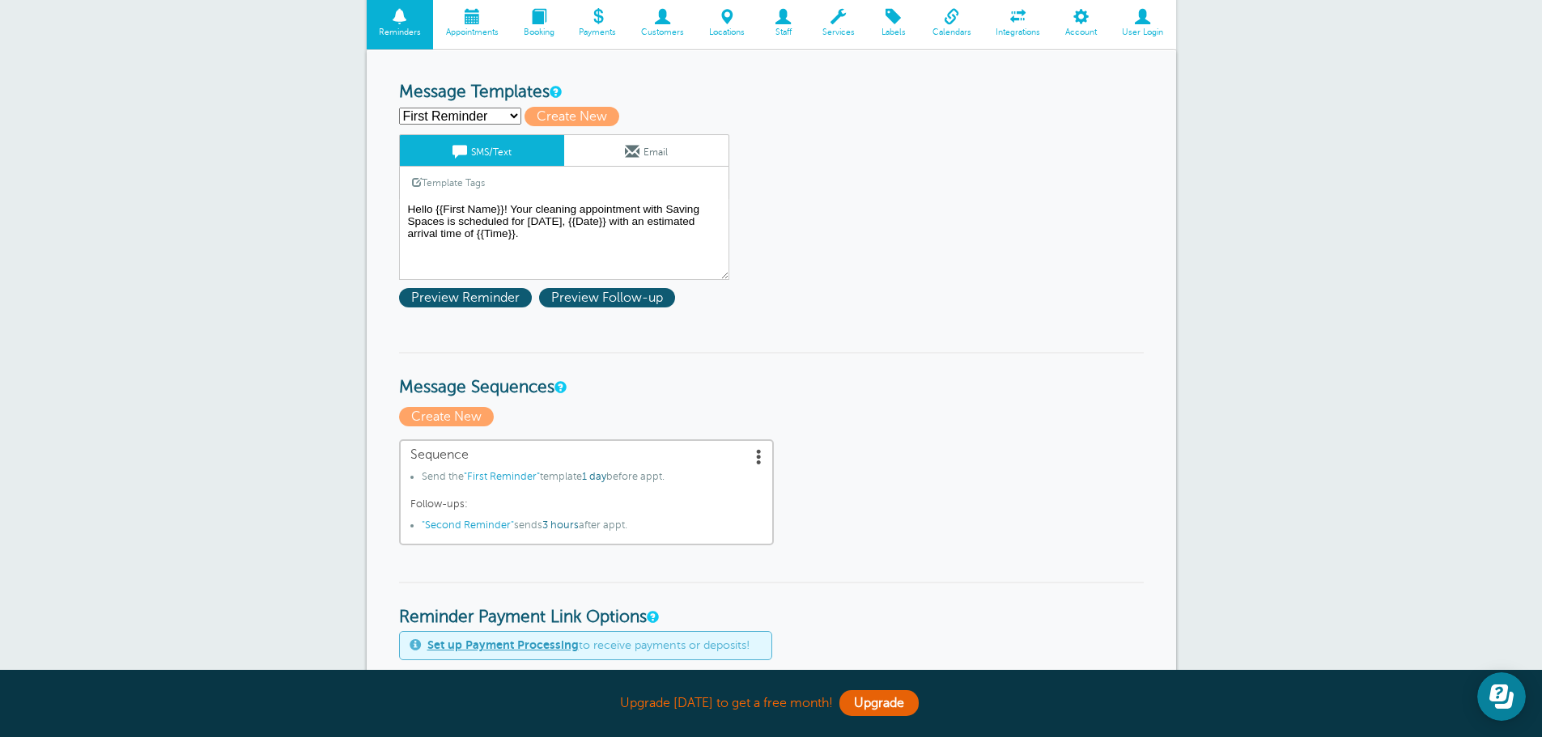
click at [456, 118] on select "First Reminder Second Reminder Third Reminder Create new..." at bounding box center [460, 116] width 122 height 17
select select "161891"
click at [399, 108] on select "First Reminder Second Reminder Third Reminder Create new..." at bounding box center [460, 116] width 122 height 17
type input "Second Reminder"
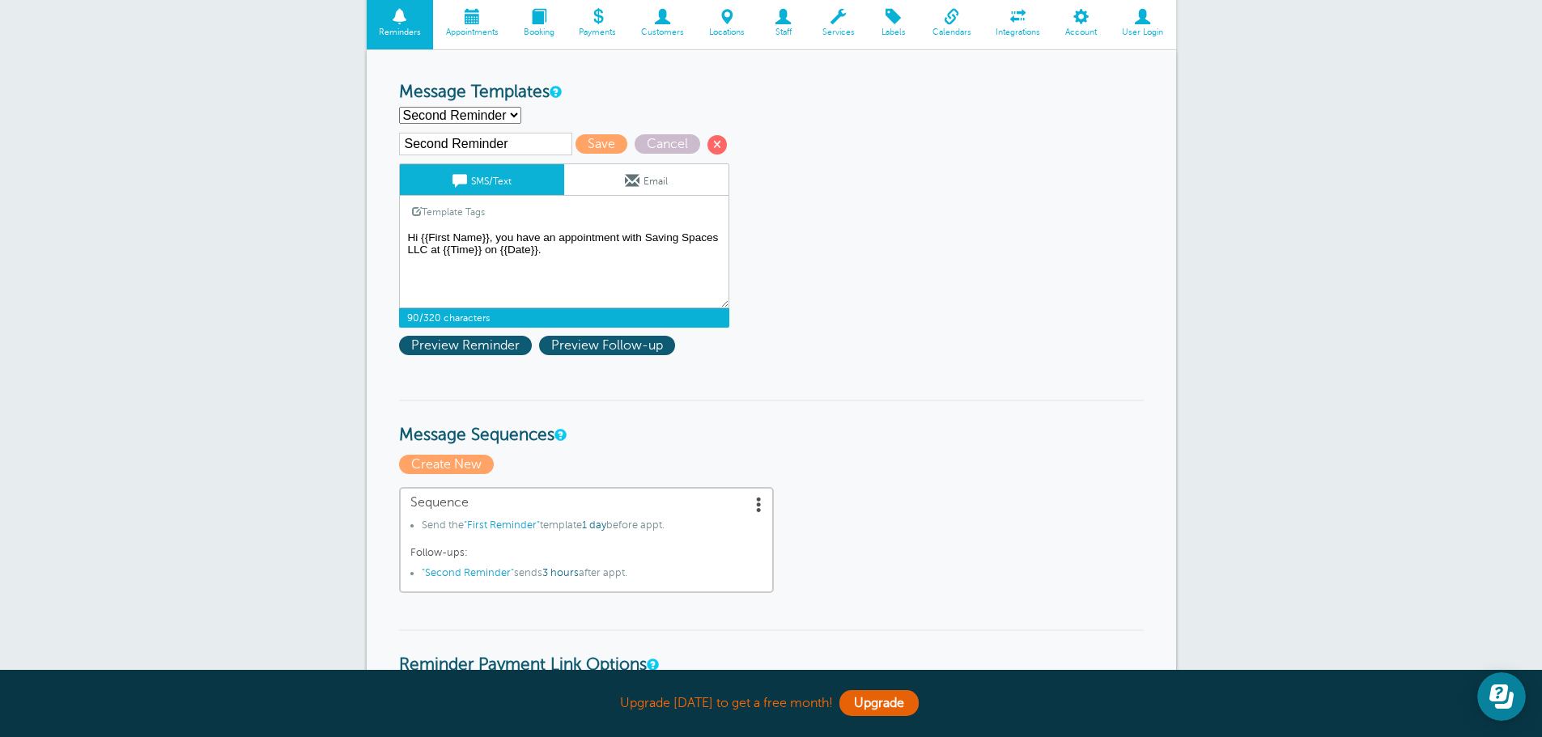
drag, startPoint x: 577, startPoint y: 262, endPoint x: 324, endPoint y: 238, distance: 253.6
click at [324, 238] on div "× Your settings have been saved. × Click here to create your first reminder! Re…" at bounding box center [771, 654] width 1542 height 1723
type textarea "T"
type textarea "Hi"
click at [493, 120] on select "First Reminder Second Reminder Third Reminder Create new..." at bounding box center [460, 115] width 122 height 17
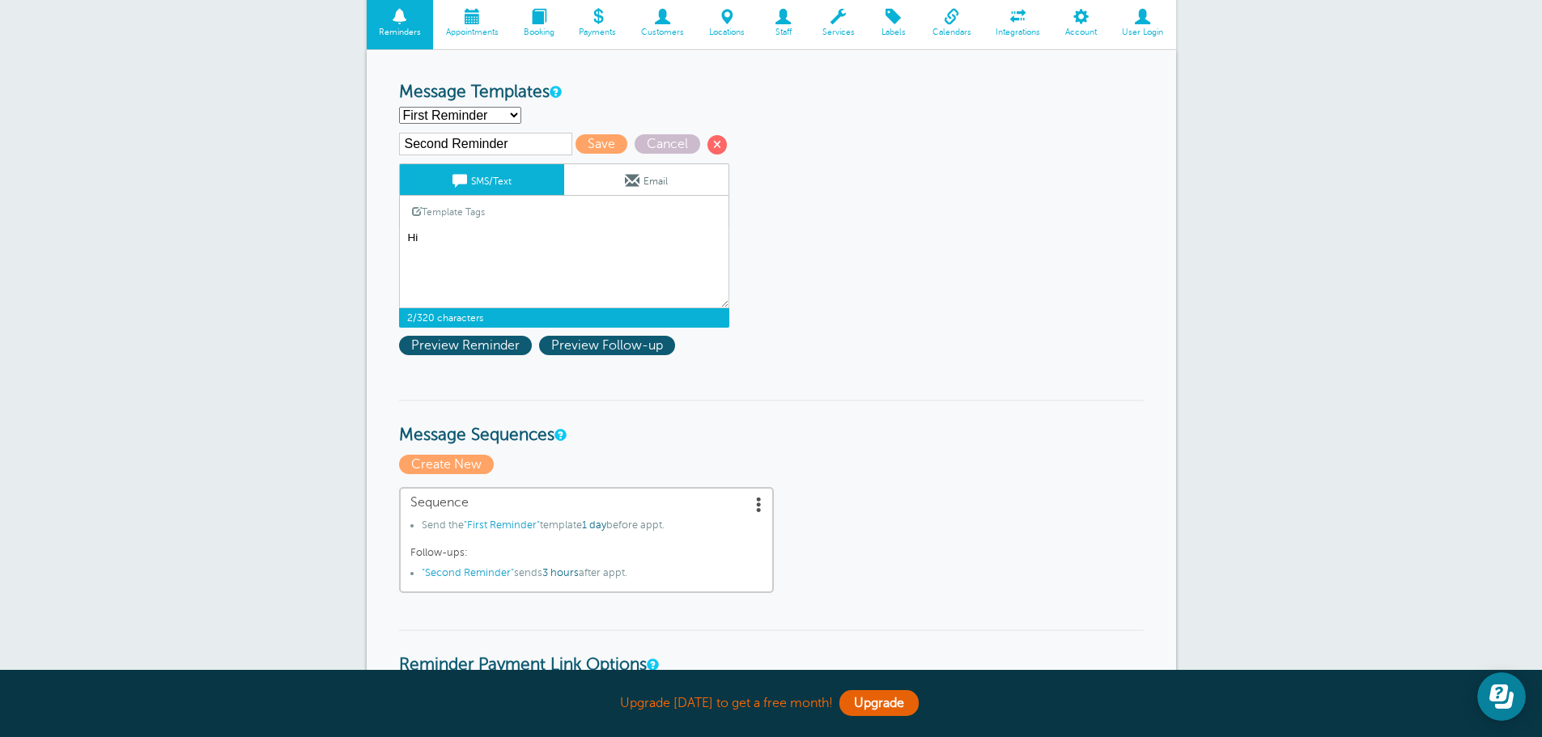
click at [399, 107] on select "First Reminder Second Reminder Third Reminder Create new..." at bounding box center [460, 115] width 122 height 17
click at [472, 120] on select "First Reminder Second Reminder Third Reminder Create new..." at bounding box center [460, 115] width 122 height 17
select select "161889"
click at [399, 107] on select "First Reminder Second Reminder Third Reminder Create new..." at bounding box center [460, 115] width 122 height 17
type input "First Reminder"
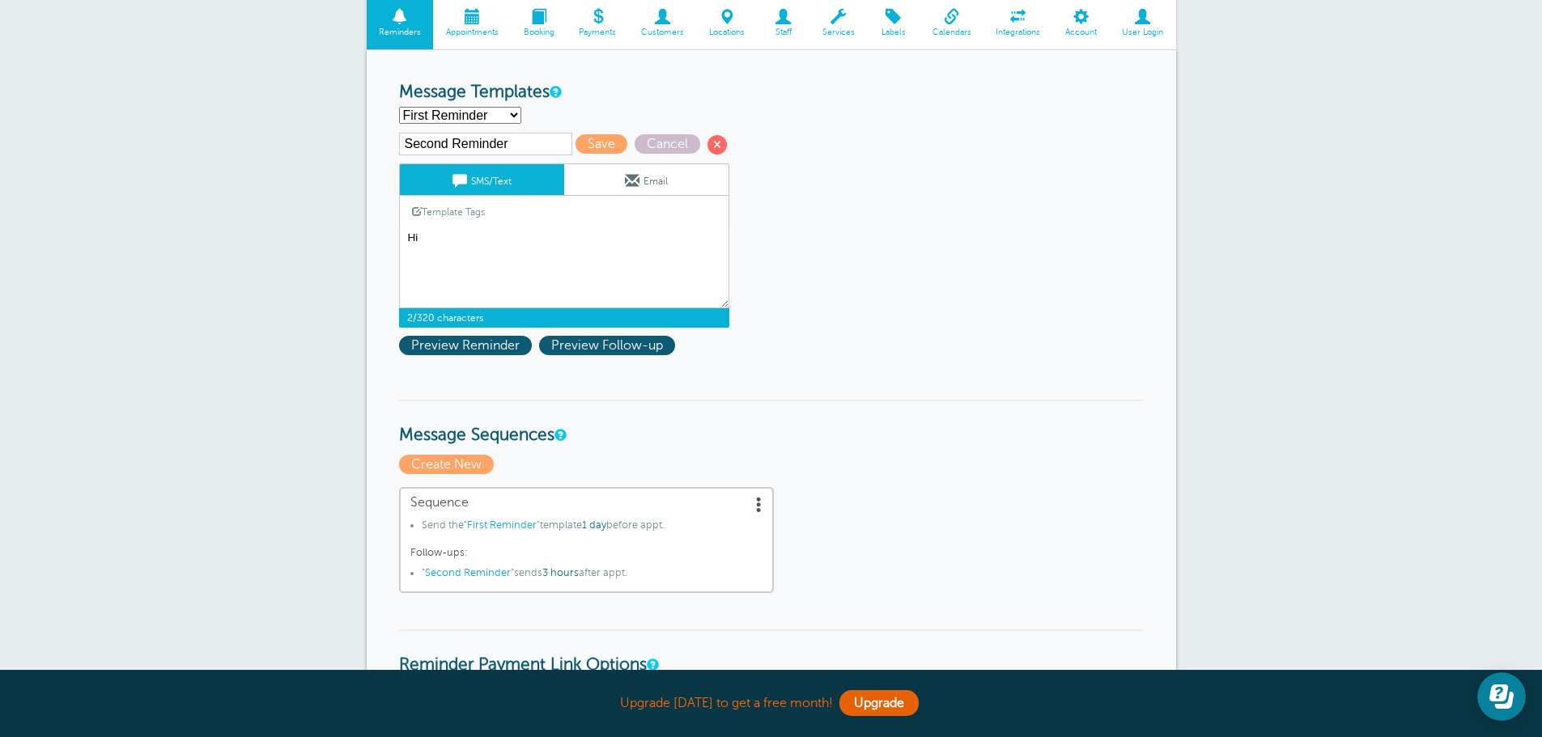
type textarea "Hello {{First Name}}! Your cleaning appointment with Saving Spaces is scheduled…"
drag, startPoint x: 549, startPoint y: 267, endPoint x: 385, endPoint y: 223, distance: 169.4
click at [385, 223] on div "Reminder Schedule 1st reminder: Immediately 1 2 3 4 5 6 7 8 9 10 11 12 13 14 15…" at bounding box center [771, 750] width 809 height 1400
click at [489, 115] on select "First Reminder Second Reminder Third Reminder Create new..." at bounding box center [460, 115] width 122 height 17
select select "161891"
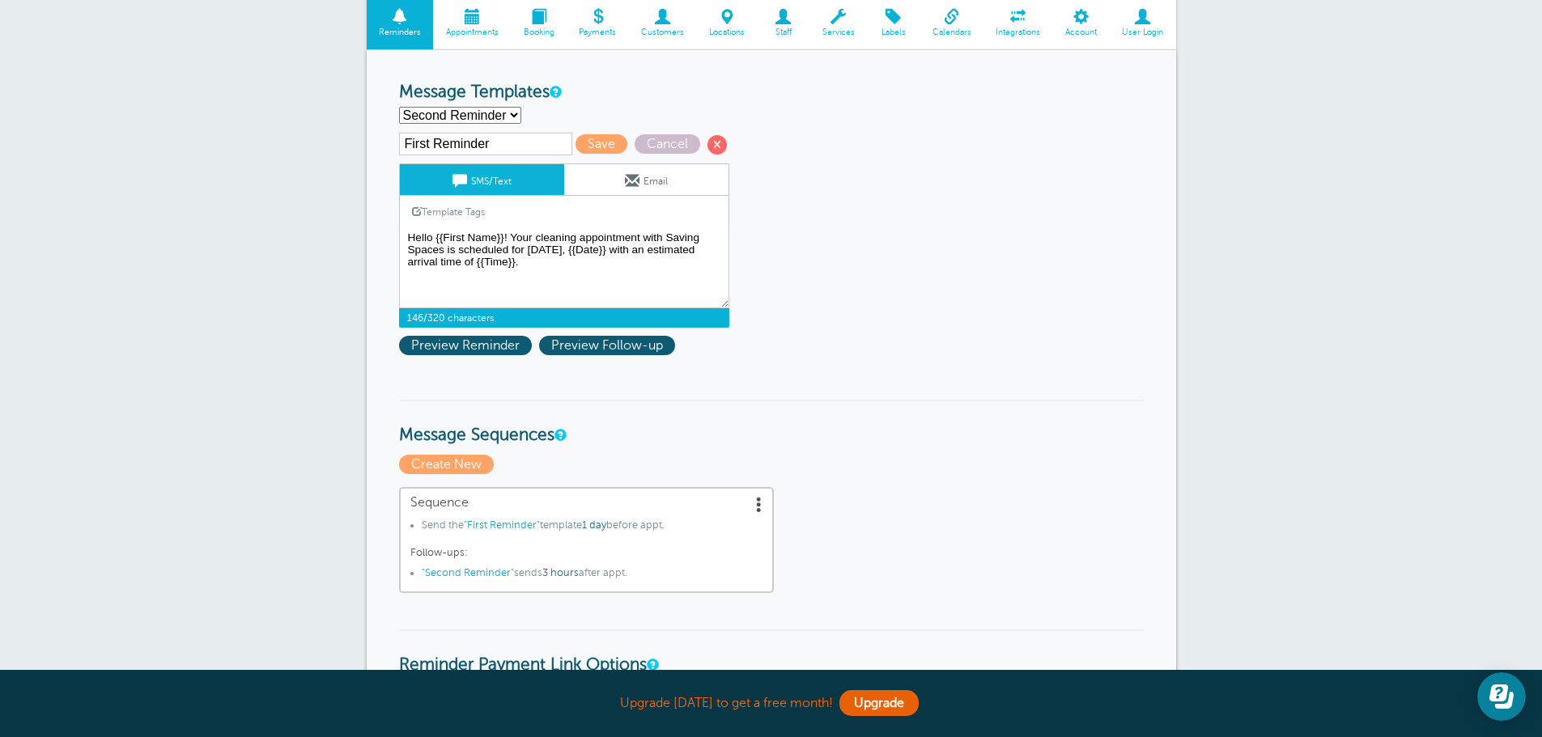
click at [399, 107] on select "First Reminder Second Reminder Third Reminder Create new..." at bounding box center [460, 115] width 122 height 17
type input "Second Reminder"
type textarea "Hi {{First Name}}, you have an appointment with Saving Spaces LLC at {{Time}} o…"
drag, startPoint x: 553, startPoint y: 250, endPoint x: 496, endPoint y: 239, distance: 58.6
click at [496, 239] on textarea "Hello {{First Name}}! Your cleaning appointment with Saving Spaces is scheduled…" at bounding box center [564, 267] width 330 height 81
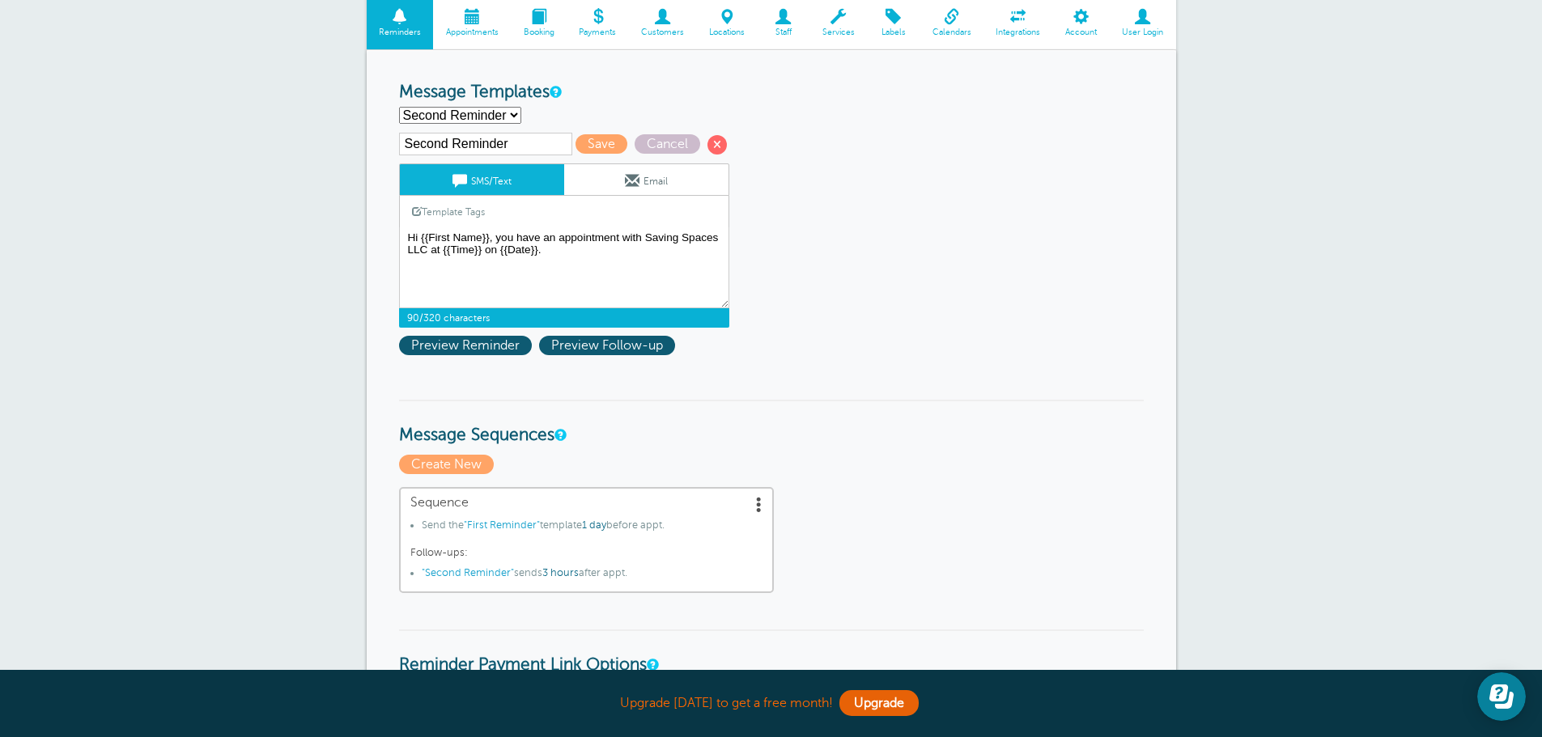
click at [447, 114] on select "First Reminder Second Reminder Third Reminder Create new..." at bounding box center [460, 115] width 122 height 17
select select "161889"
click at [399, 107] on select "First Reminder Second Reminder Third Reminder Create new..." at bounding box center [460, 115] width 122 height 17
type input "First Reminder"
type textarea "Hello {{First Name}}! Your cleaning appointment with Saving Spaces is scheduled…"
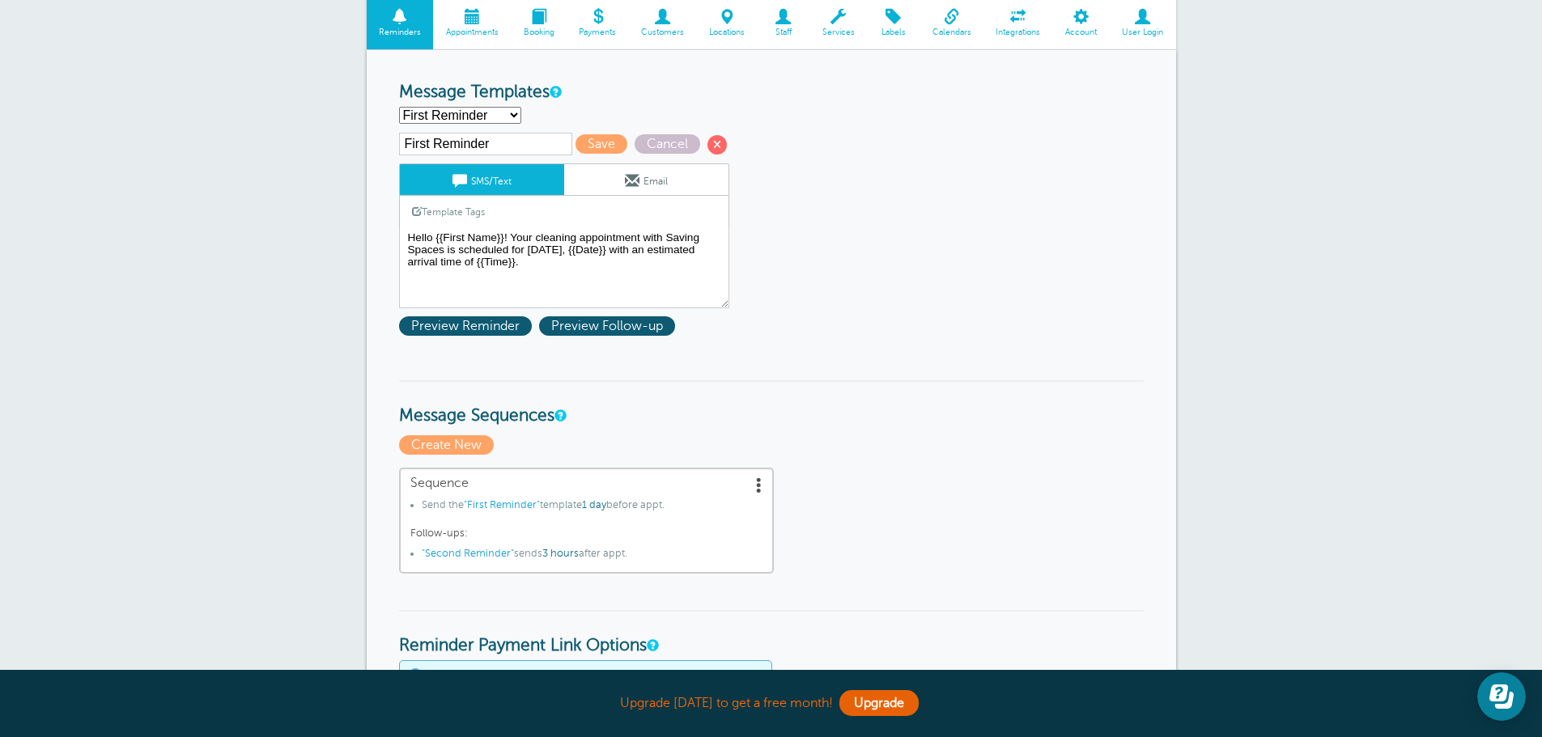
click at [457, 118] on select "First Reminder Second Reminder Third Reminder Create new..." at bounding box center [460, 115] width 122 height 17
select select "161891"
click at [399, 107] on select "First Reminder Second Reminder Third Reminder Create new..." at bounding box center [460, 115] width 122 height 17
type input "Second Reminder"
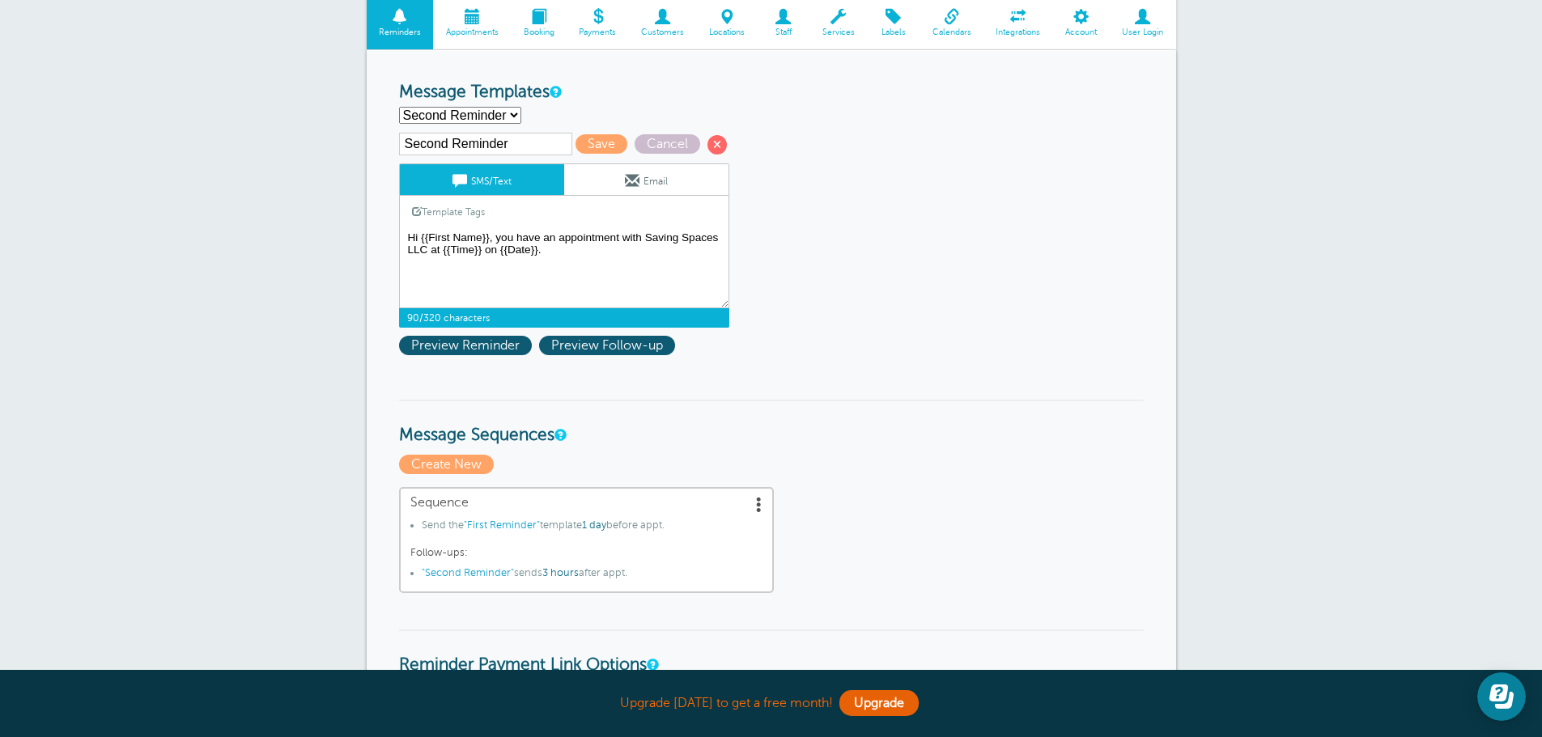
drag, startPoint x: 538, startPoint y: 239, endPoint x: 390, endPoint y: 223, distance: 149.0
click at [390, 223] on div "Reminder Schedule 1st reminder: Immediately 1 2 3 4 5 6 7 8 9 10 11 12 13 14 15…" at bounding box center [771, 750] width 809 height 1400
paste textarea "ello {{First Name}}! Your cleaning appointment with Saving Spaces is scheduled …"
click at [583, 263] on textarea "Hello {{First Name}}! Your cleaning appointment with Saving Spaces is scheduled…" at bounding box center [564, 267] width 330 height 81
click at [500, 345] on span "Preview Reminder" at bounding box center [465, 345] width 133 height 19
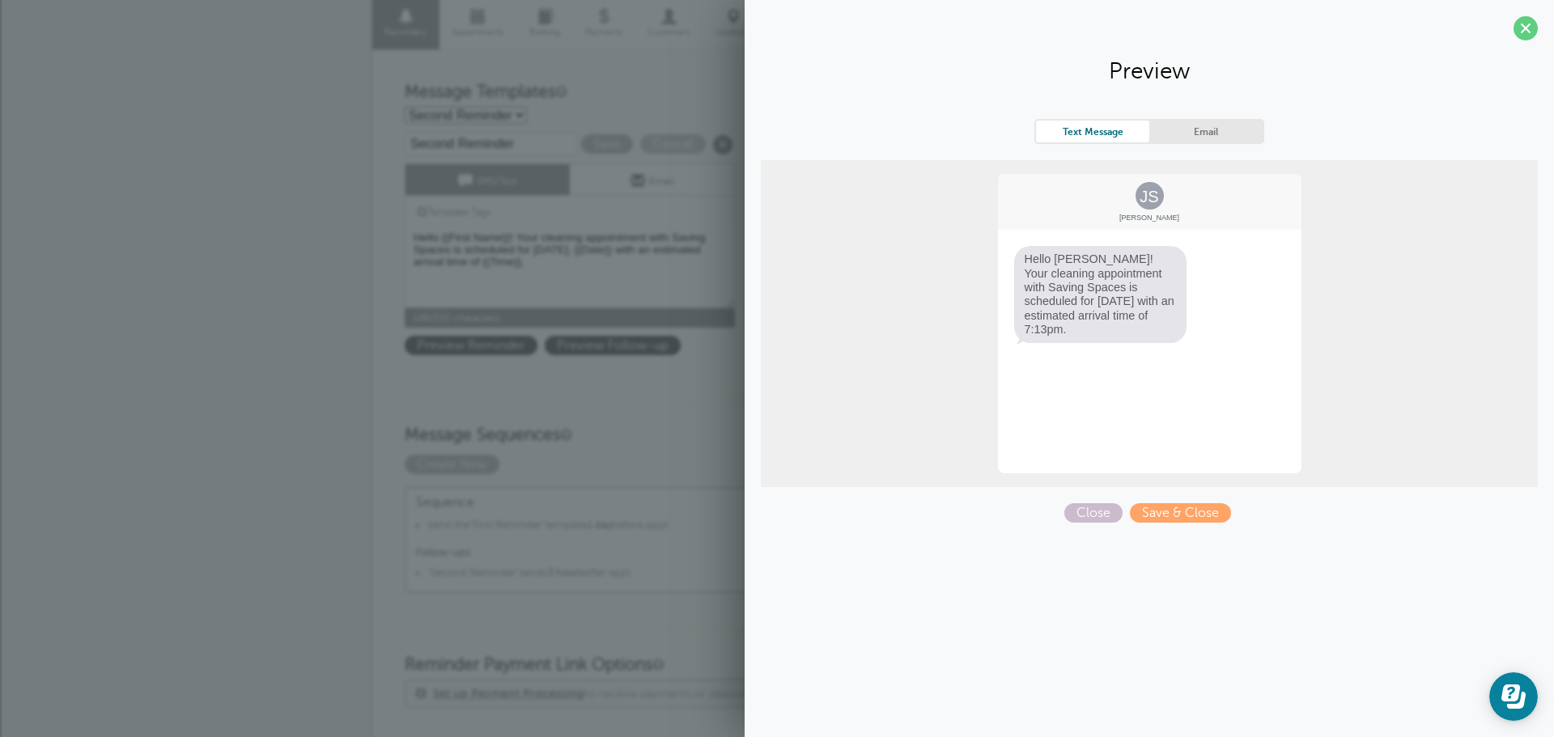
click at [1511, 30] on section "Preview Text Message Email JS Jane Smith Hello Jane! Your cleaning appointment …" at bounding box center [1148, 267] width 809 height 535
click at [1517, 29] on span at bounding box center [1525, 28] width 24 height 24
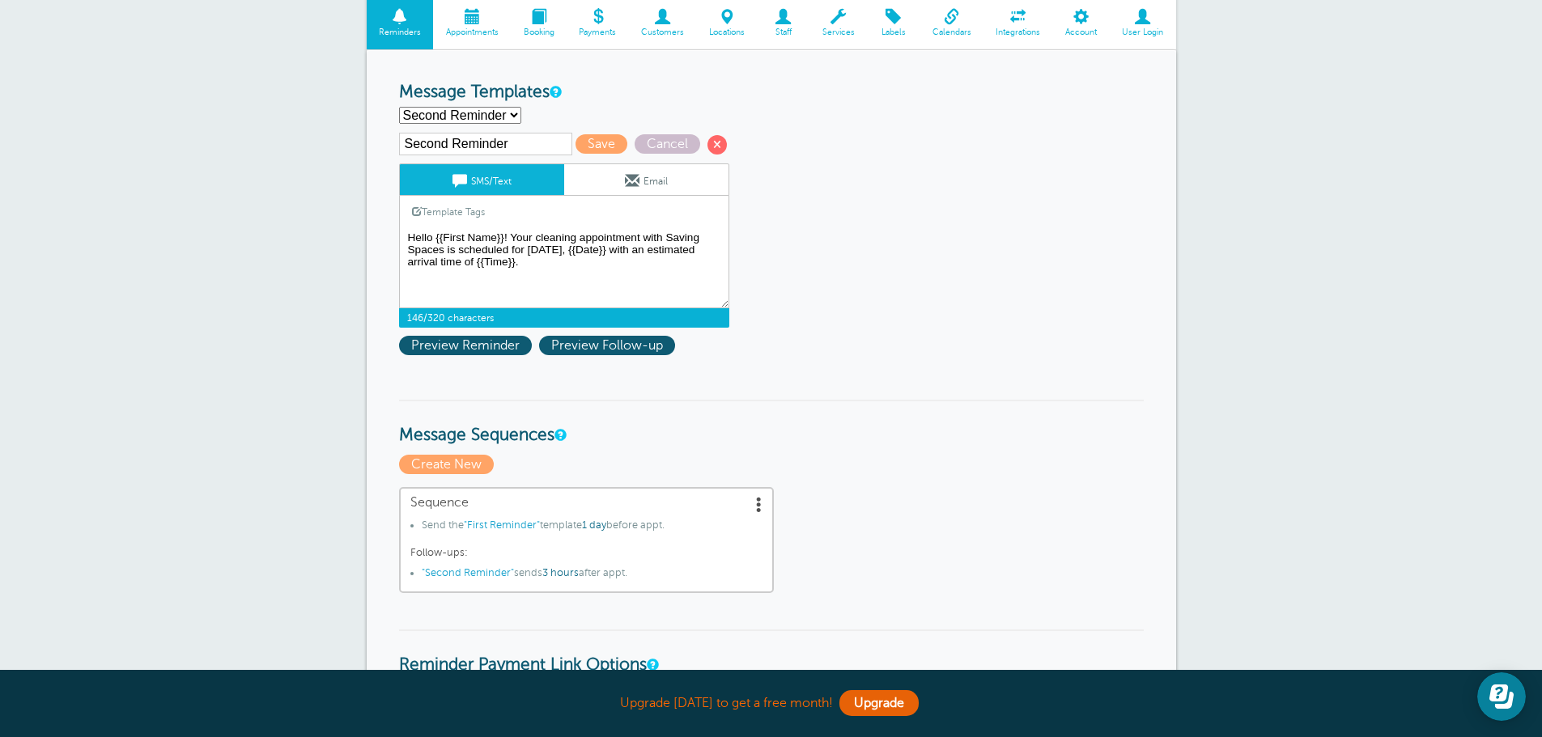
click at [551, 274] on textarea "Hello {{First Name}}! Your cleaning appointment with Saving Spaces is scheduled…" at bounding box center [564, 267] width 330 height 81
click at [534, 265] on textarea "Hello {{First Name}}! Your cleaning appointment with Saving Spaces is scheduled…" at bounding box center [564, 267] width 330 height 81
click at [514, 237] on textarea "Hello {{First Name}}! Your cleaning appointment with Saving Spaces is scheduled…" at bounding box center [564, 267] width 330 height 81
type textarea "Hello {{First Name}}! Thank you for choosing Saving Spaces for your cleaning ne…"
click at [753, 503] on span at bounding box center [759, 504] width 16 height 16
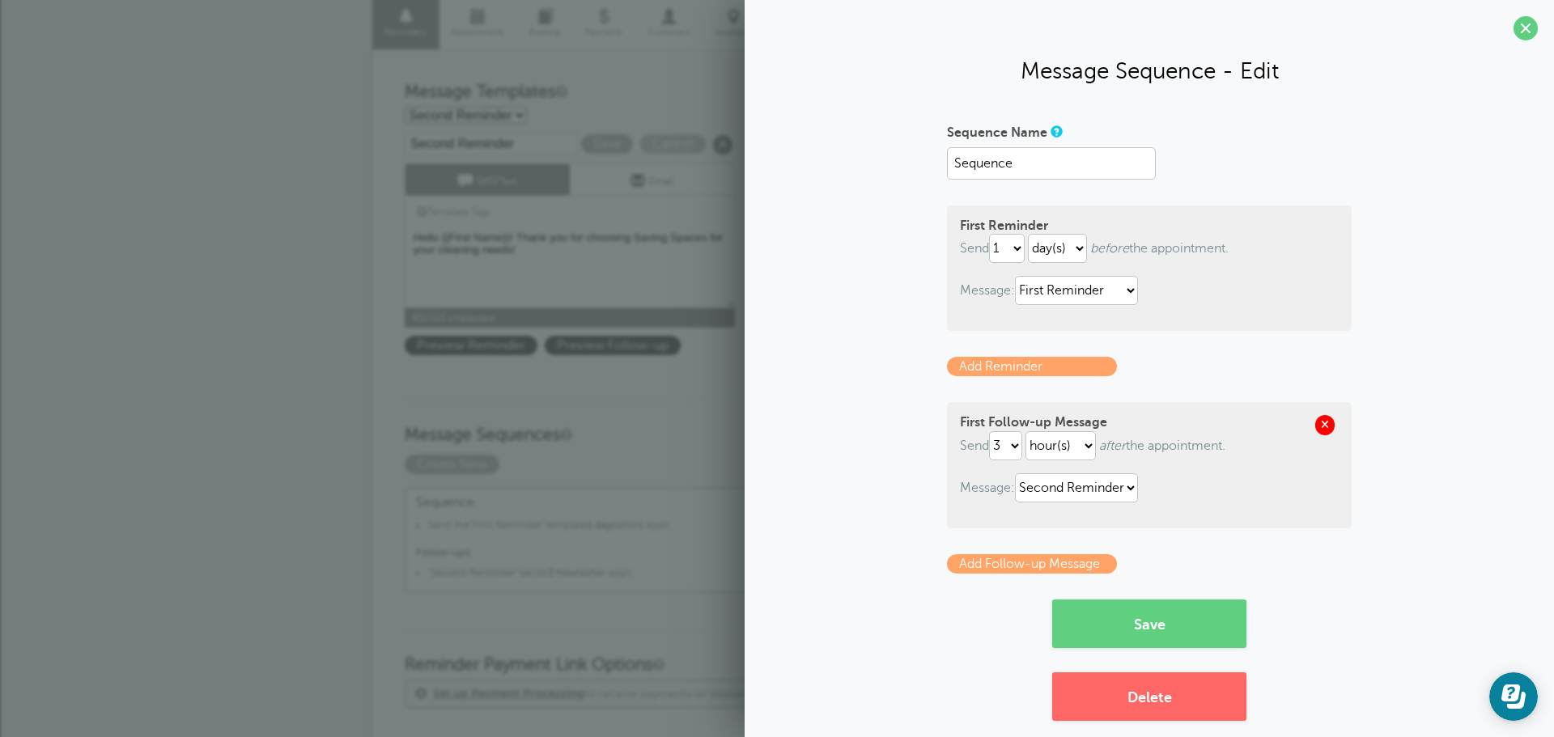
click at [1325, 428] on span at bounding box center [1324, 424] width 19 height 19
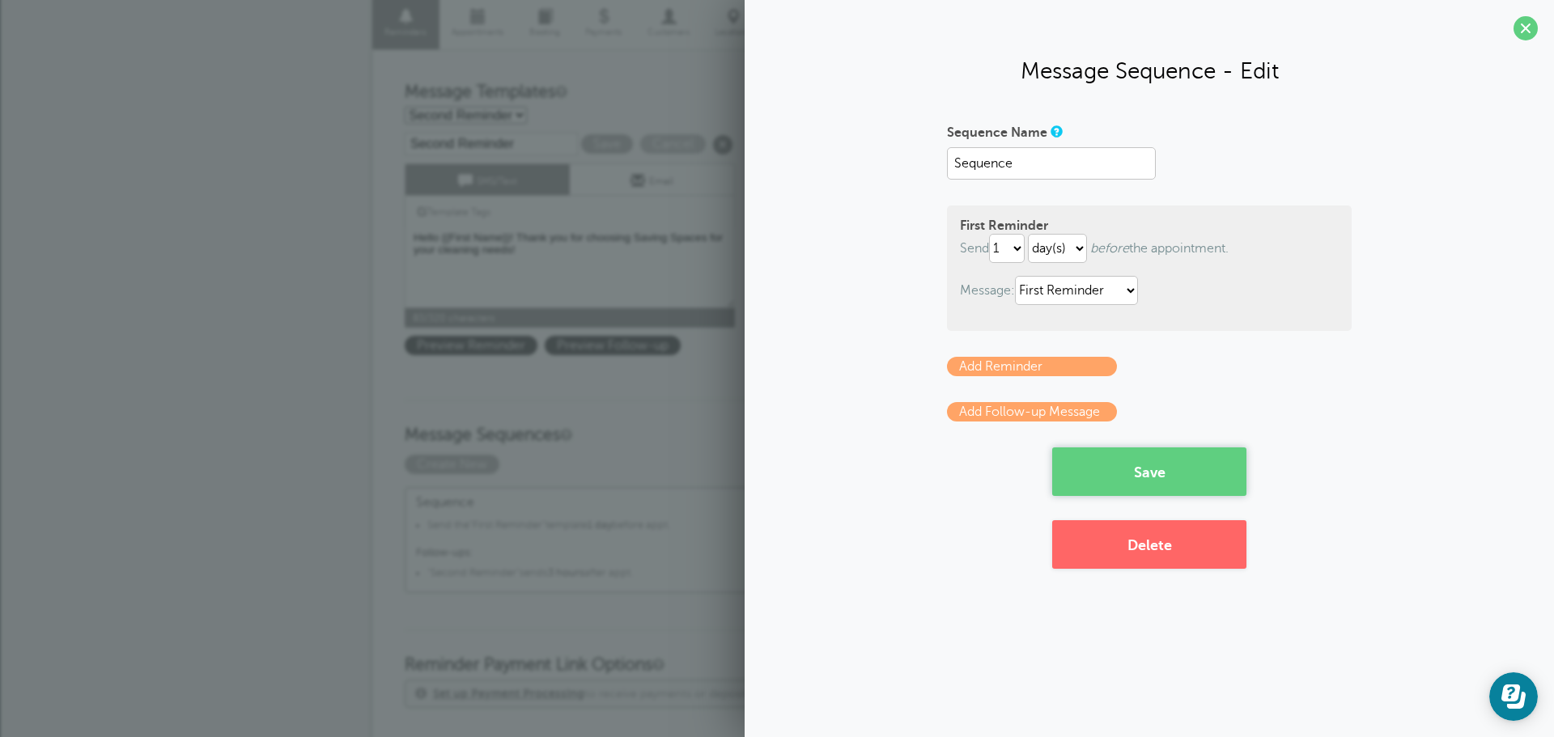
click at [1224, 461] on button "Save" at bounding box center [1149, 471] width 194 height 49
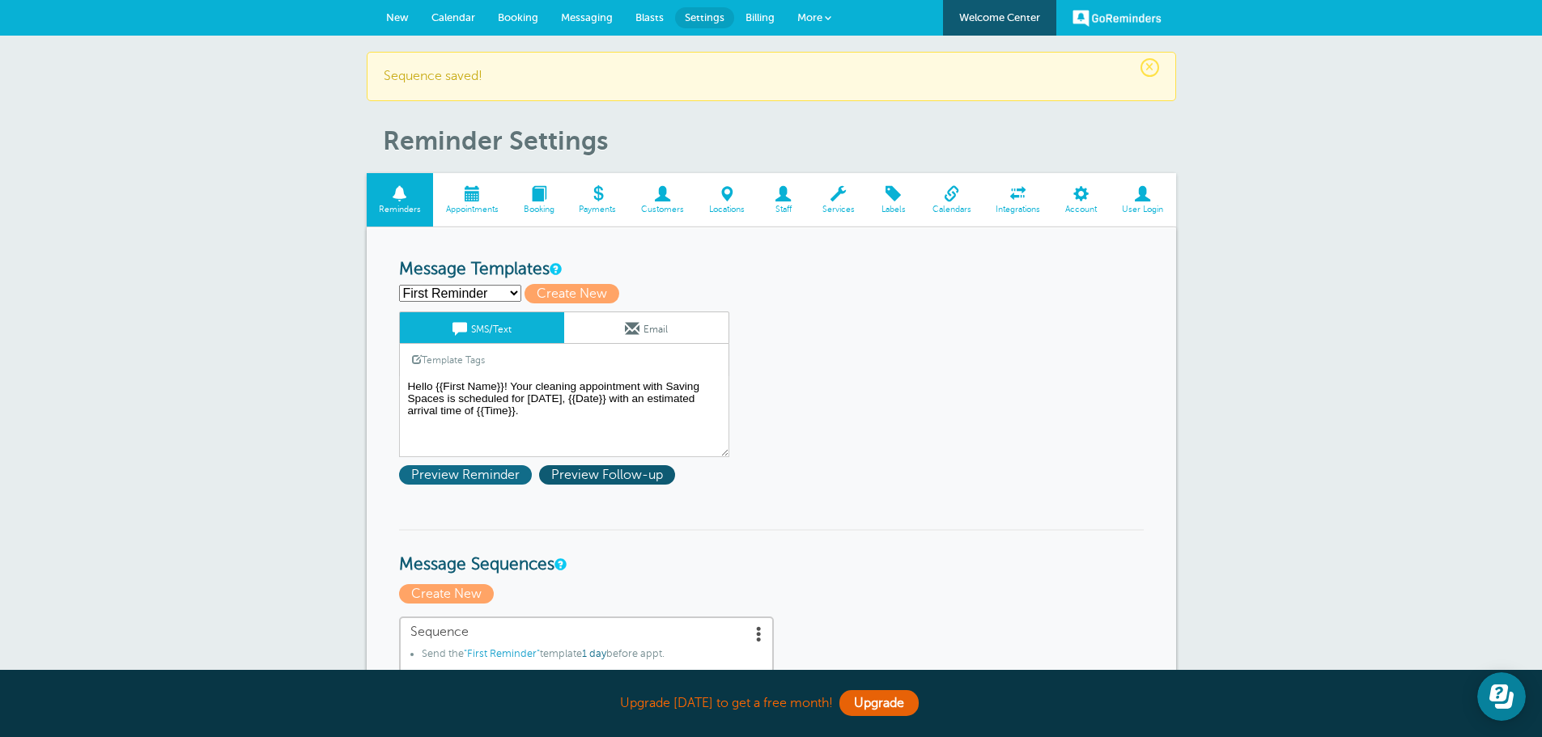
click at [504, 471] on span "Preview Reminder" at bounding box center [465, 474] width 133 height 19
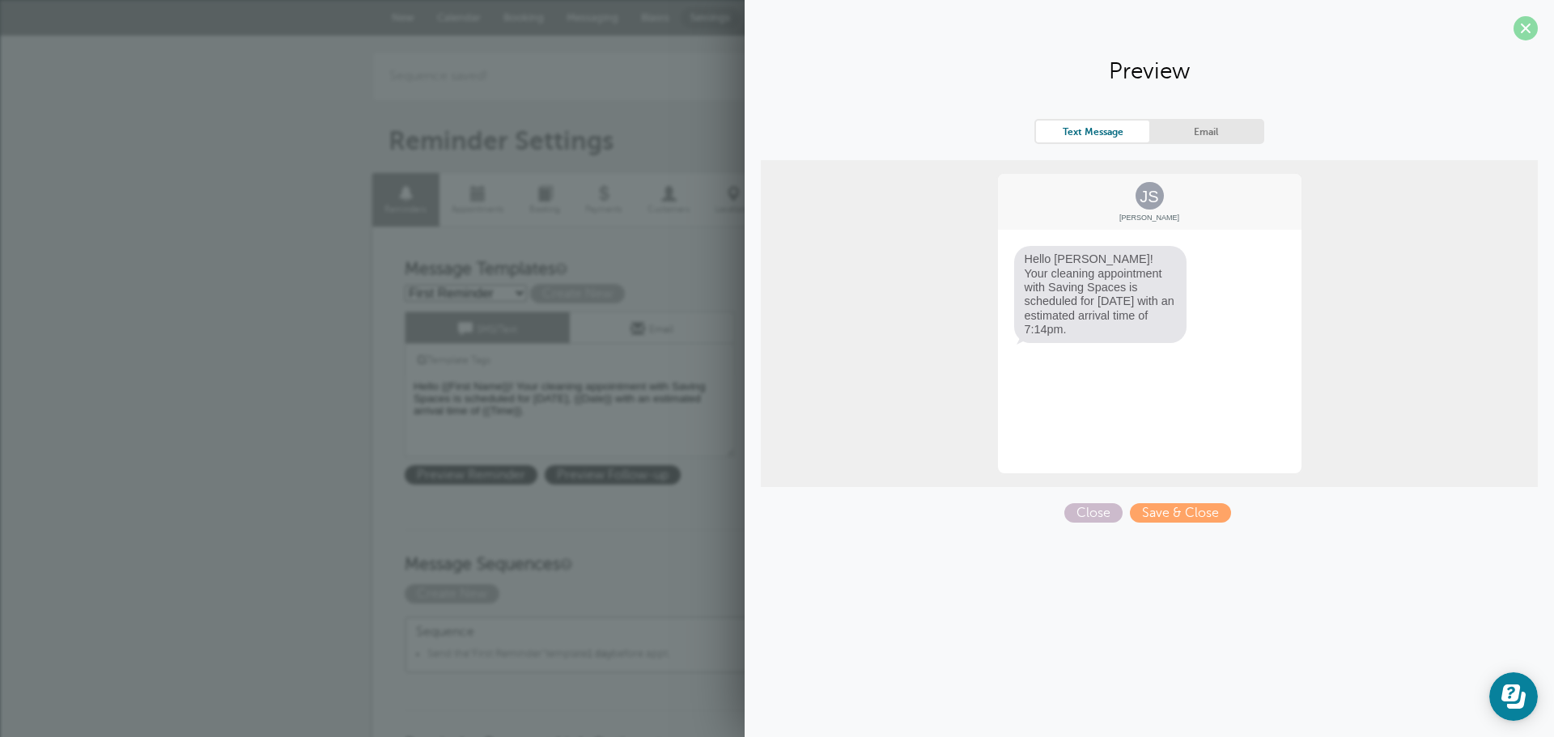
click at [1524, 32] on span at bounding box center [1525, 28] width 24 height 24
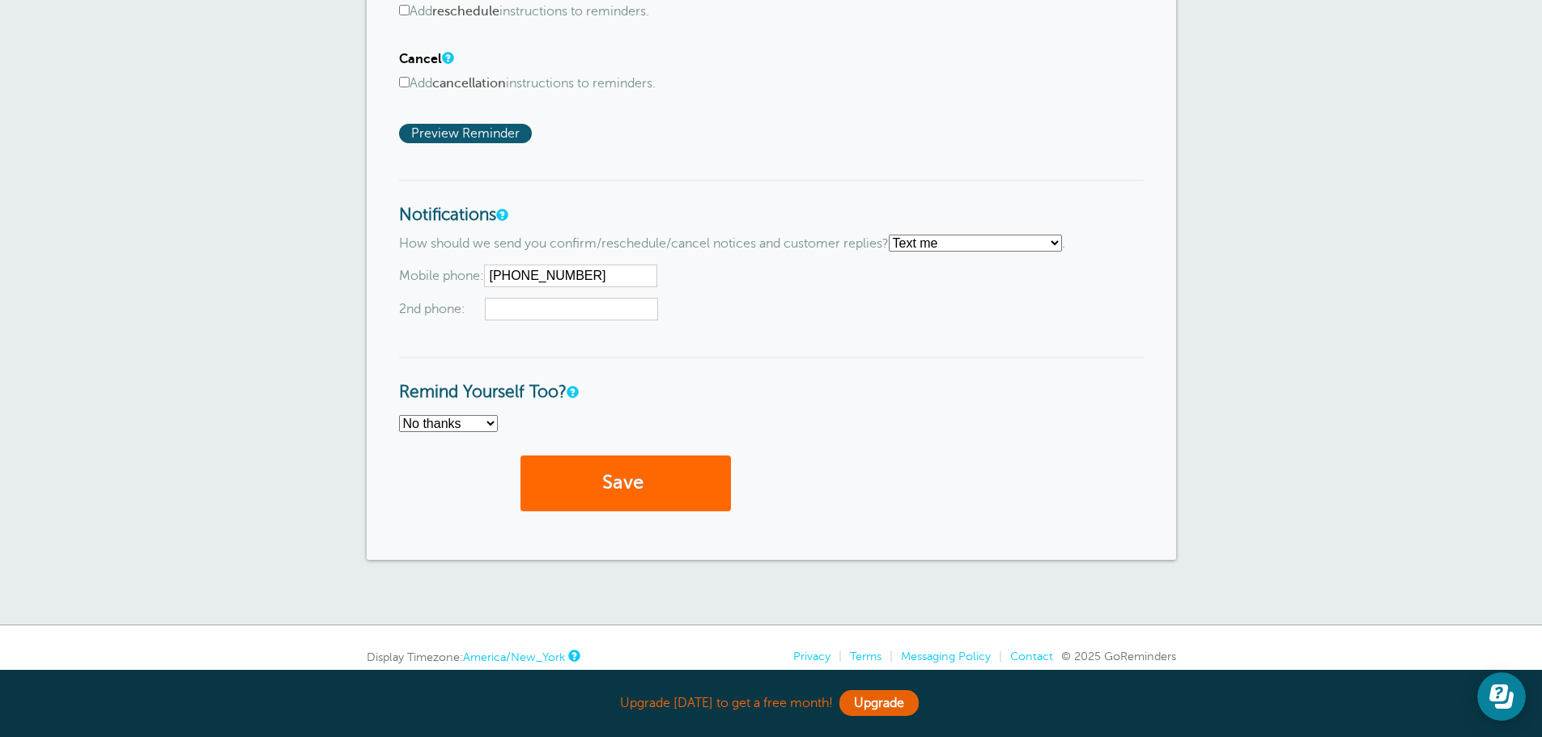
scroll to position [1040, 0]
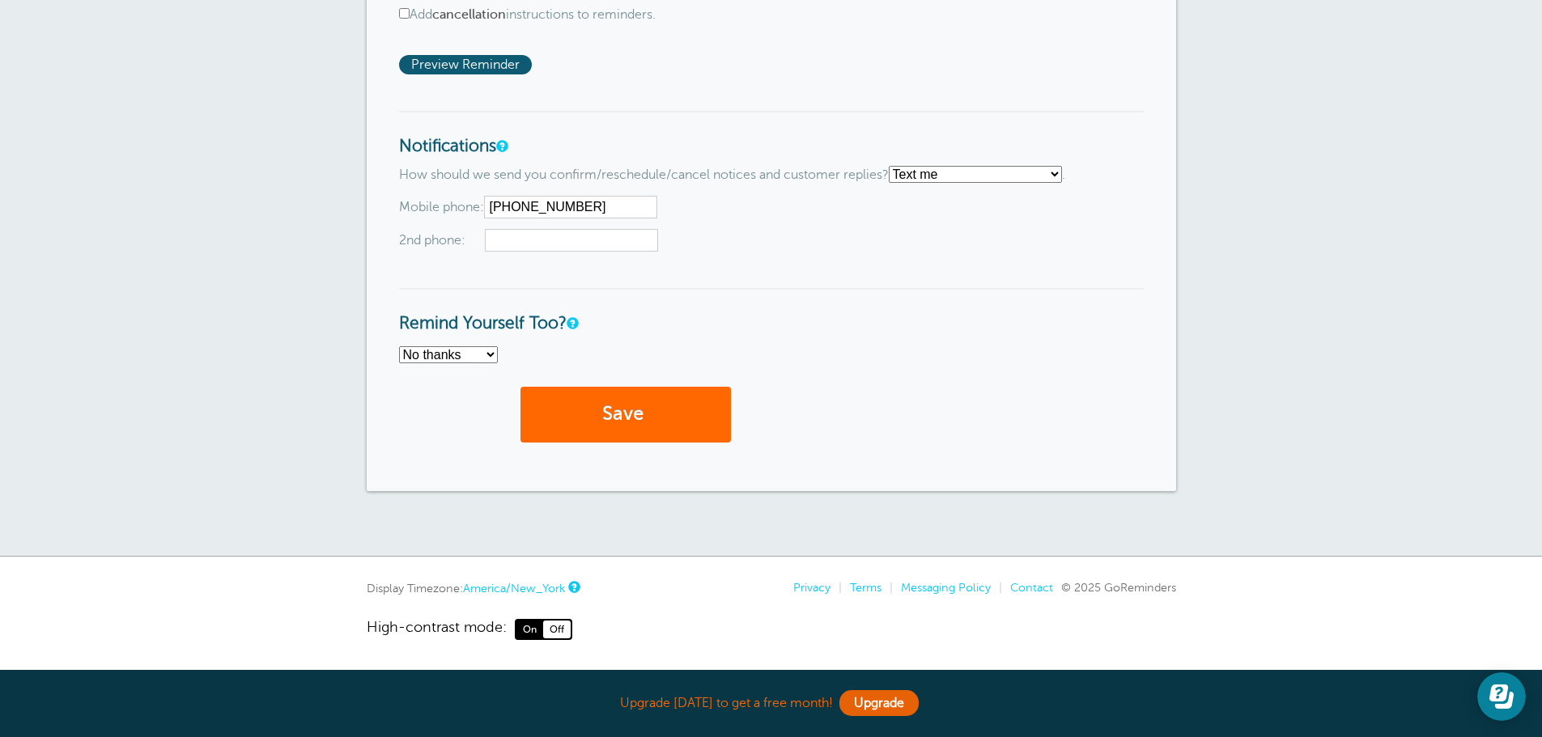
click at [481, 235] on span "2nd phone:" at bounding box center [771, 240] width 744 height 23
click at [507, 238] on input "text" at bounding box center [571, 240] width 173 height 23
type input "2153975325"
click at [608, 412] on button "Save" at bounding box center [625, 415] width 210 height 56
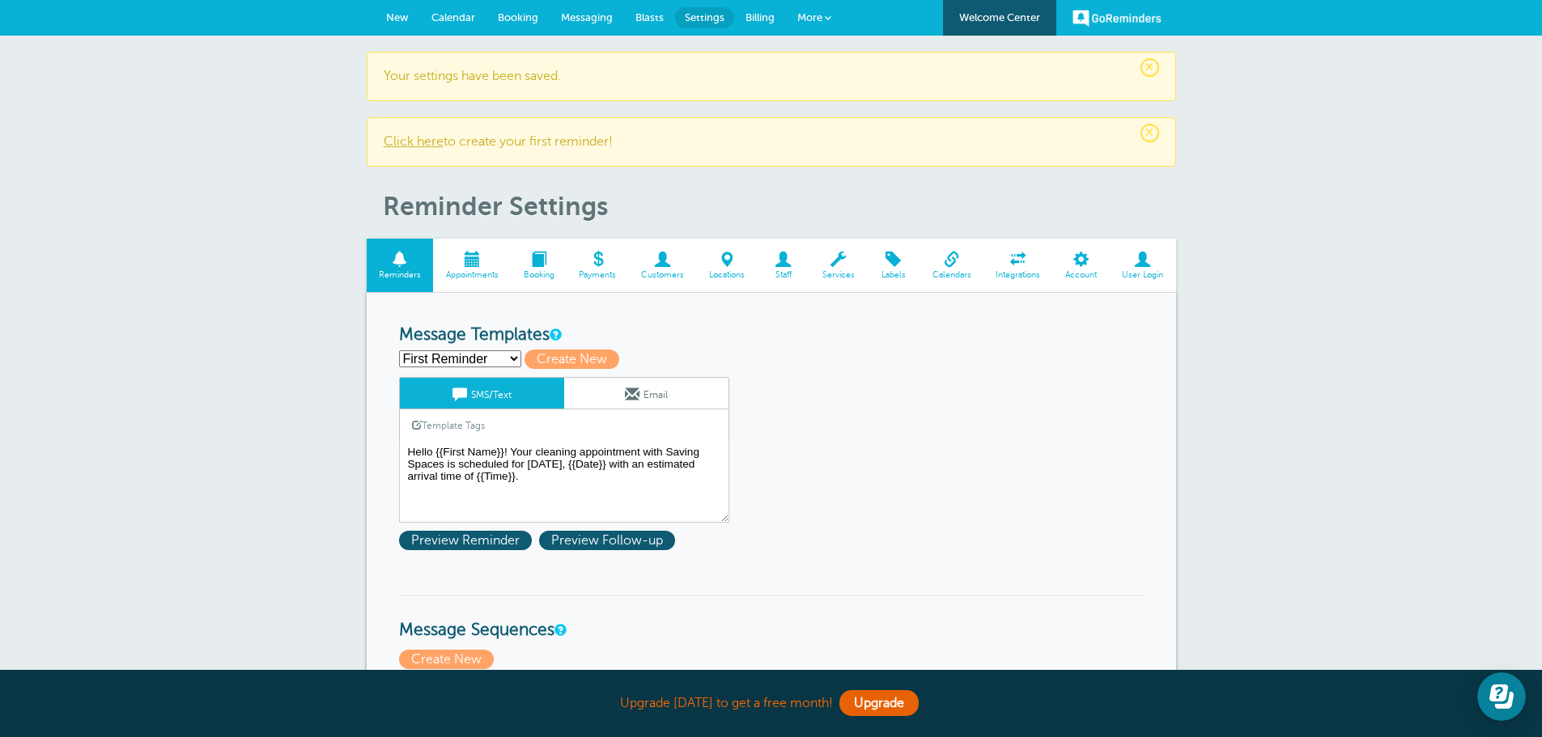
click at [596, 264] on span at bounding box center [597, 259] width 62 height 15
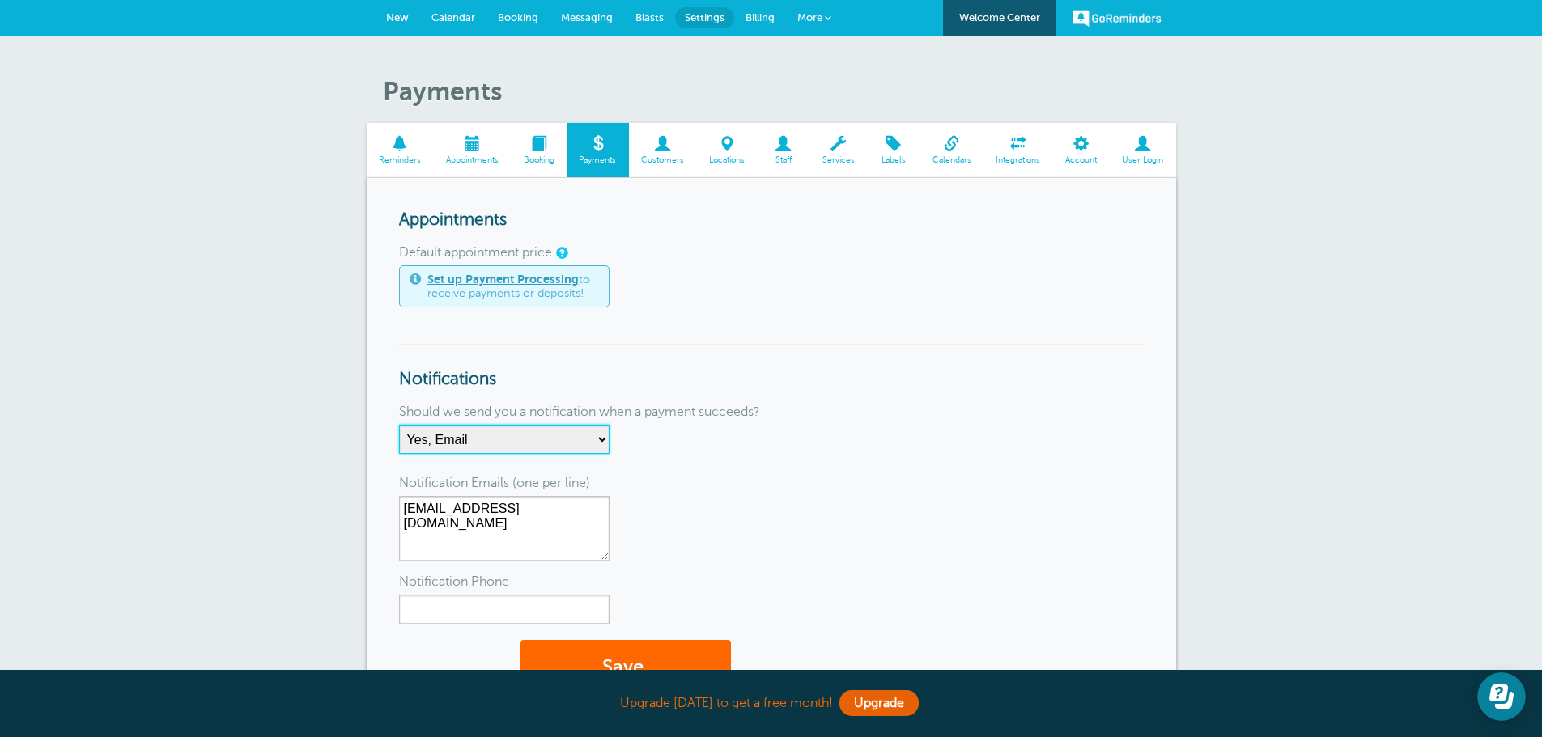
click at [578, 443] on select "No Thanks Yes, Email Yes, SMS Yes, Email & SMS" at bounding box center [504, 439] width 210 height 29
select select "4"
click at [399, 425] on select "No Thanks Yes, Email Yes, SMS Yes, Email & SMS" at bounding box center [504, 439] width 210 height 29
click at [849, 464] on form "Appointments Default appointment price Set up Payment Processing to receive pay…" at bounding box center [771, 461] width 744 height 502
click at [471, 281] on link "Set up Payment Processing" at bounding box center [502, 279] width 151 height 13
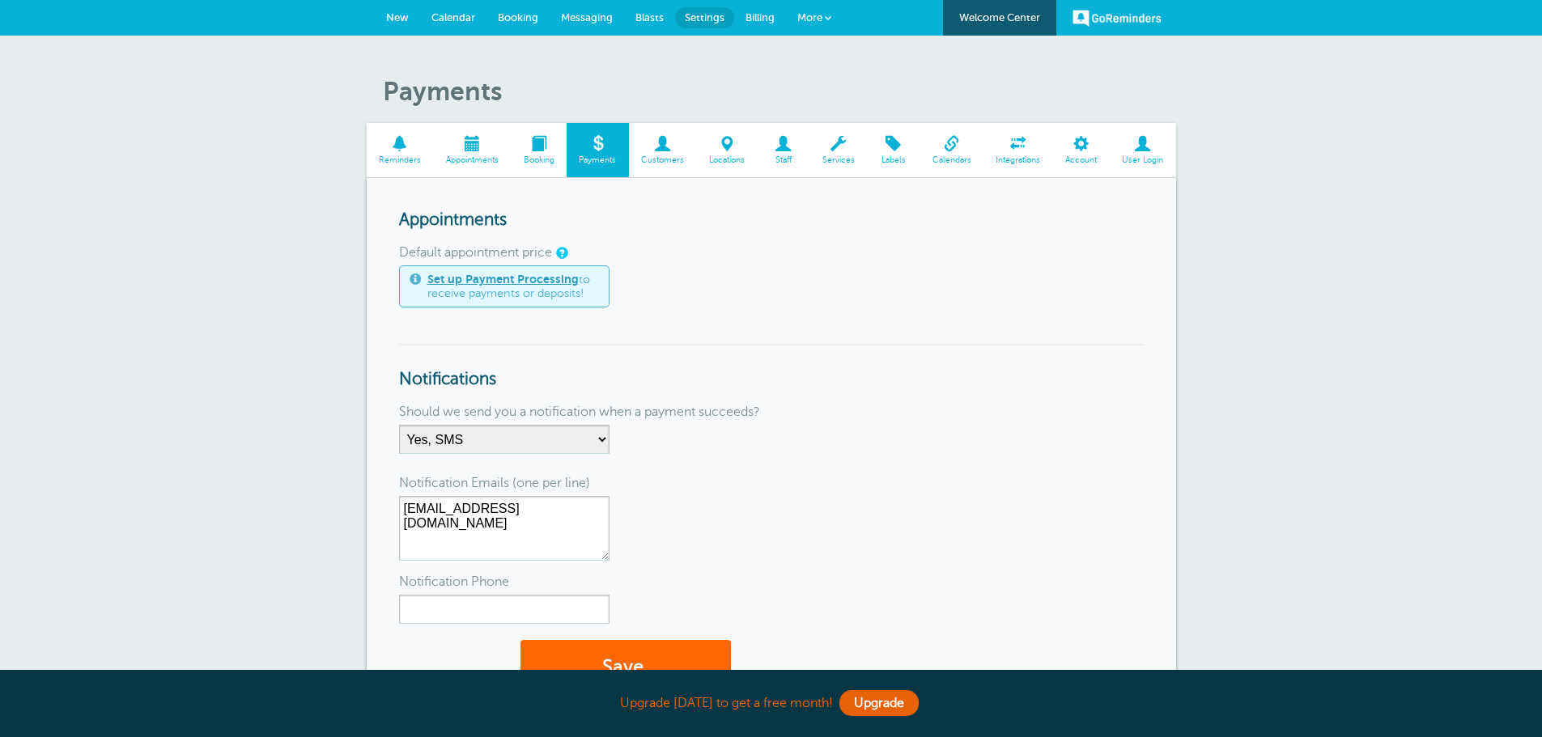
select select "4"
click at [474, 151] on span at bounding box center [472, 143] width 78 height 15
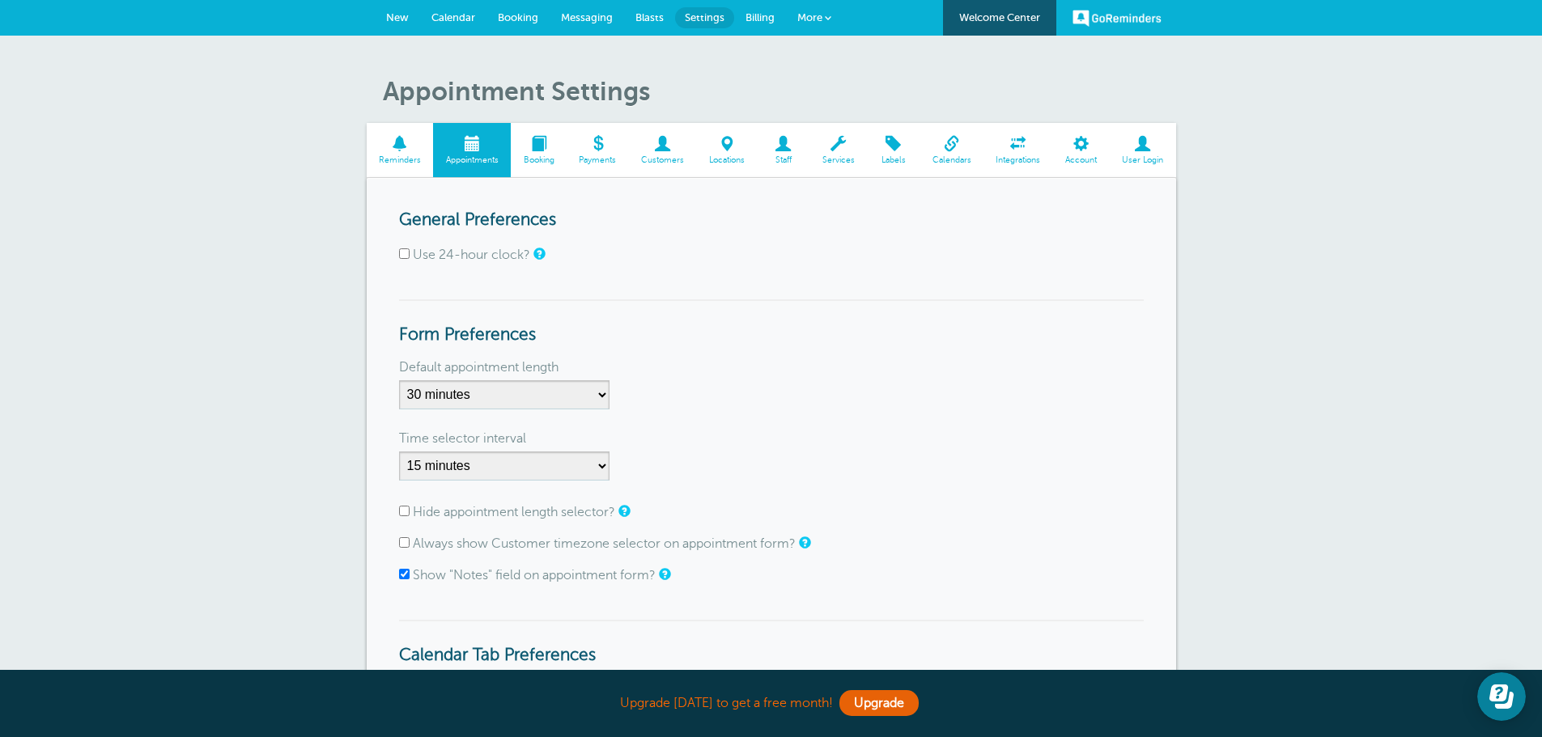
click at [844, 148] on span at bounding box center [837, 143] width 57 height 15
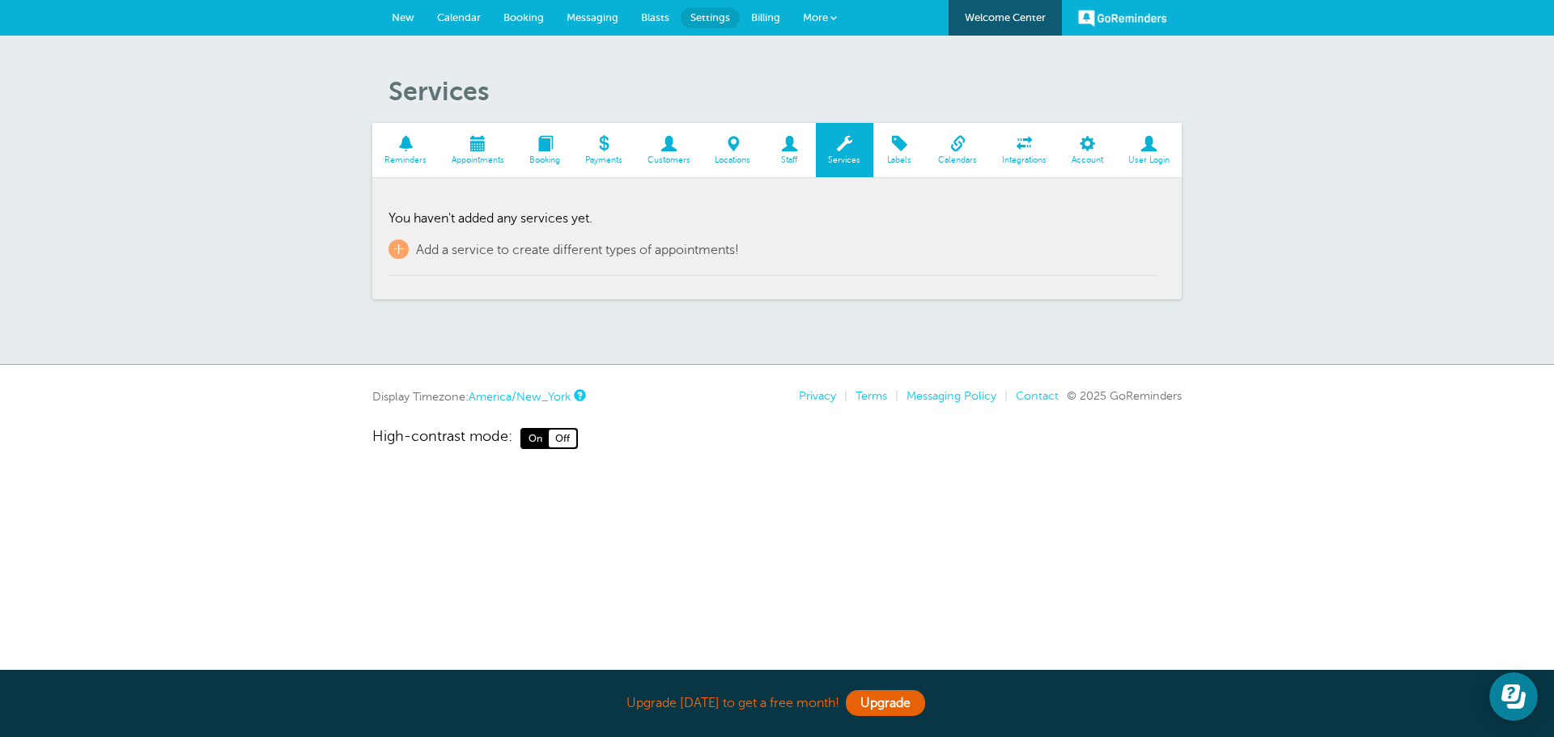
click at [478, 163] on span "Appointments" at bounding box center [477, 160] width 61 height 10
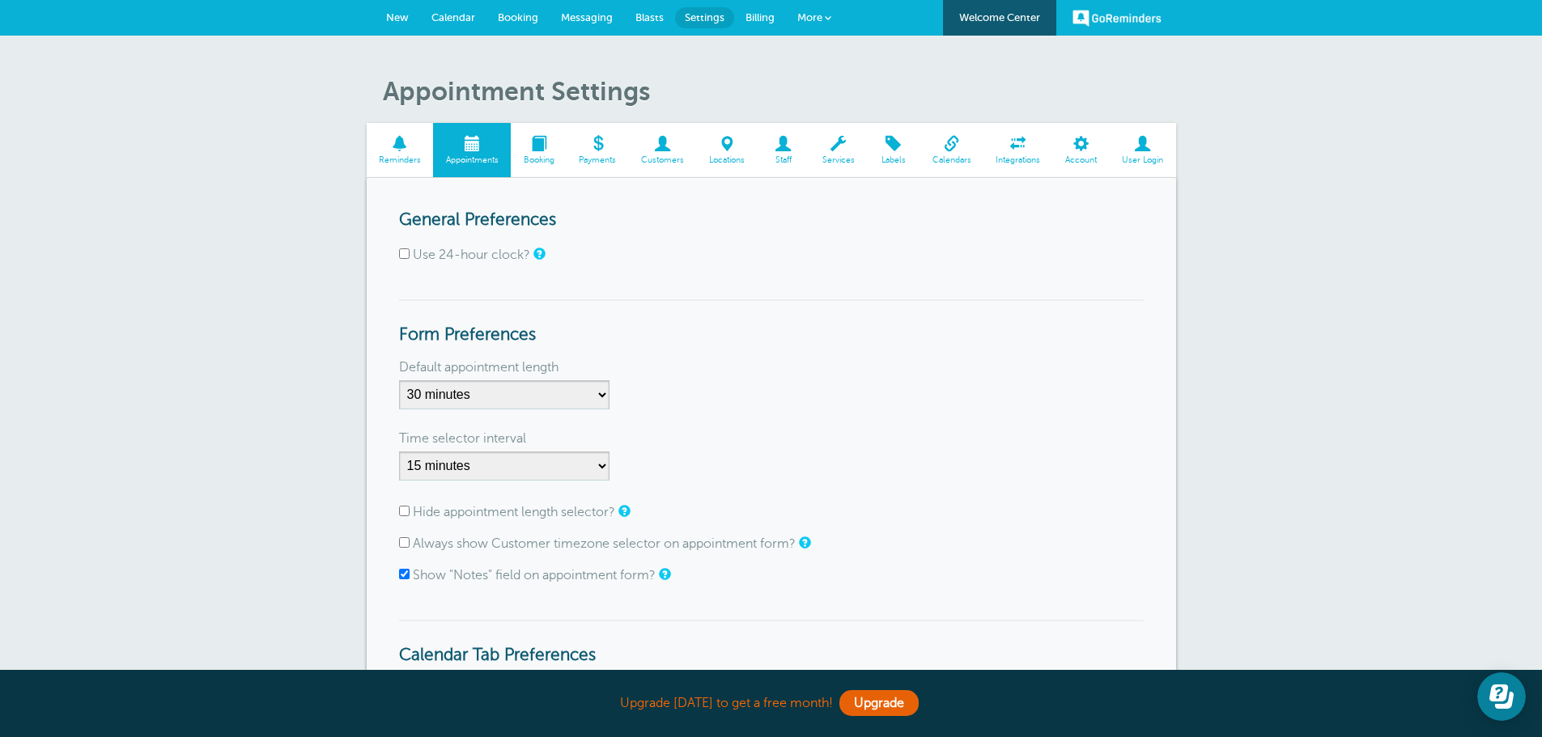
click at [596, 151] on span at bounding box center [597, 143] width 62 height 15
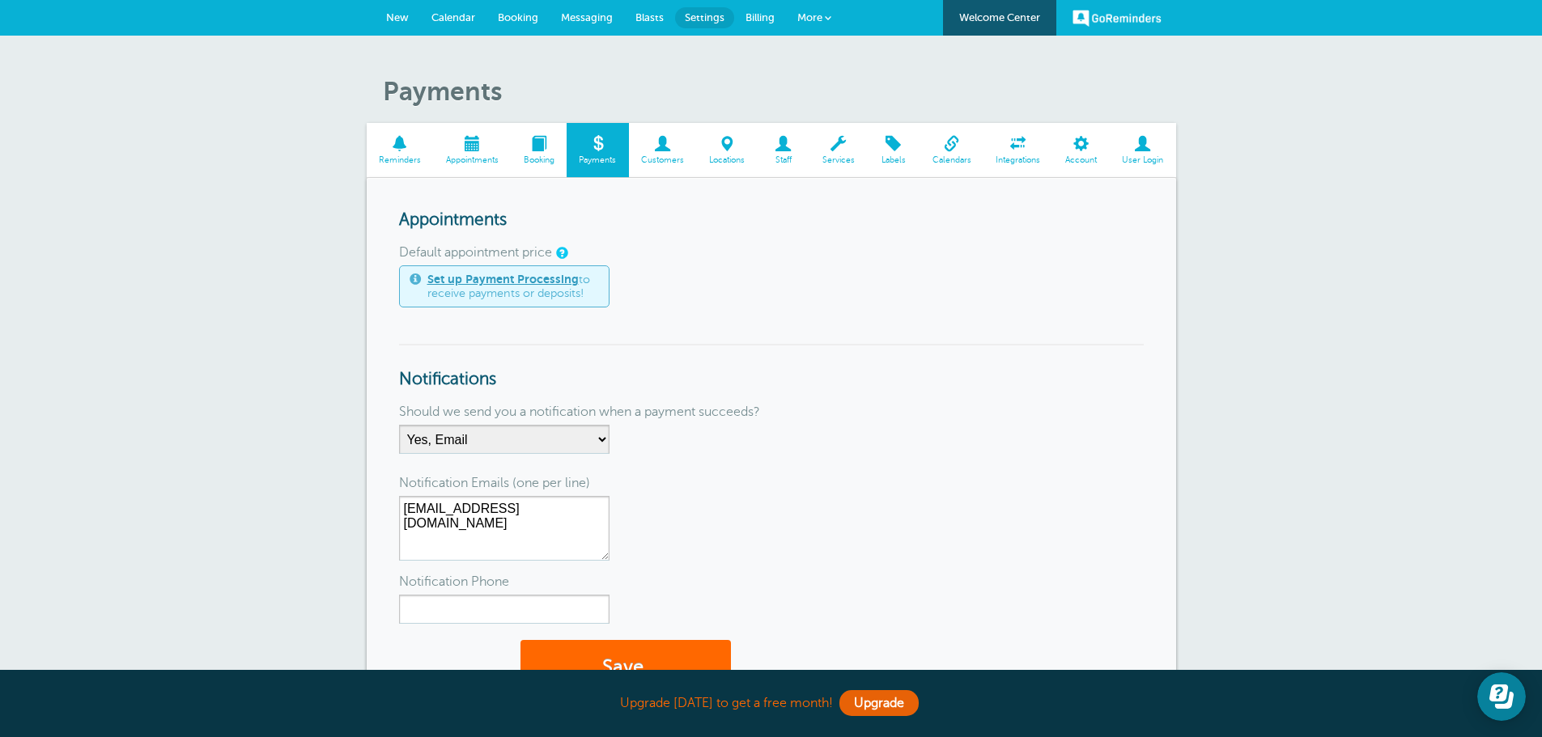
click at [1003, 156] on span "Integrations" at bounding box center [1017, 160] width 53 height 10
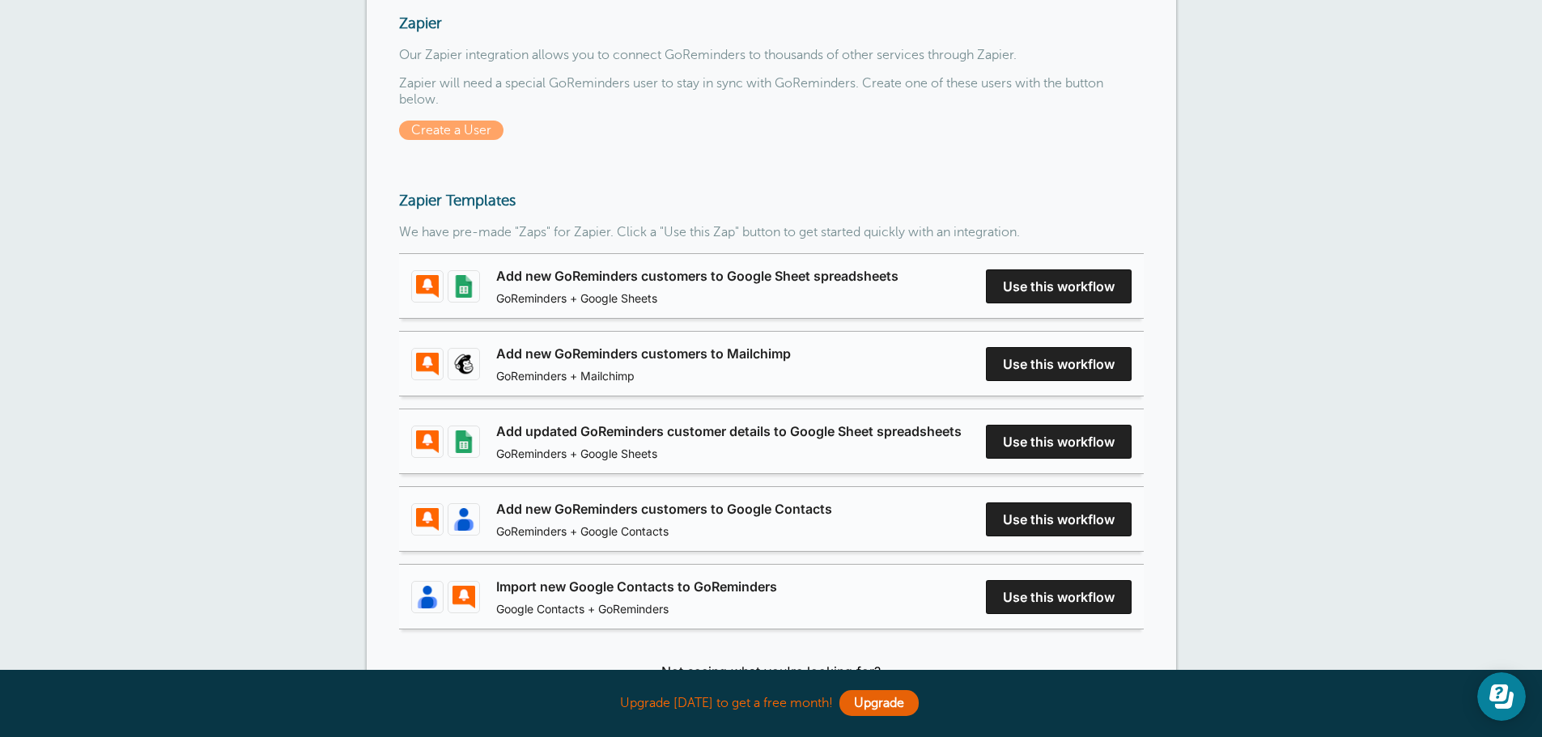
scroll to position [81, 0]
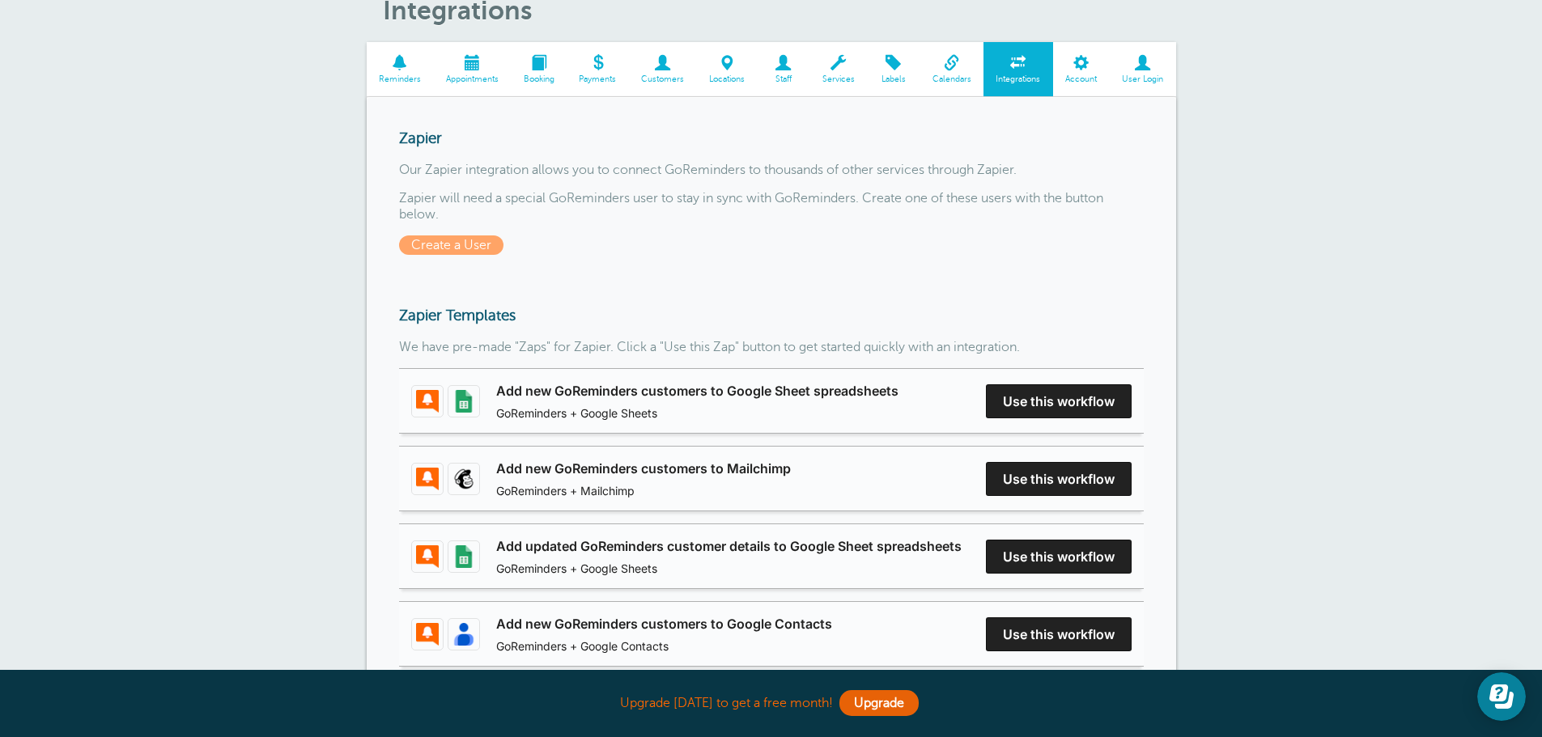
click at [460, 86] on link "Appointments" at bounding box center [472, 69] width 78 height 54
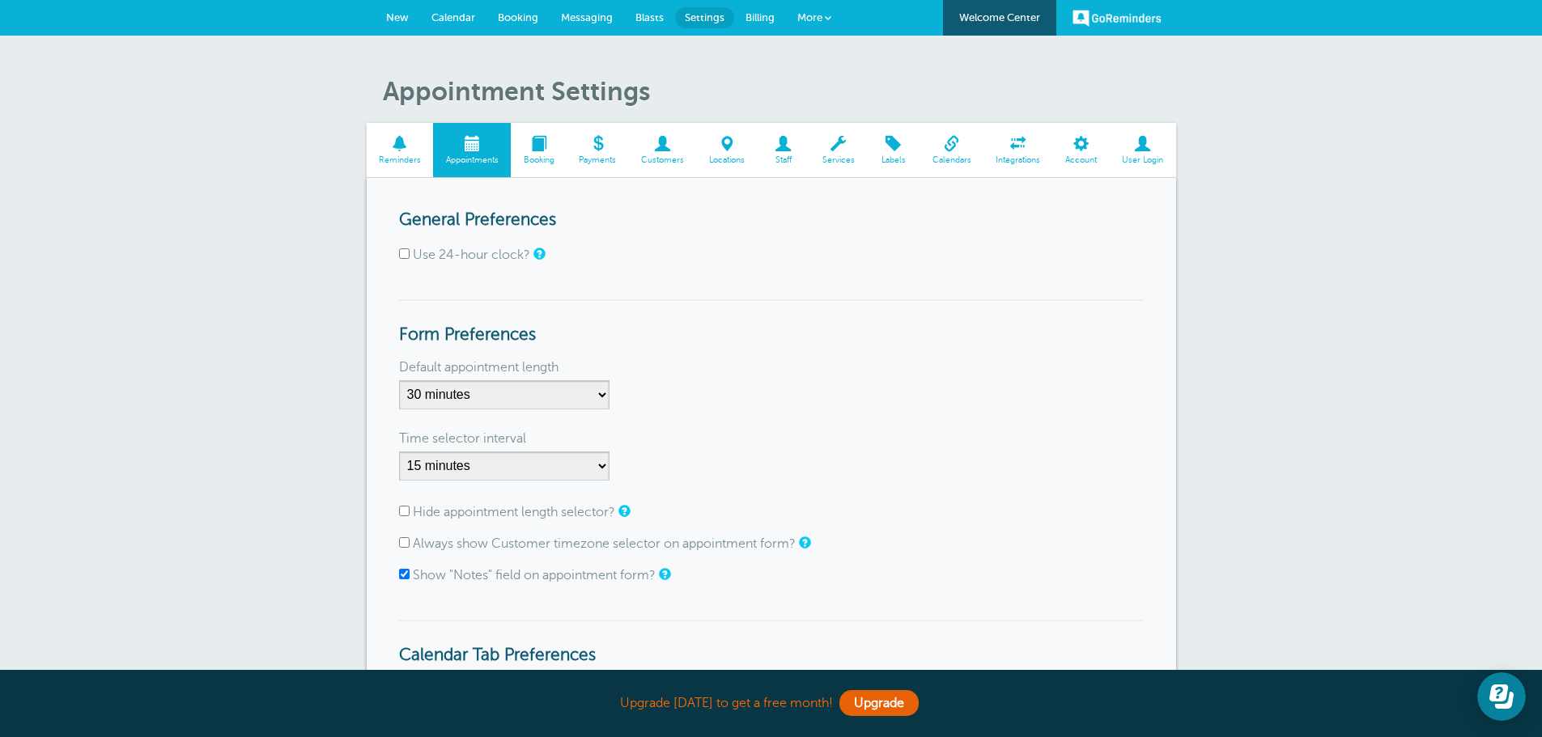
click at [402, 575] on input "Show "Notes" field on appointment form?" at bounding box center [404, 574] width 11 height 11
checkbox input "false"
click at [398, 157] on span "Reminders" at bounding box center [400, 160] width 51 height 10
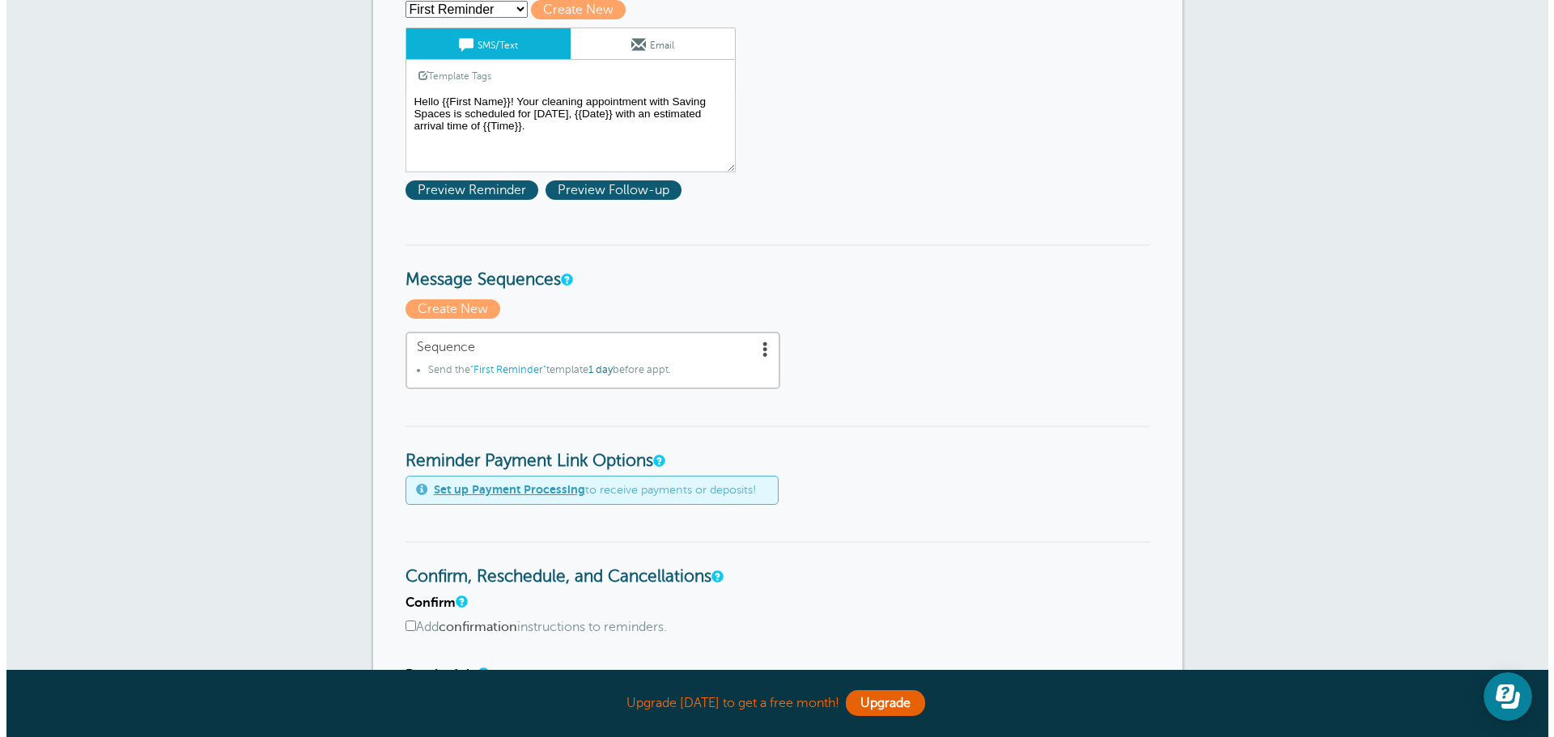
scroll to position [243, 0]
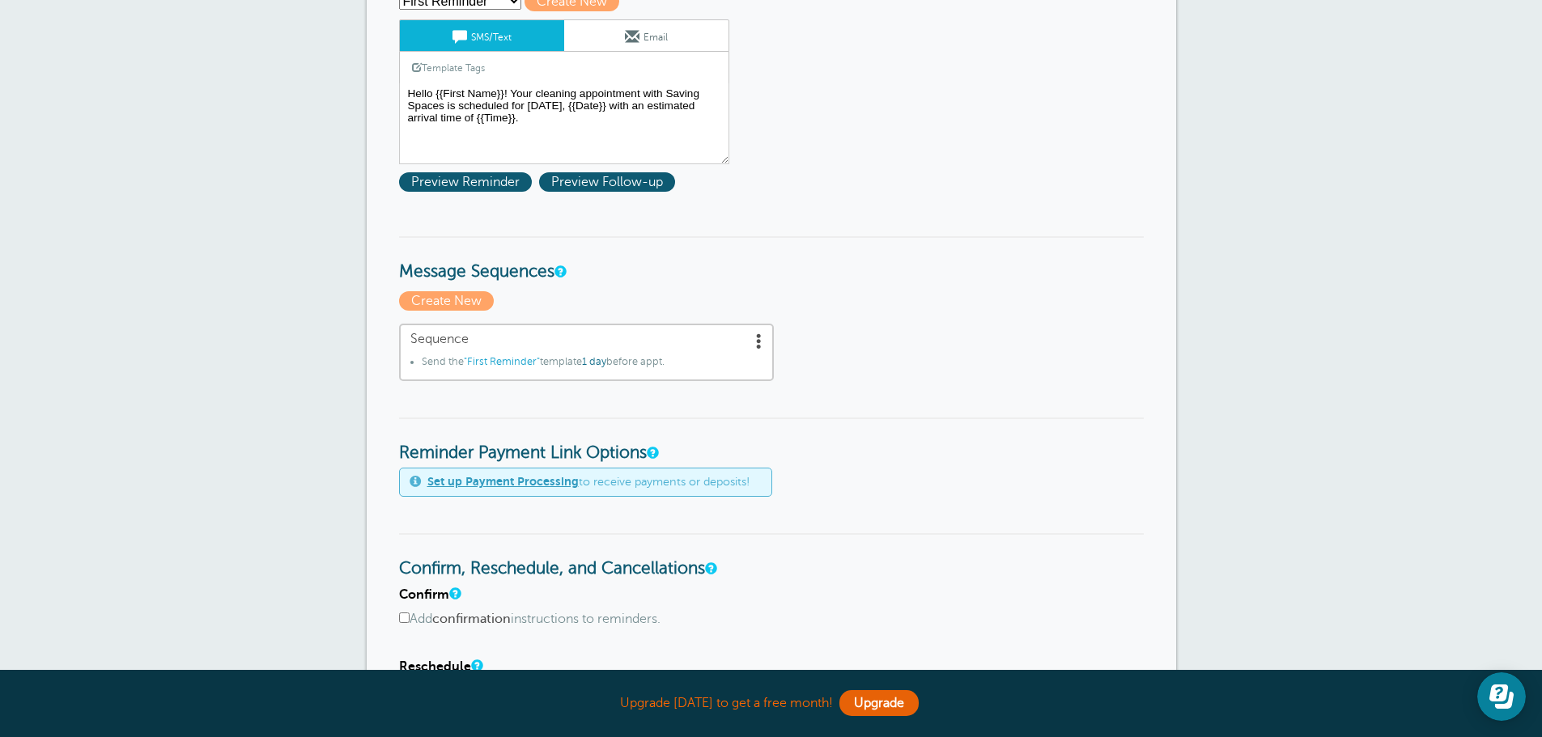
click at [749, 339] on span "Sequence" at bounding box center [586, 339] width 352 height 15
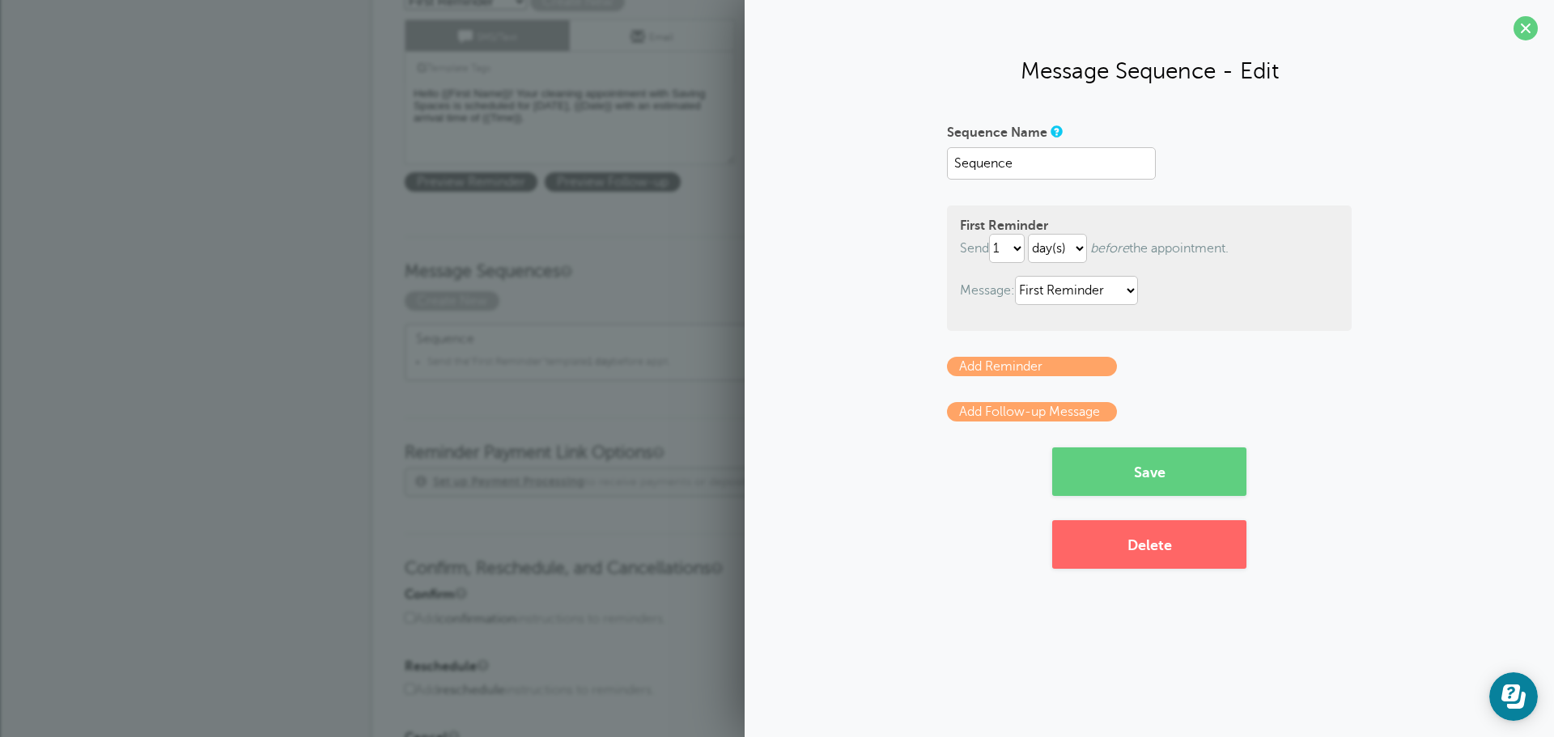
click at [1012, 412] on link "Add Follow-up Message" at bounding box center [1032, 411] width 170 height 19
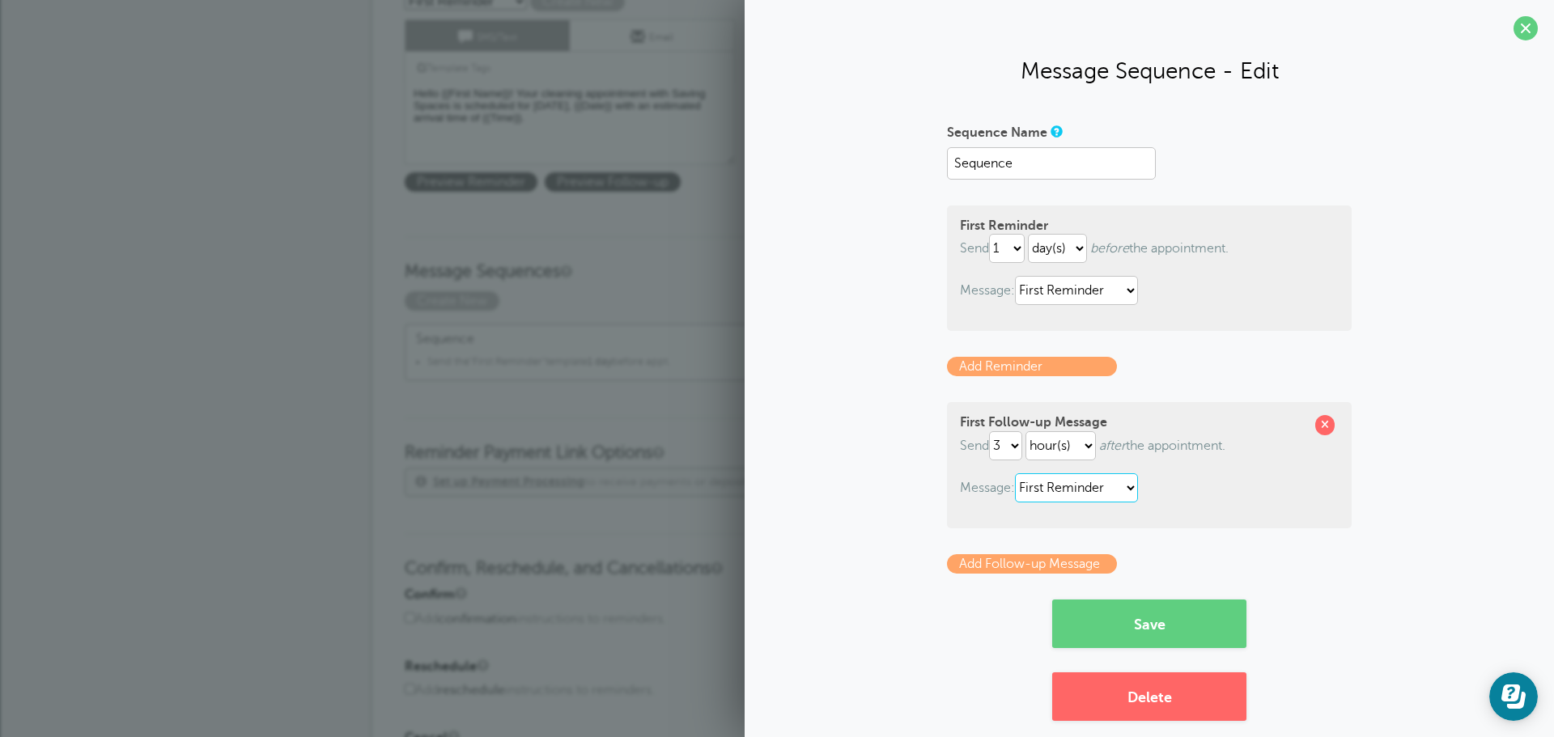
click at [1094, 487] on select "First Reminder Second Reminder Third Reminder" at bounding box center [1076, 487] width 123 height 29
select select "161891"
click at [1015, 473] on select "First Reminder Second Reminder Third Reminder" at bounding box center [1076, 487] width 123 height 29
click at [1161, 623] on button "Save" at bounding box center [1149, 624] width 194 height 49
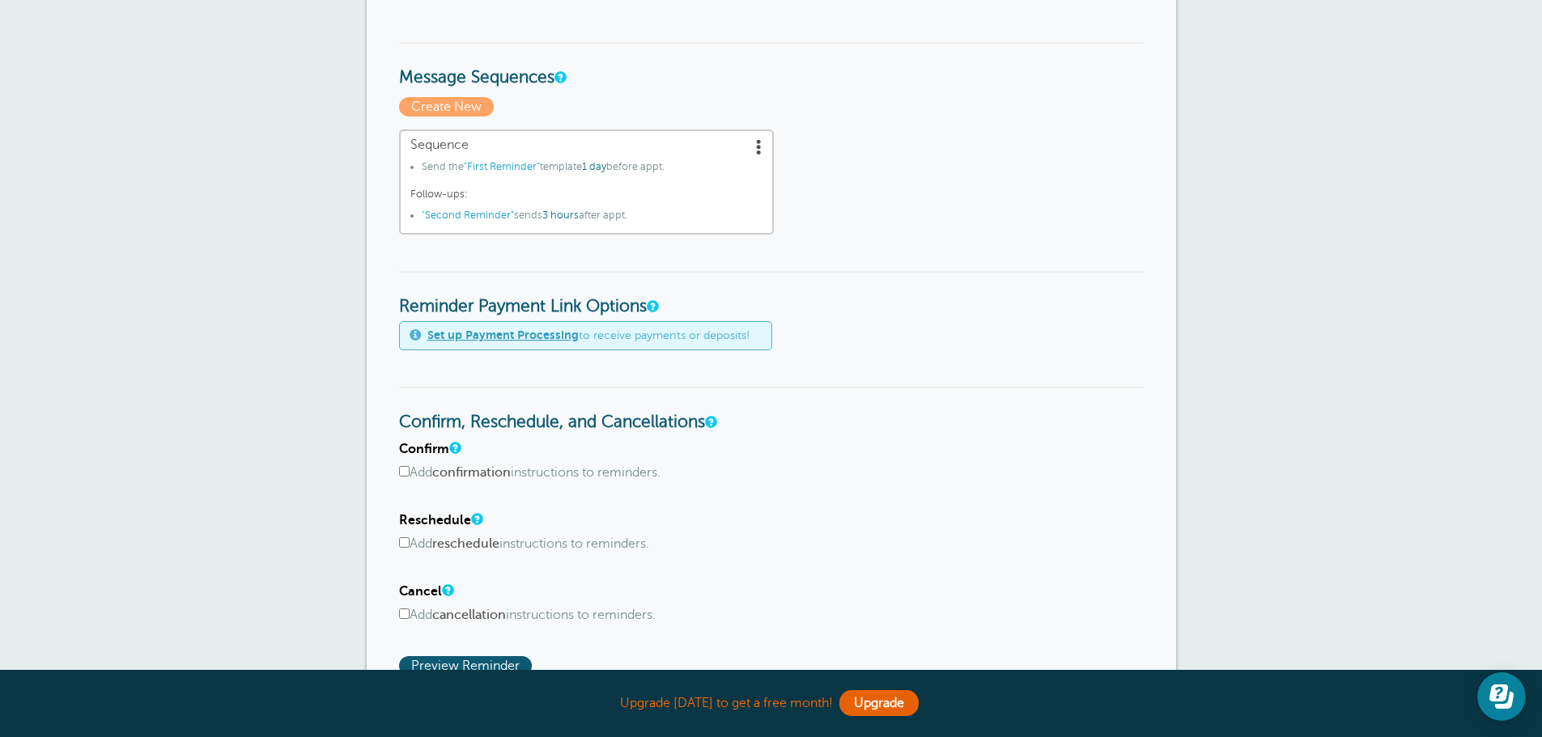
scroll to position [486, 0]
click at [505, 336] on link "Set up Payment Processing" at bounding box center [502, 336] width 151 height 13
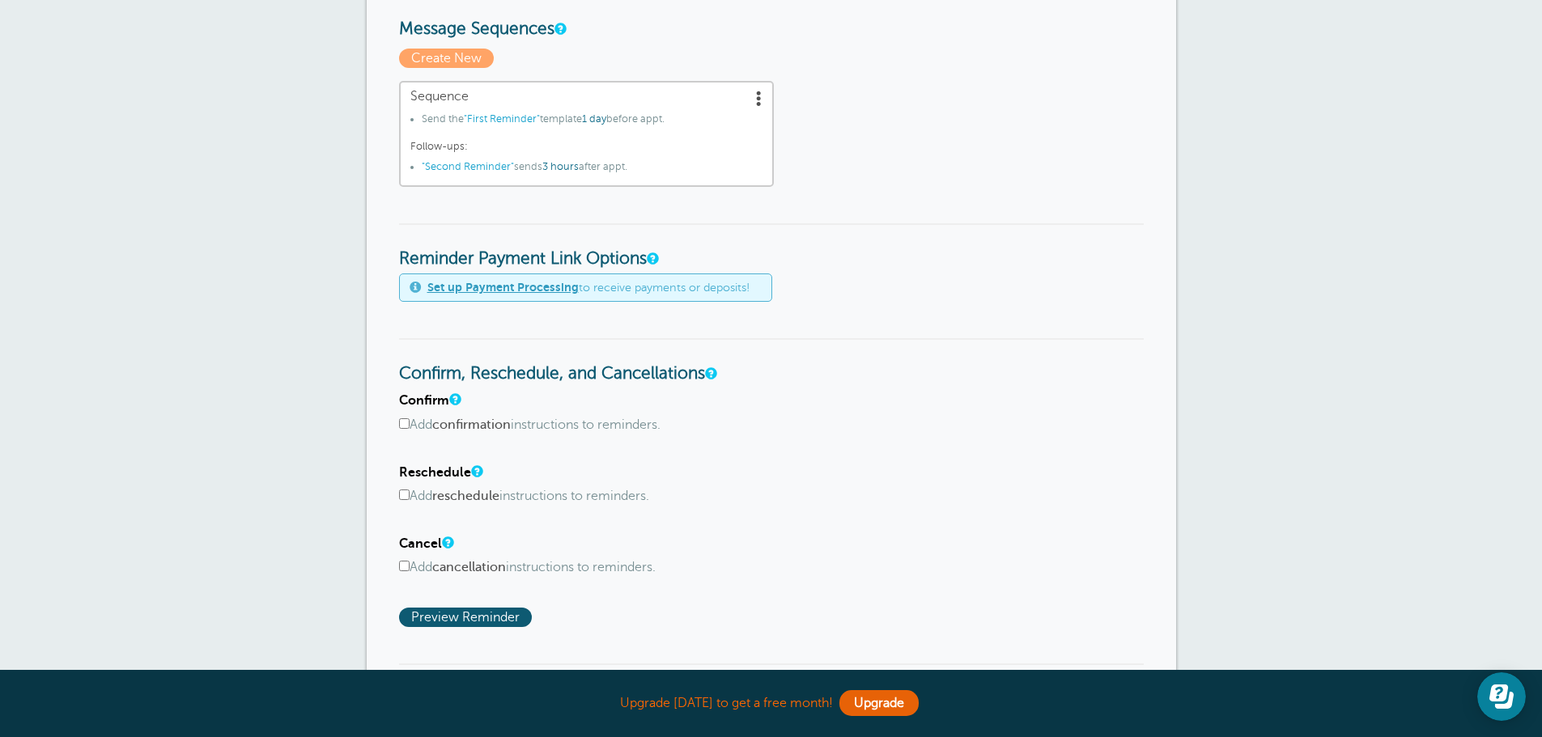
click at [528, 293] on link "Set up Payment Processing" at bounding box center [502, 287] width 151 height 13
click at [495, 285] on link "Set up Payment Processing" at bounding box center [502, 287] width 151 height 13
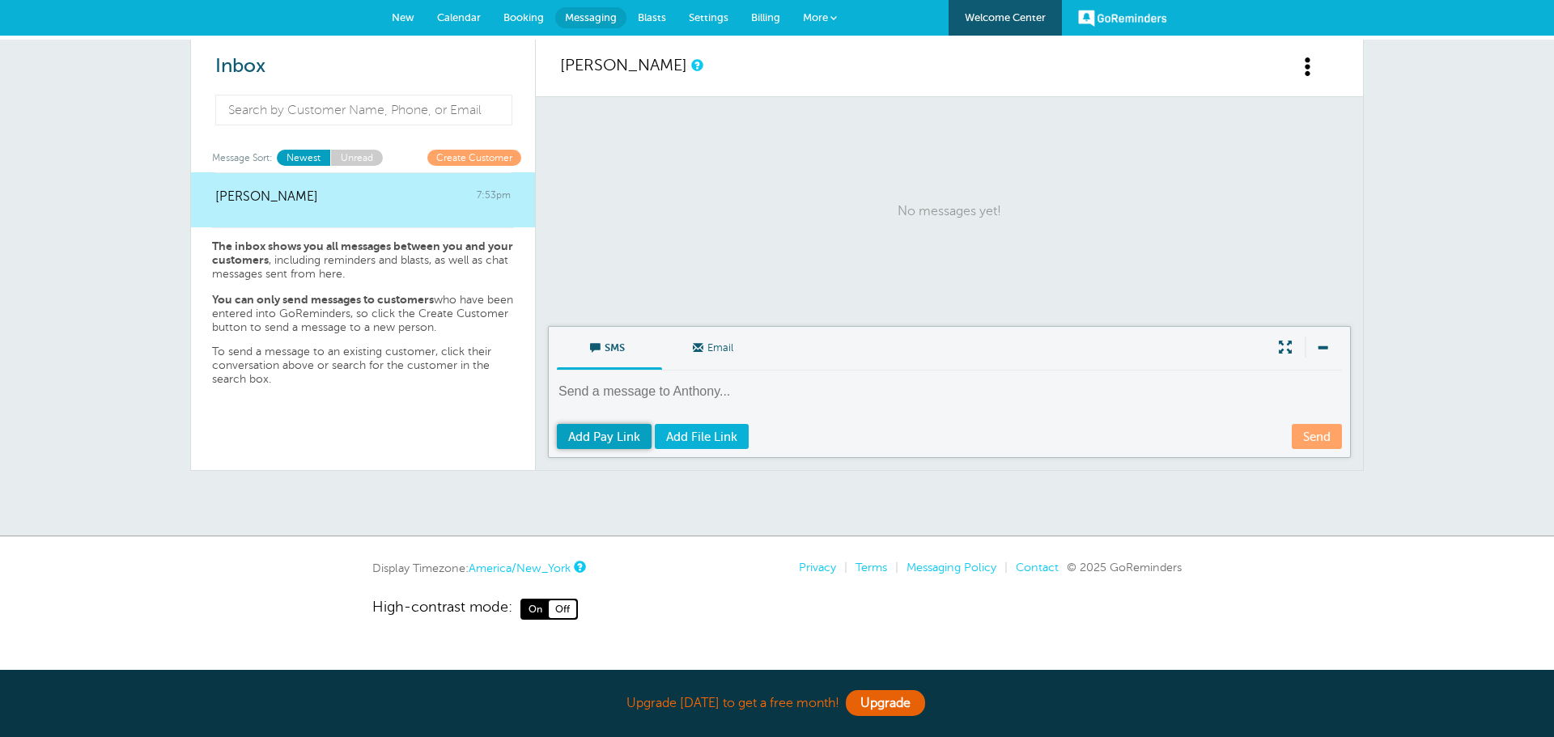
click at [618, 435] on span "Add Pay Link" at bounding box center [604, 436] width 72 height 13
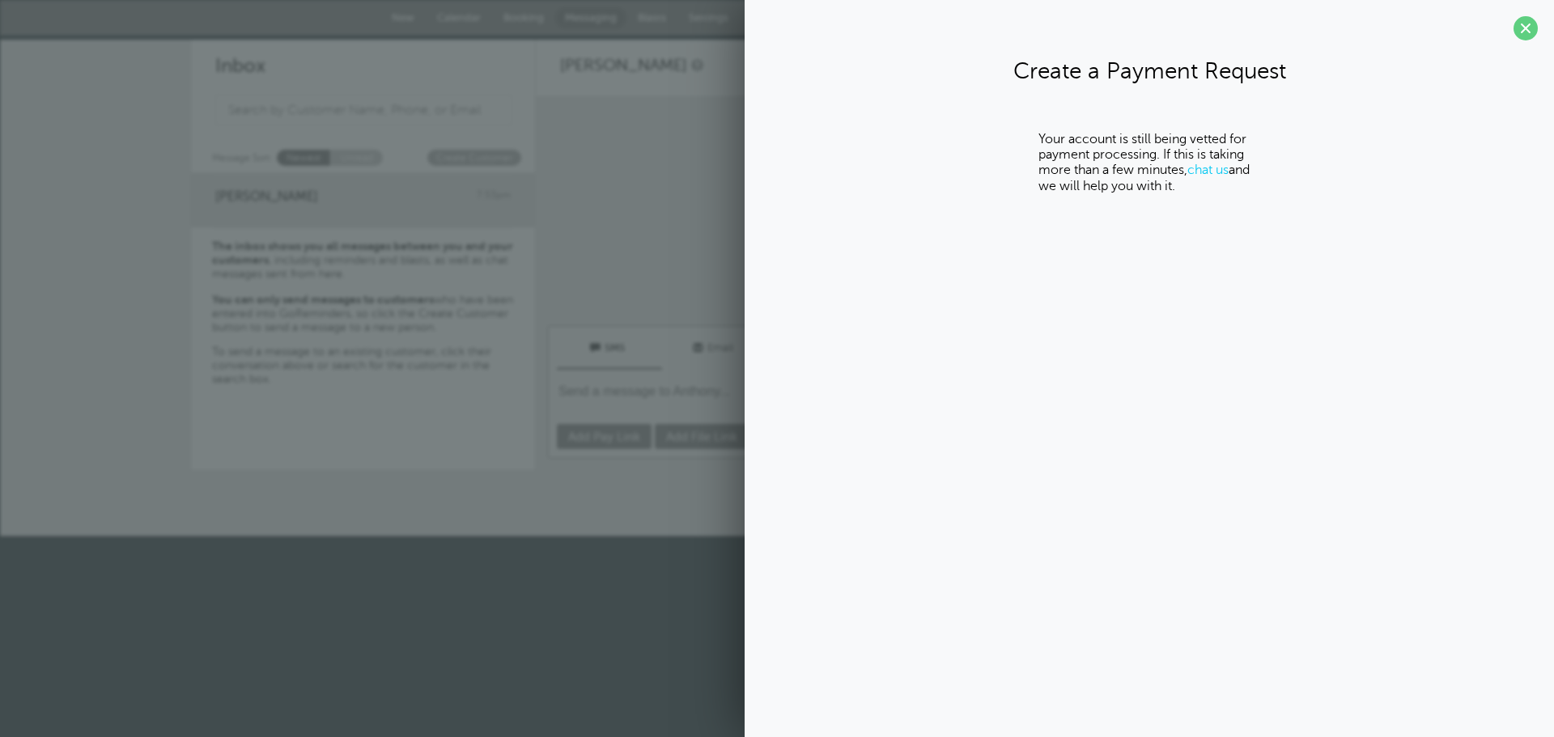
click at [1530, 29] on span at bounding box center [1525, 28] width 24 height 24
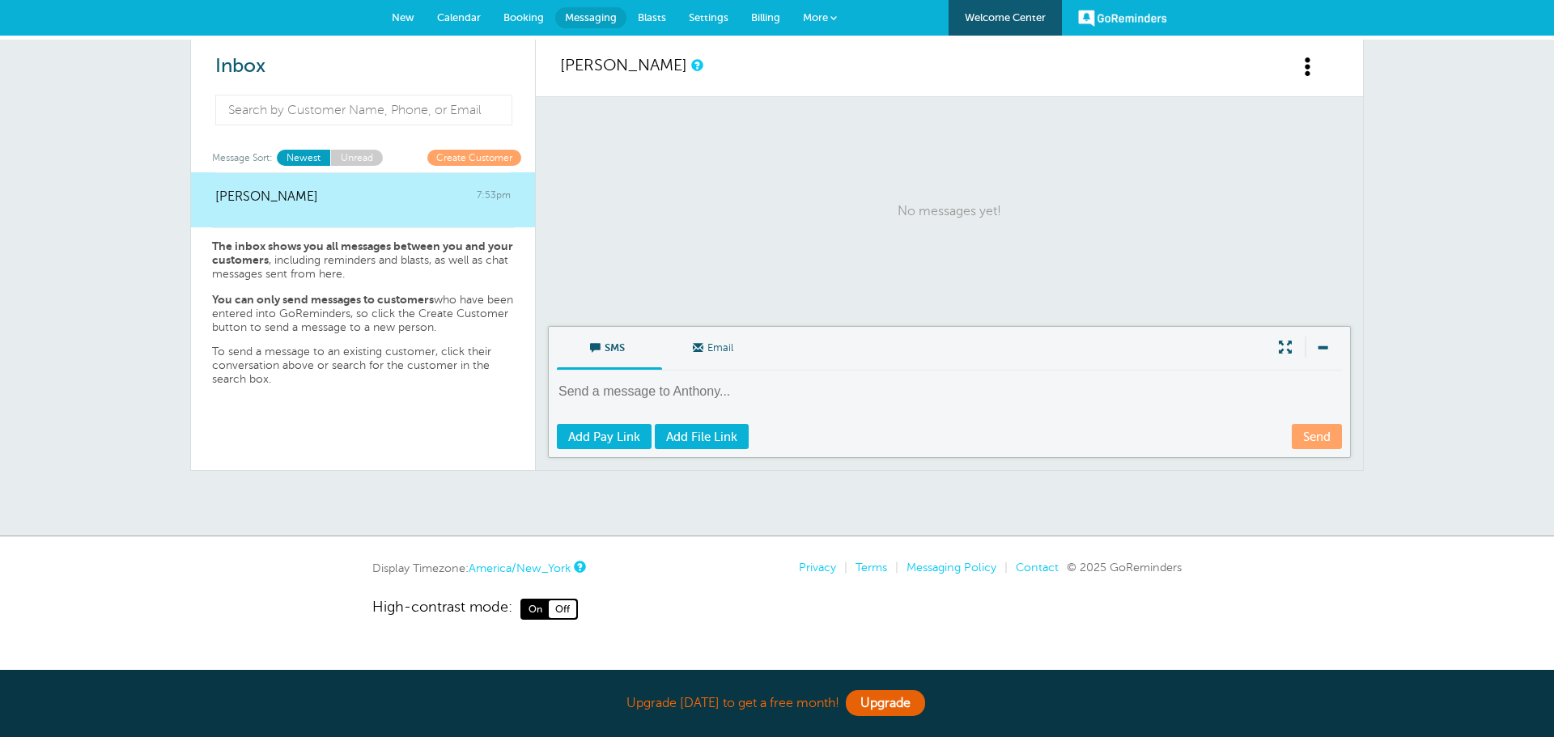
click at [1502, 376] on div "Inbox Message Sort: Newest Unread Create Customer [PERSON_NAME] 7:53pm The inbo…" at bounding box center [777, 288] width 1554 height 497
click at [718, 15] on span "Settings" at bounding box center [709, 17] width 40 height 12
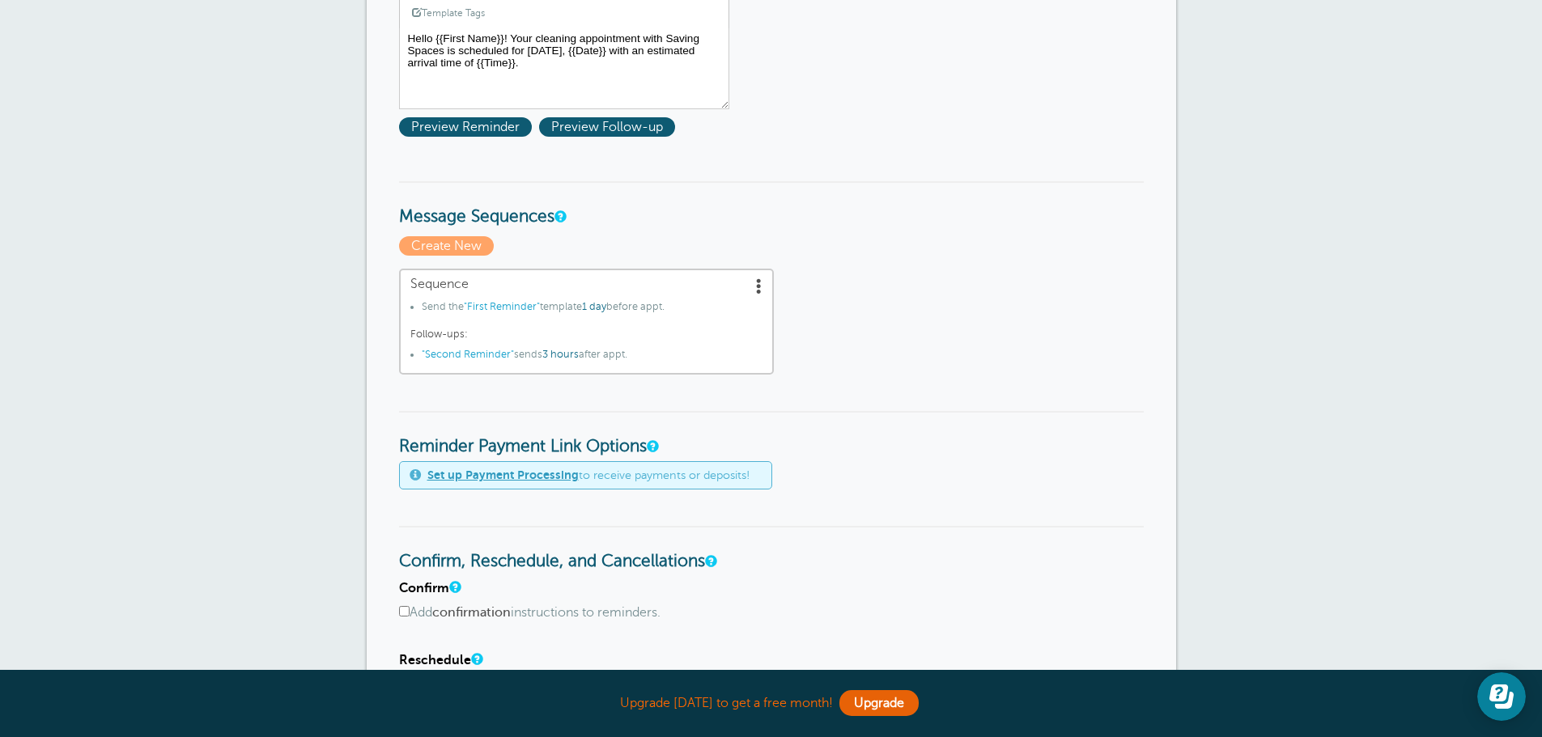
scroll to position [324, 0]
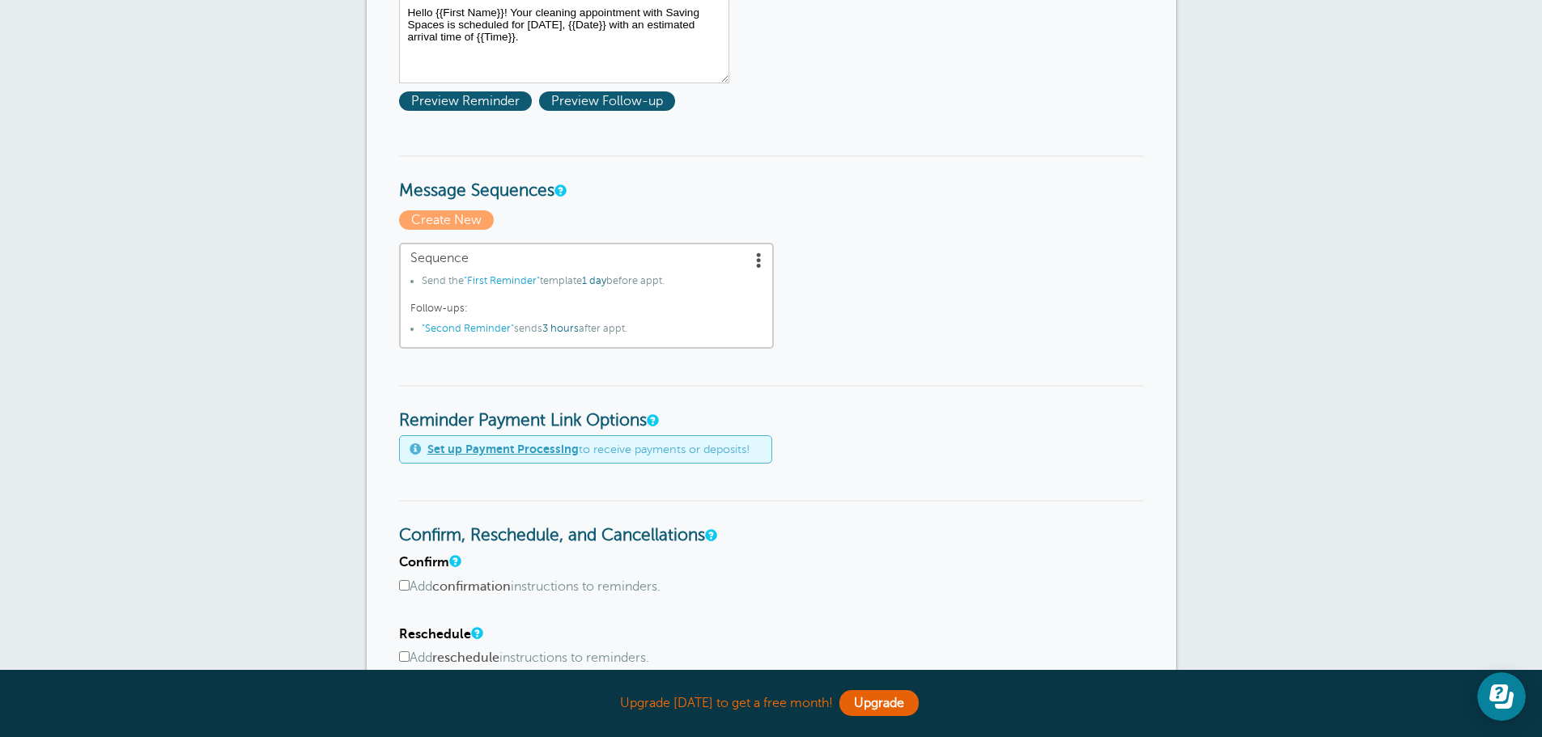
click at [458, 449] on link "Set up Payment Processing" at bounding box center [502, 449] width 151 height 13
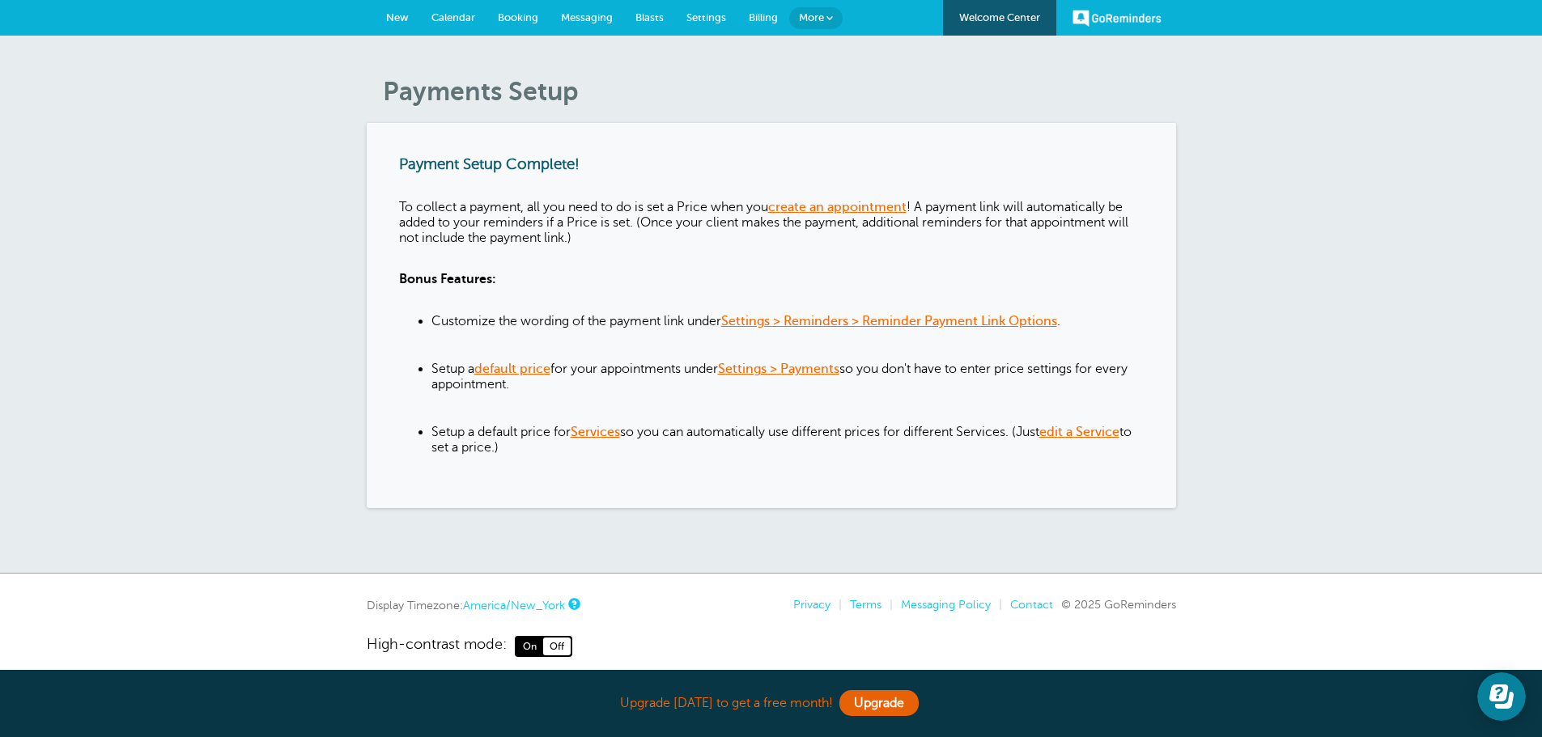
click at [576, 18] on span "Messaging" at bounding box center [587, 17] width 52 height 12
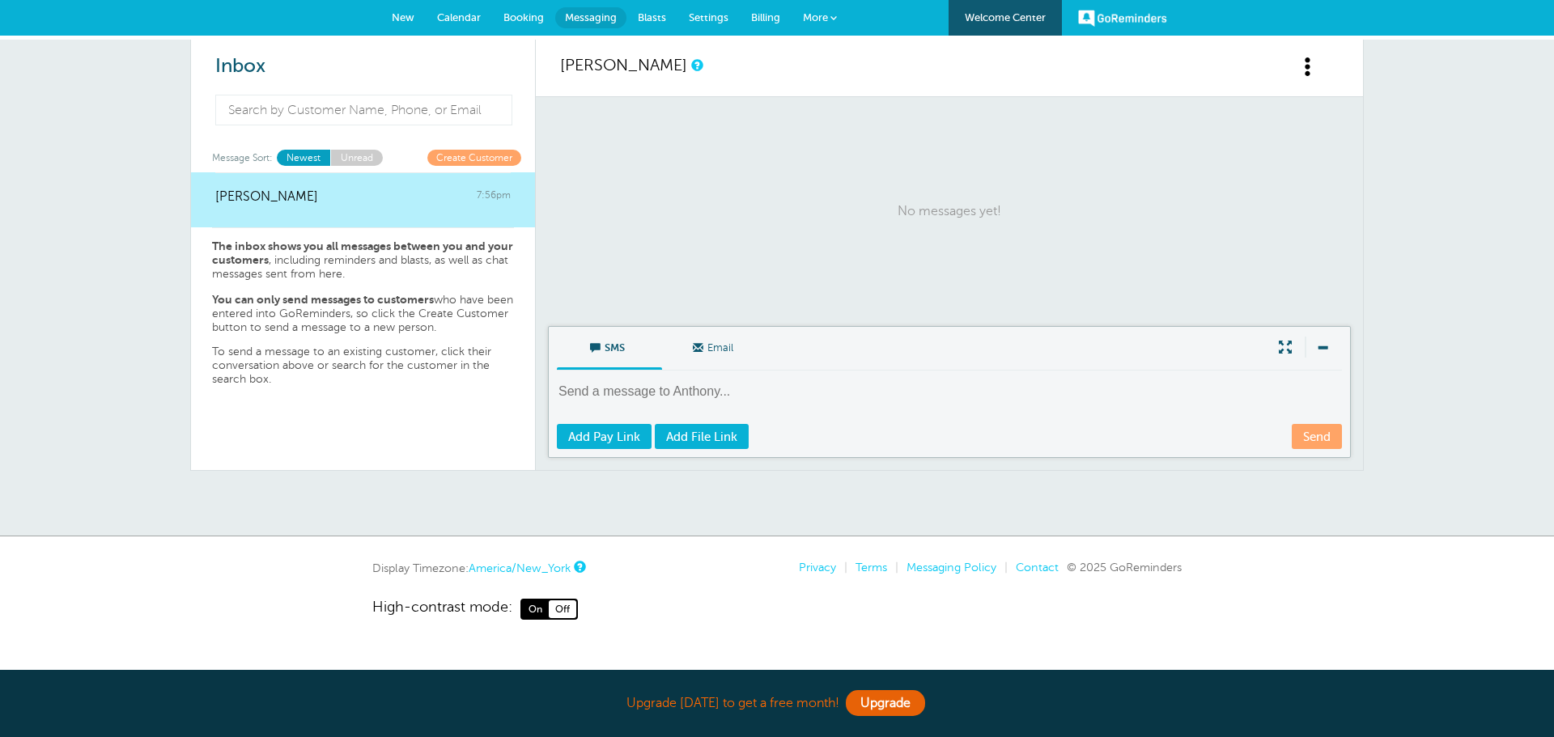
click at [766, 15] on span "Billing" at bounding box center [765, 17] width 29 height 12
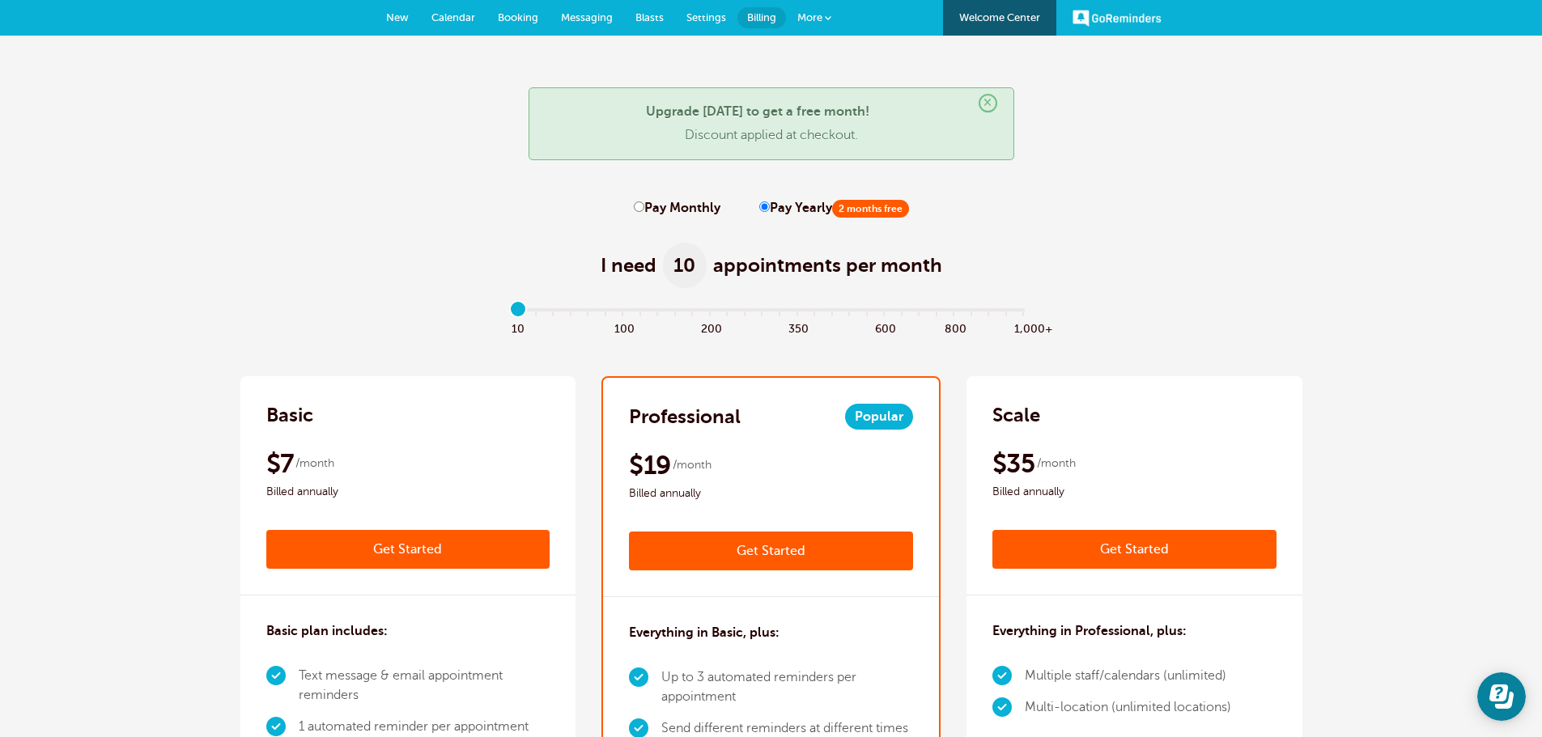
click at [589, 14] on span "Messaging" at bounding box center [587, 17] width 52 height 12
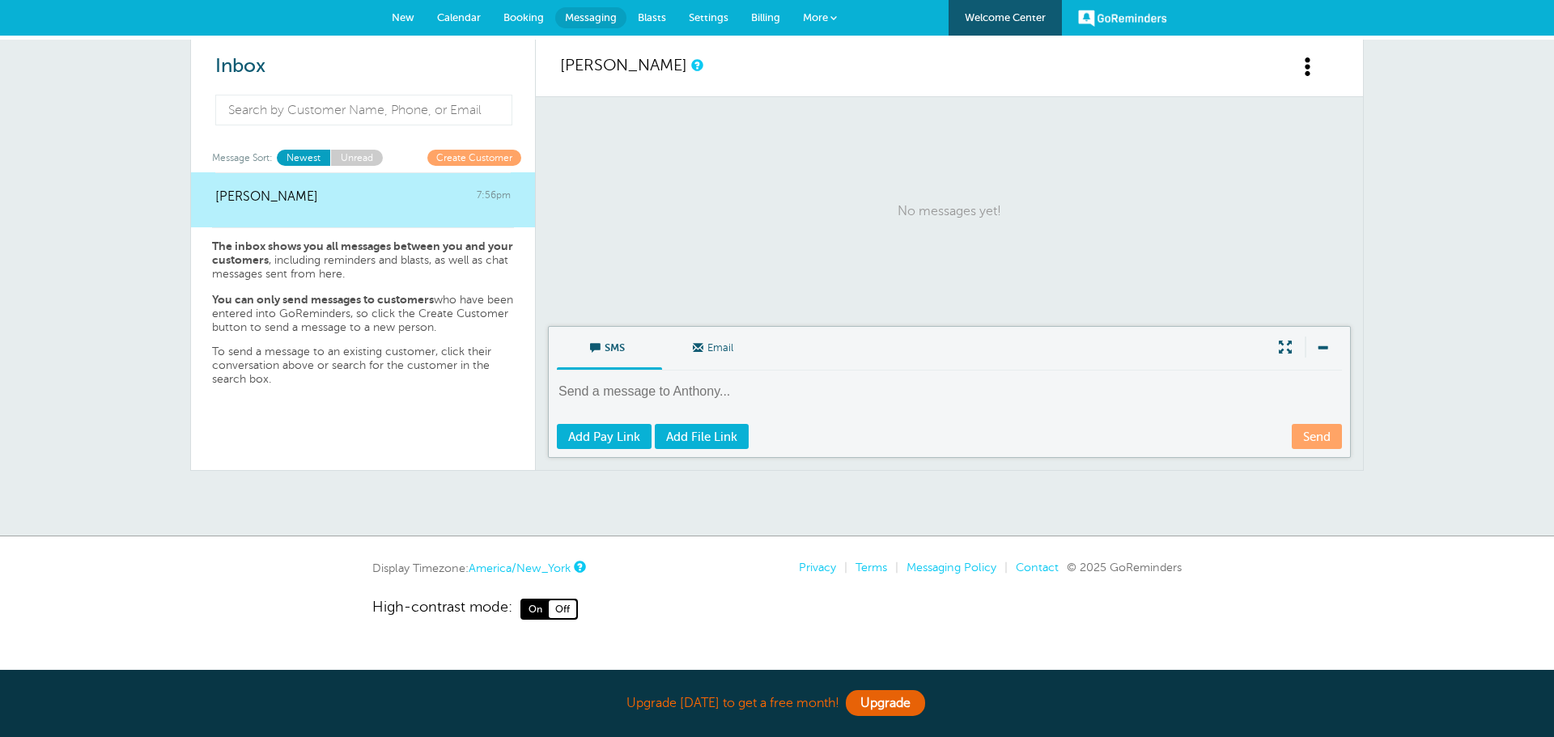
click at [700, 18] on span "Settings" at bounding box center [709, 17] width 40 height 12
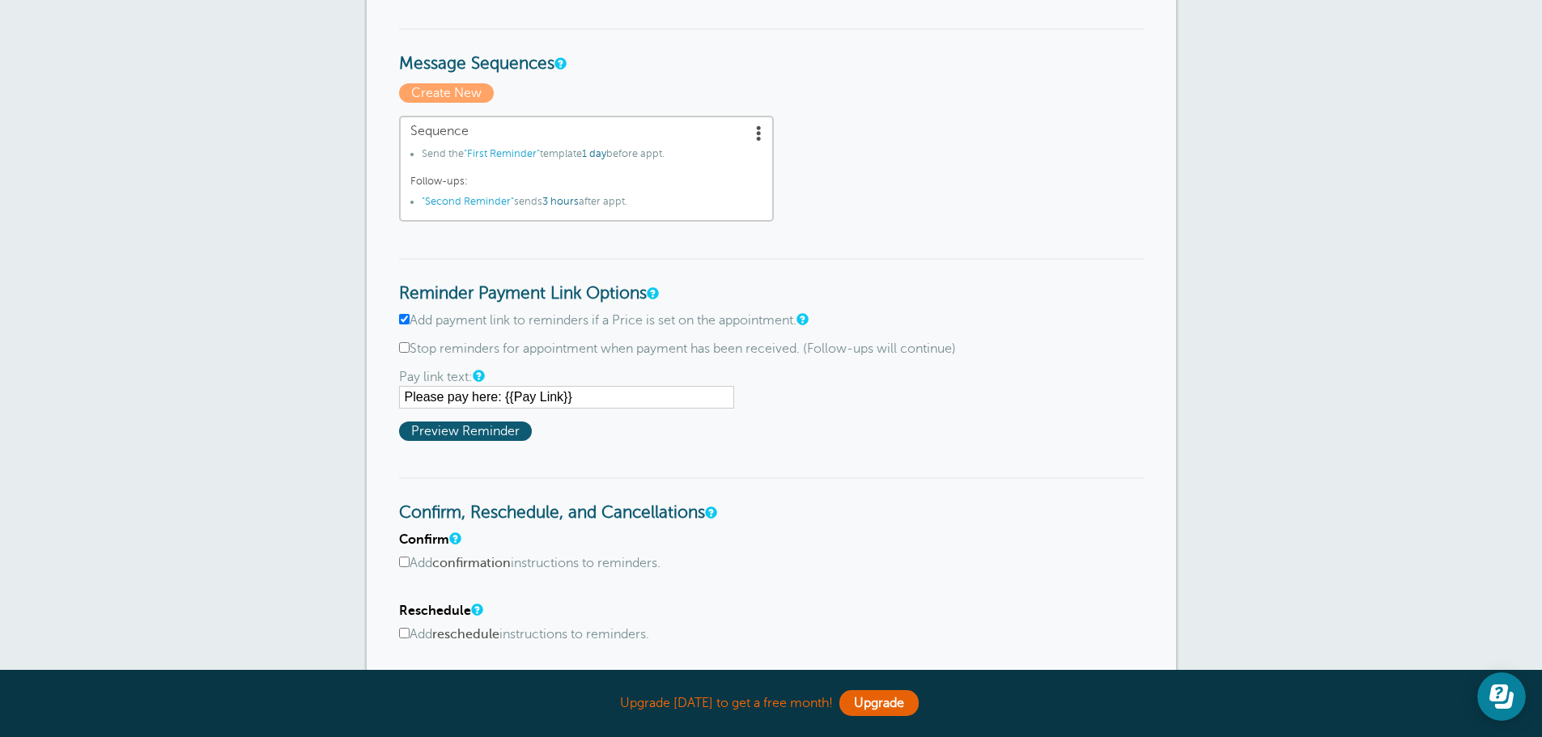
scroll to position [486, 0]
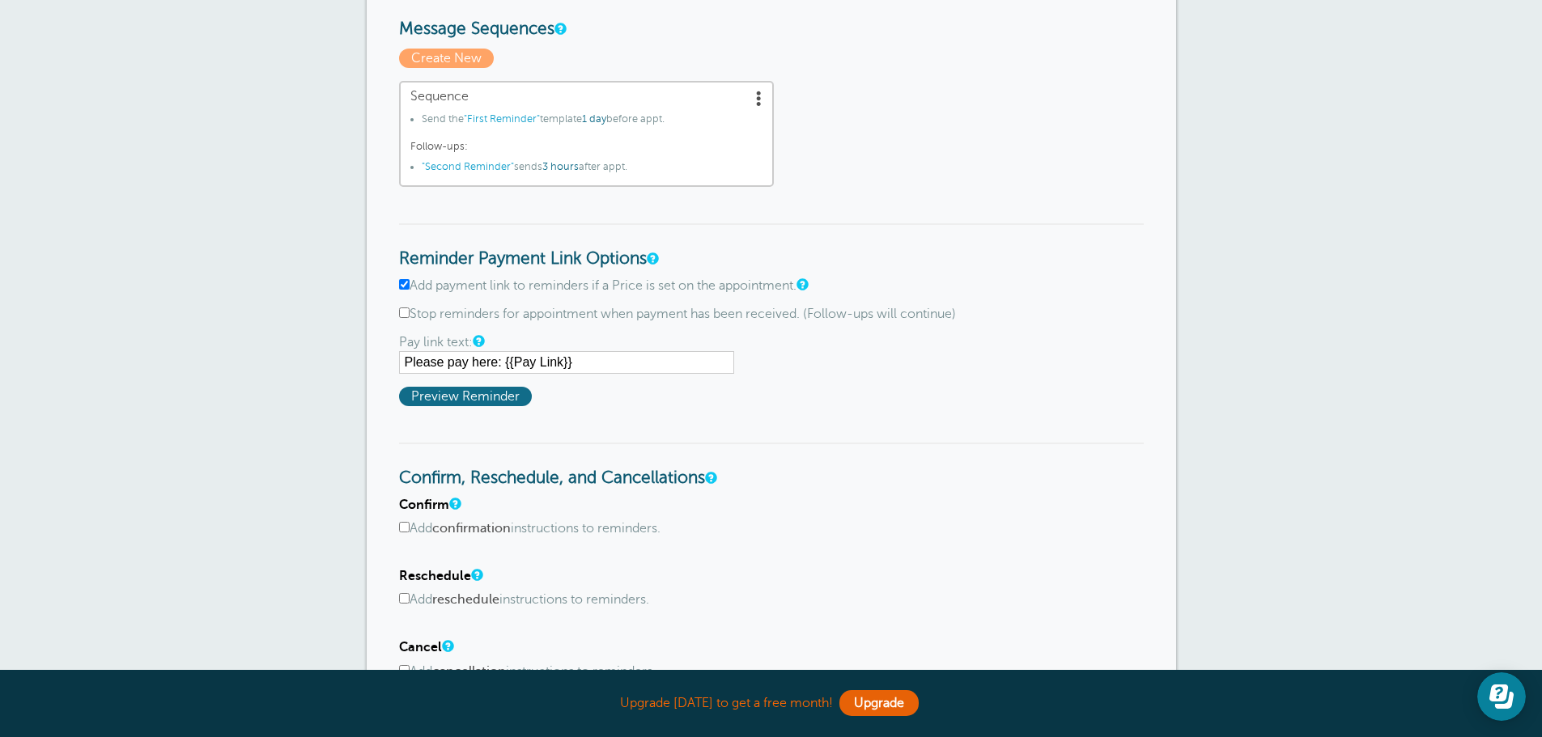
click at [441, 396] on span "Preview Reminder" at bounding box center [465, 396] width 133 height 19
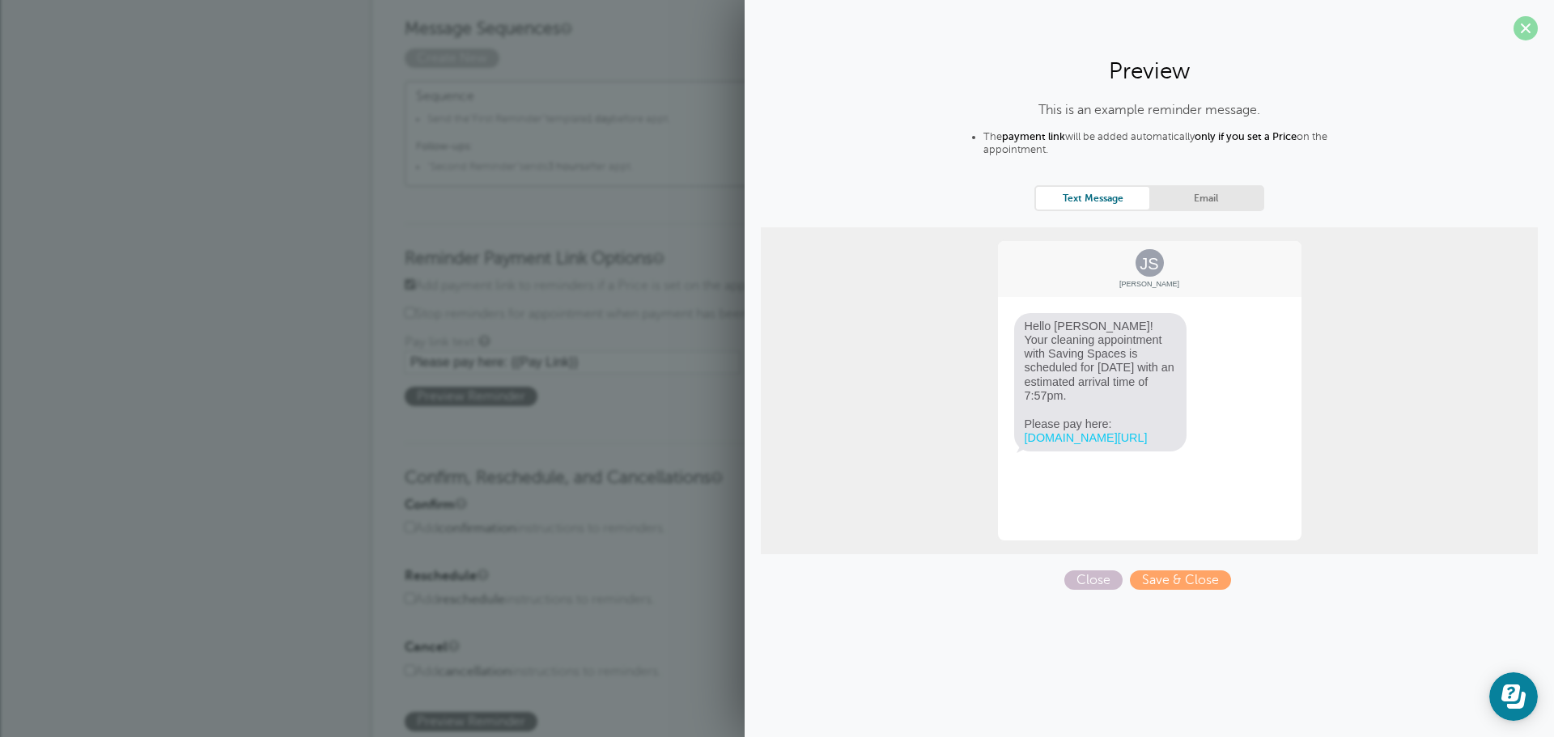
click at [1531, 34] on span at bounding box center [1525, 28] width 24 height 24
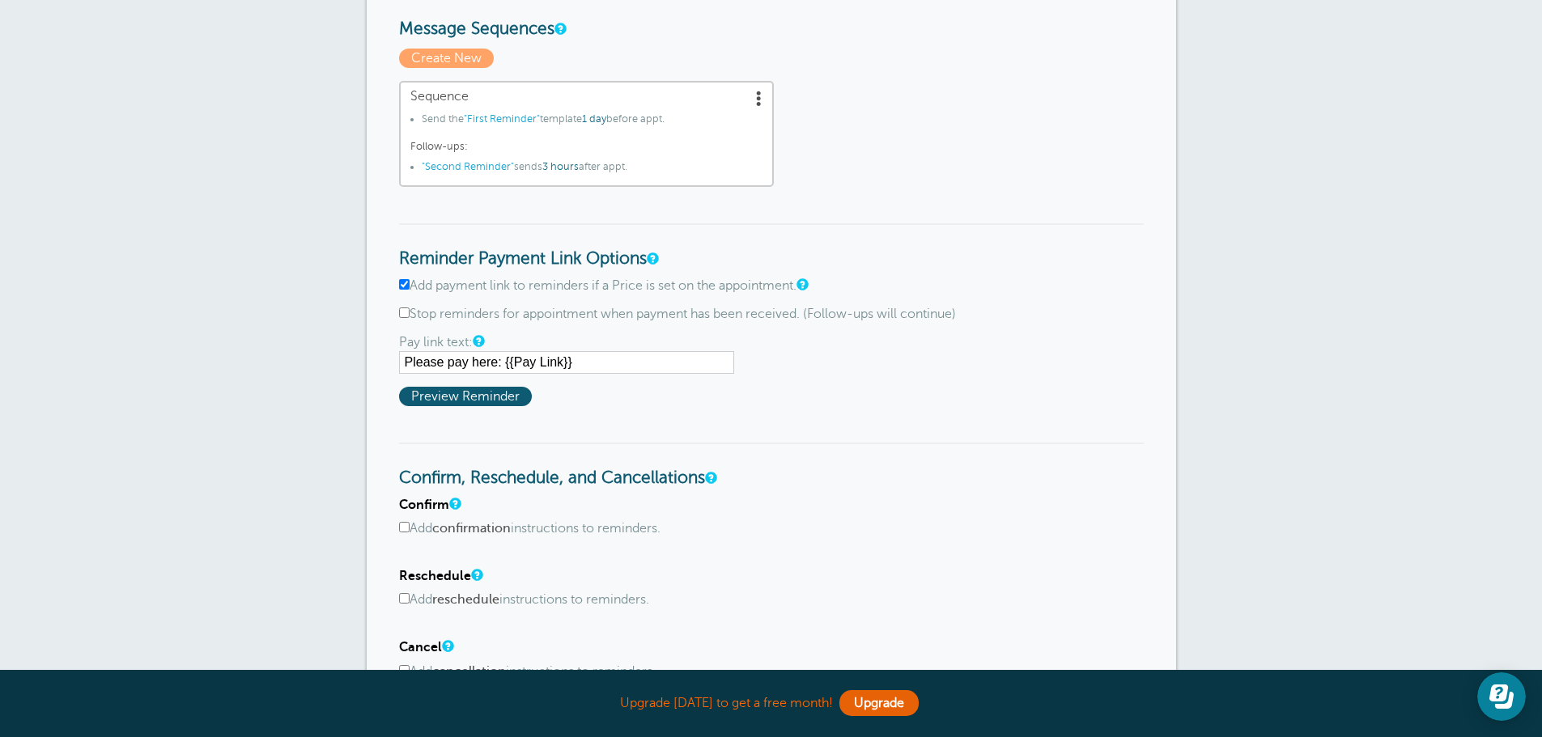
click at [1230, 223] on div "Reminder Settings Reminders Appointments Booking Payments Customers Locations S…" at bounding box center [771, 382] width 1542 height 1664
